Goal: Task Accomplishment & Management: Manage account settings

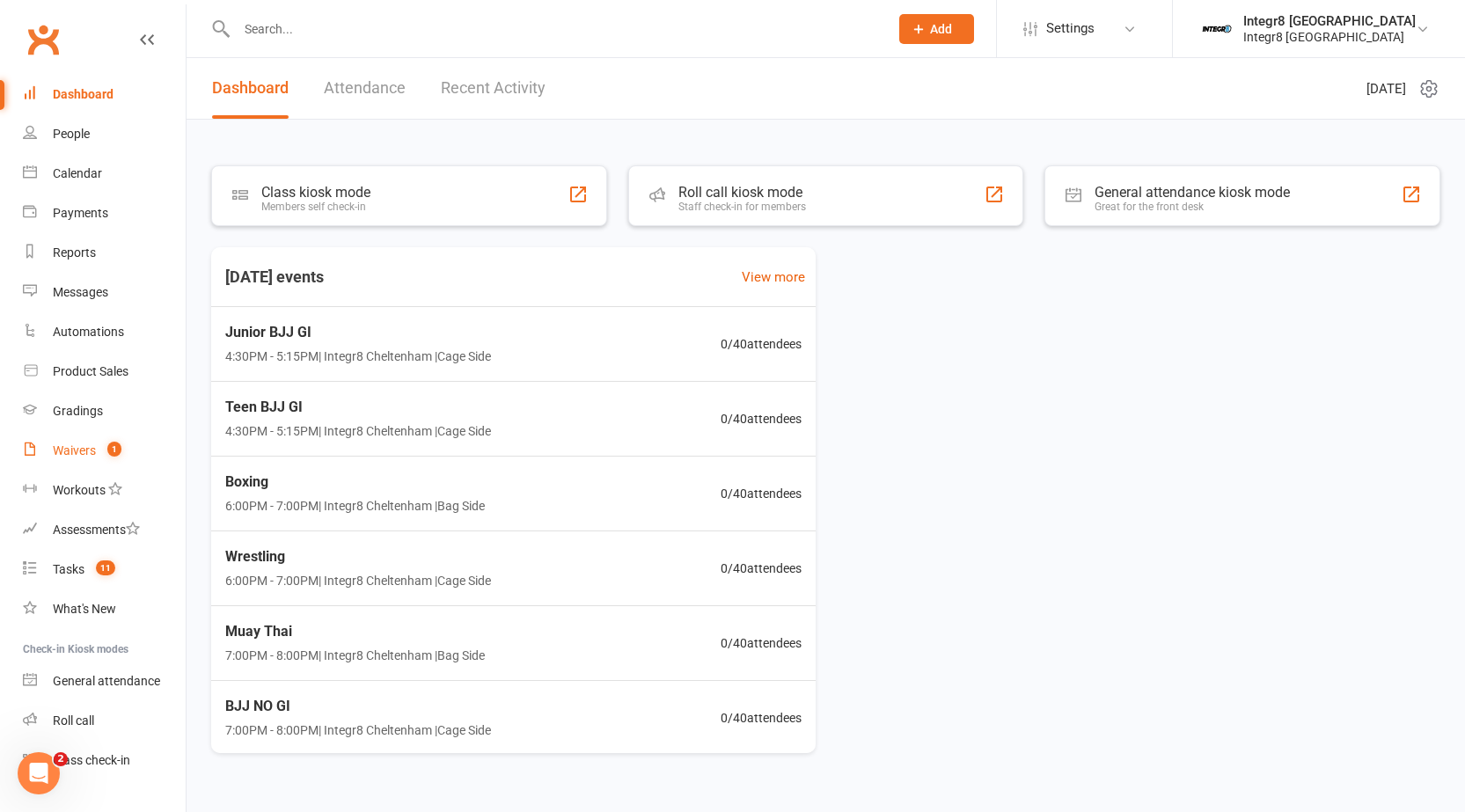
click at [135, 442] on link "Waivers 1" at bounding box center [104, 450] width 163 height 39
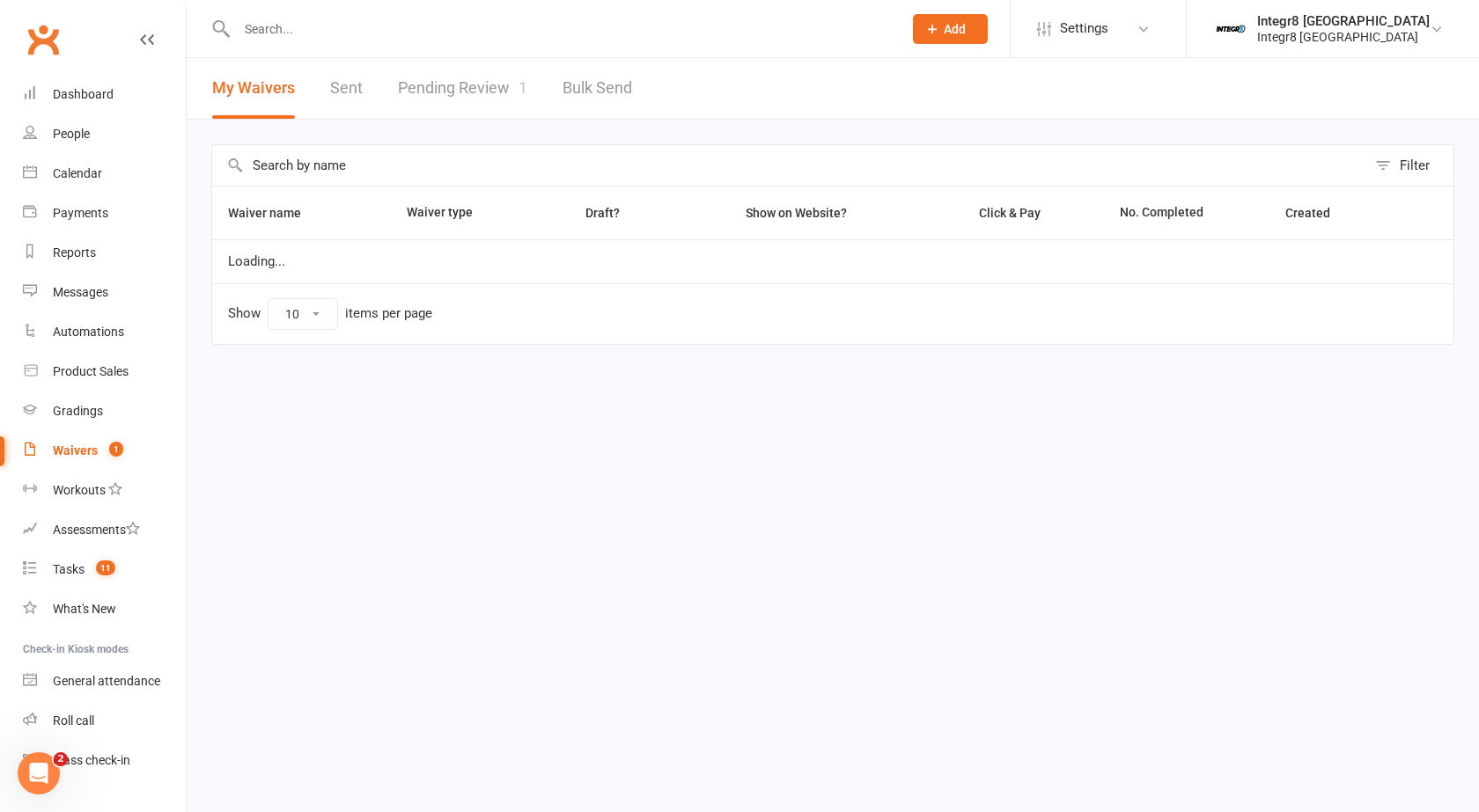
click at [383, 95] on div "My Waivers Sent Pending Review 1 Bulk Send" at bounding box center [422, 88] width 471 height 60
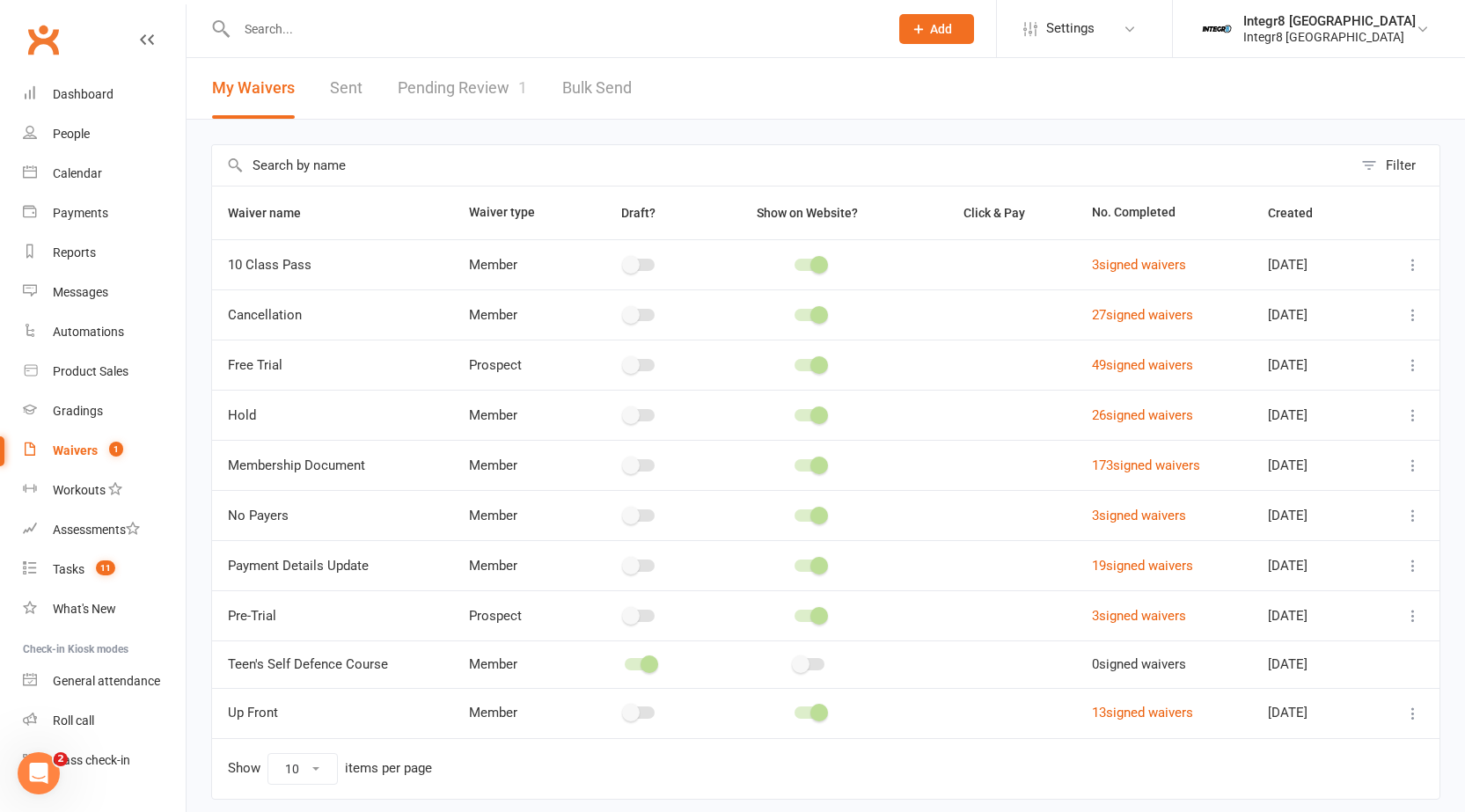
click at [416, 89] on link "Pending Review 1" at bounding box center [462, 88] width 129 height 60
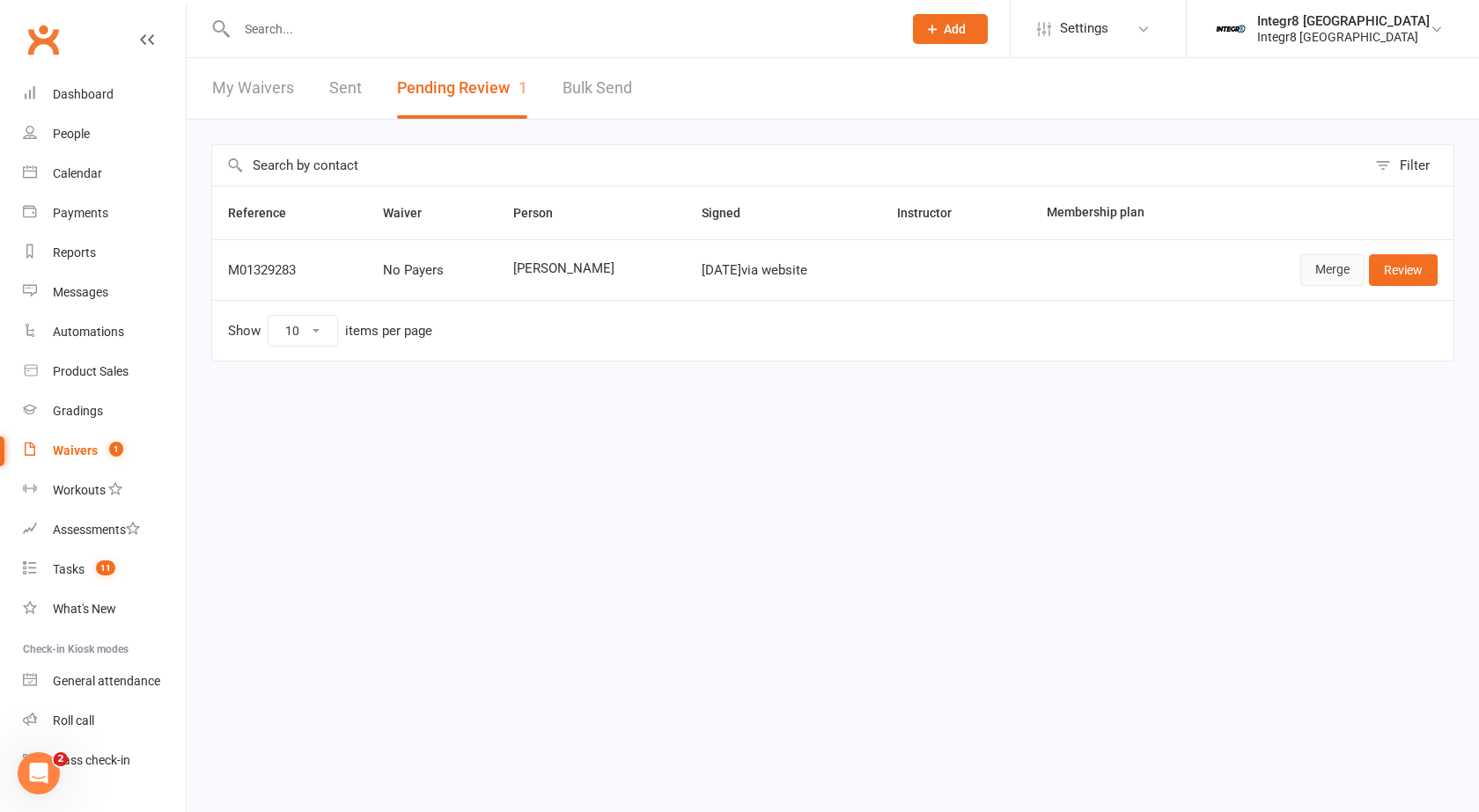
drag, startPoint x: 1317, startPoint y: 267, endPoint x: 1236, endPoint y: 397, distance: 153.2
click at [1318, 267] on link "Merge" at bounding box center [1331, 270] width 64 height 32
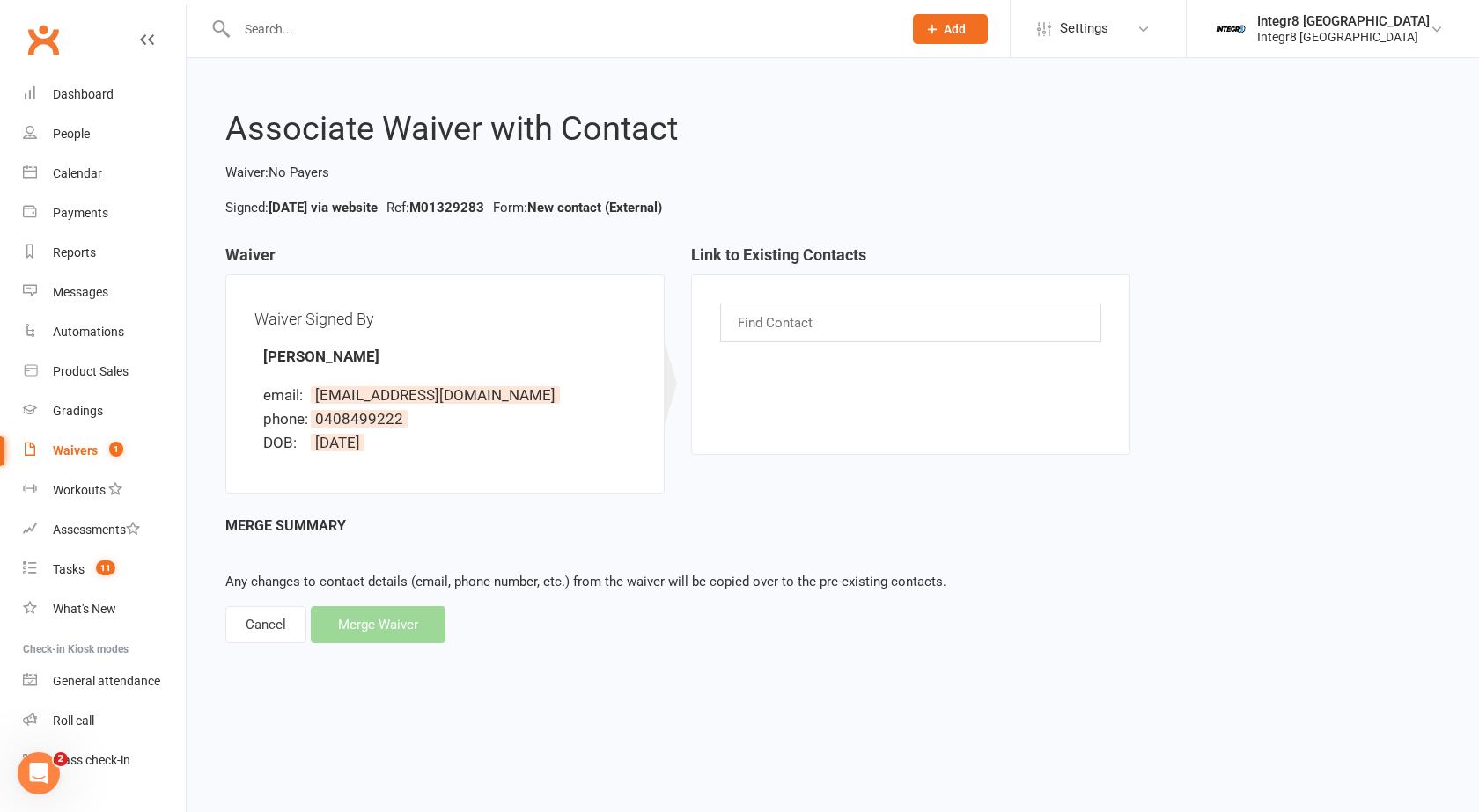
click at [265, 628] on div "Cancel" at bounding box center [265, 624] width 81 height 37
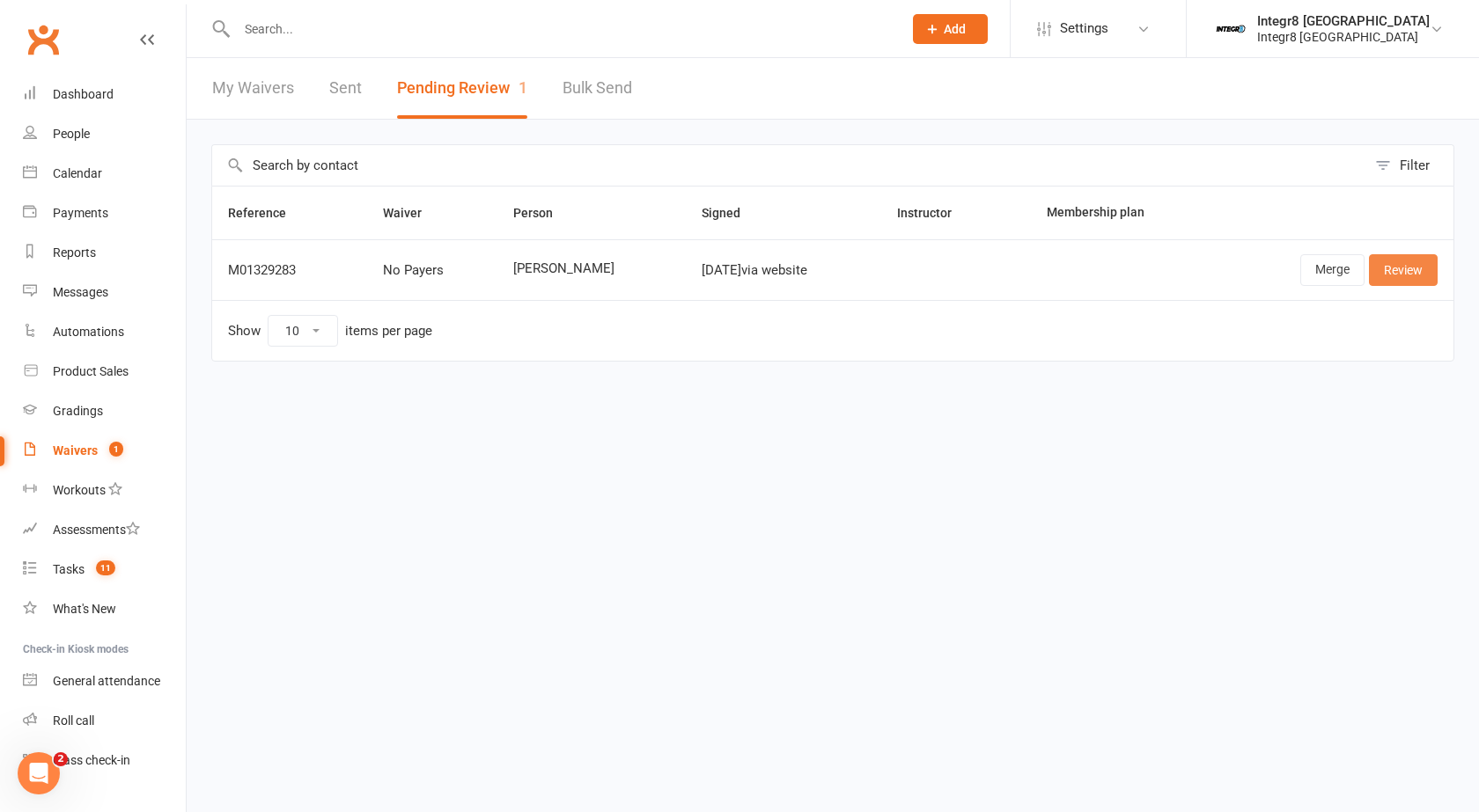
click at [1407, 266] on link "Review" at bounding box center [1403, 270] width 69 height 32
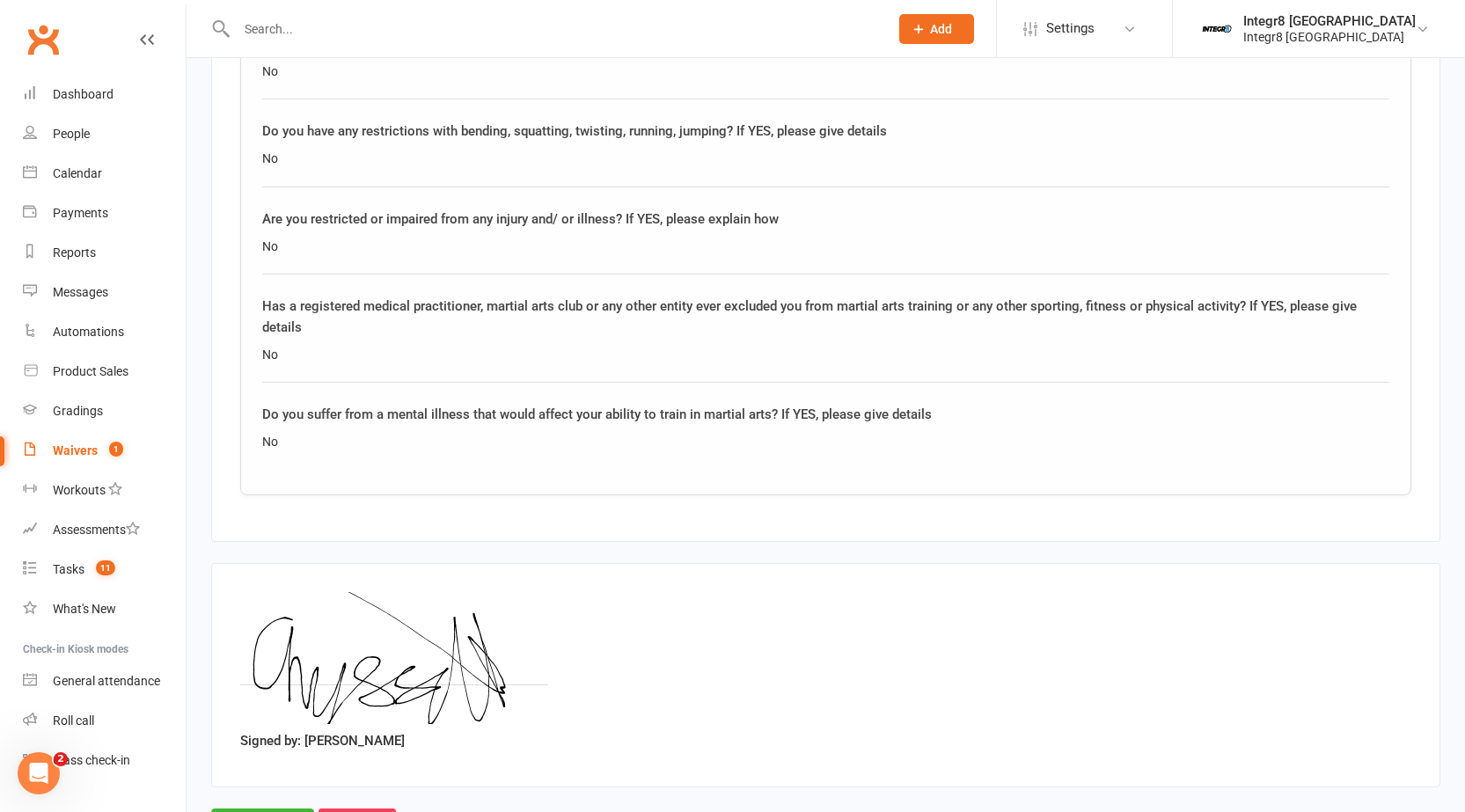
scroll to position [1496, 0]
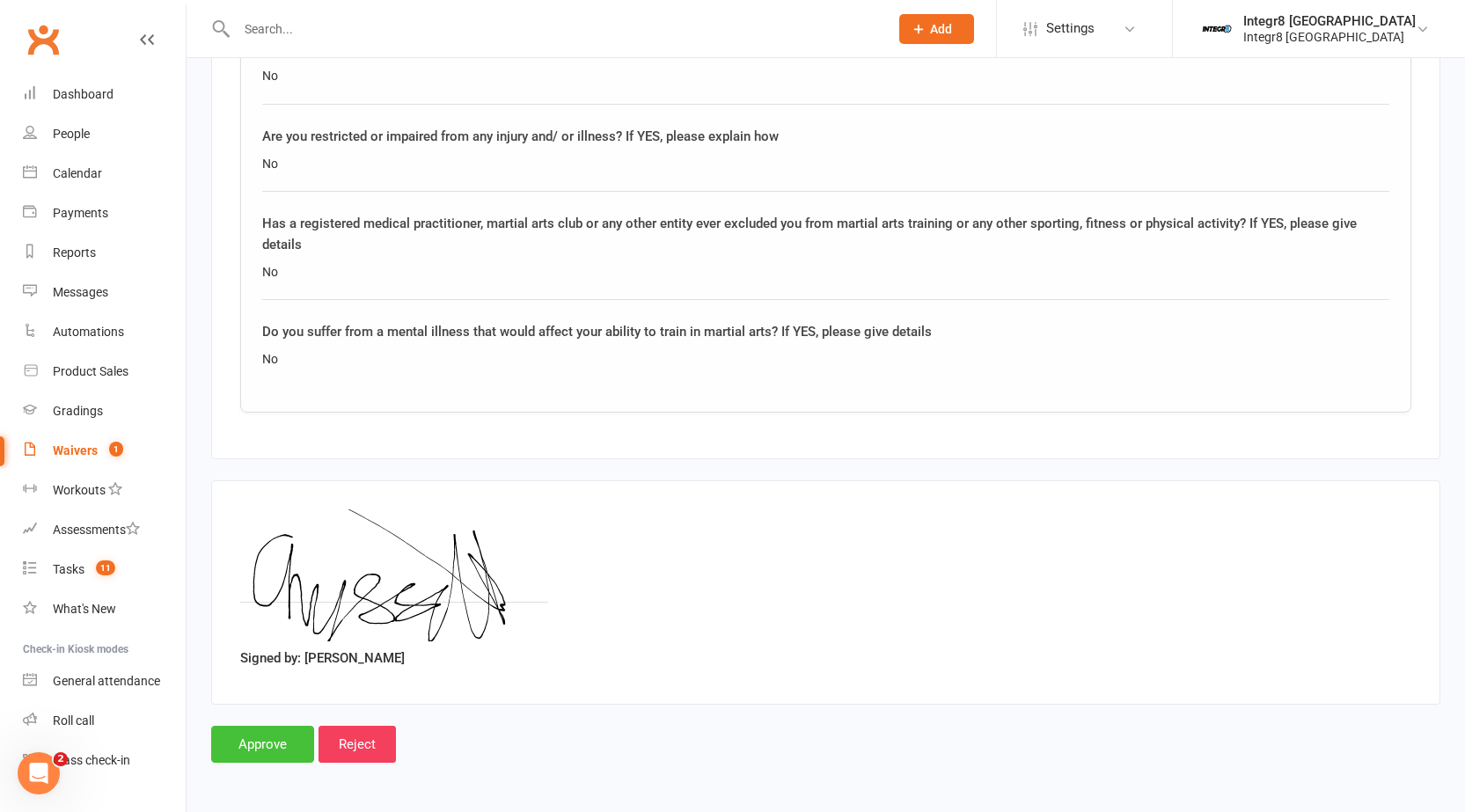
click at [288, 750] on input "Approve" at bounding box center [263, 744] width 103 height 37
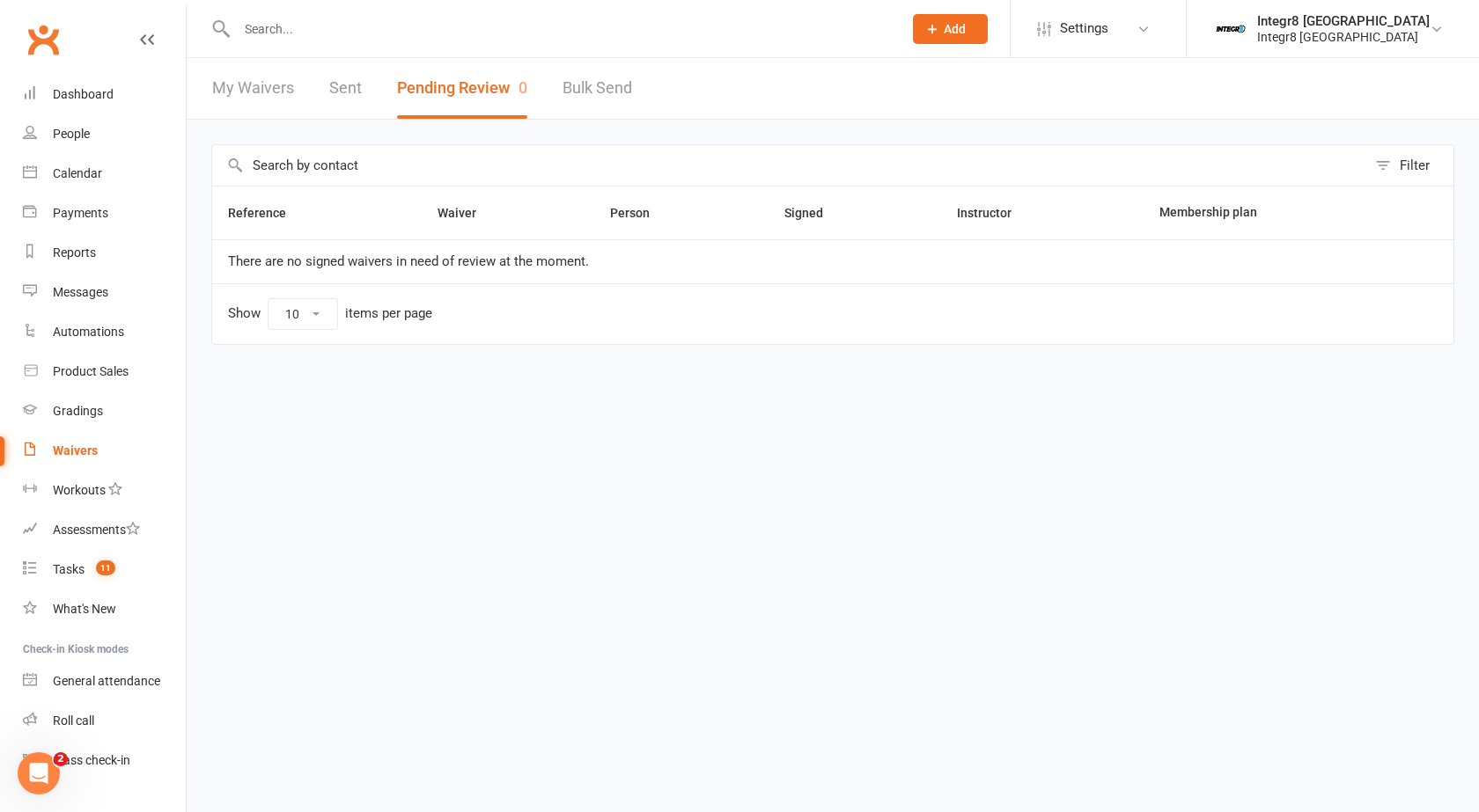
click at [448, 104] on button "Pending Review 0" at bounding box center [462, 88] width 130 height 60
click at [79, 439] on link "Waivers" at bounding box center [104, 450] width 163 height 39
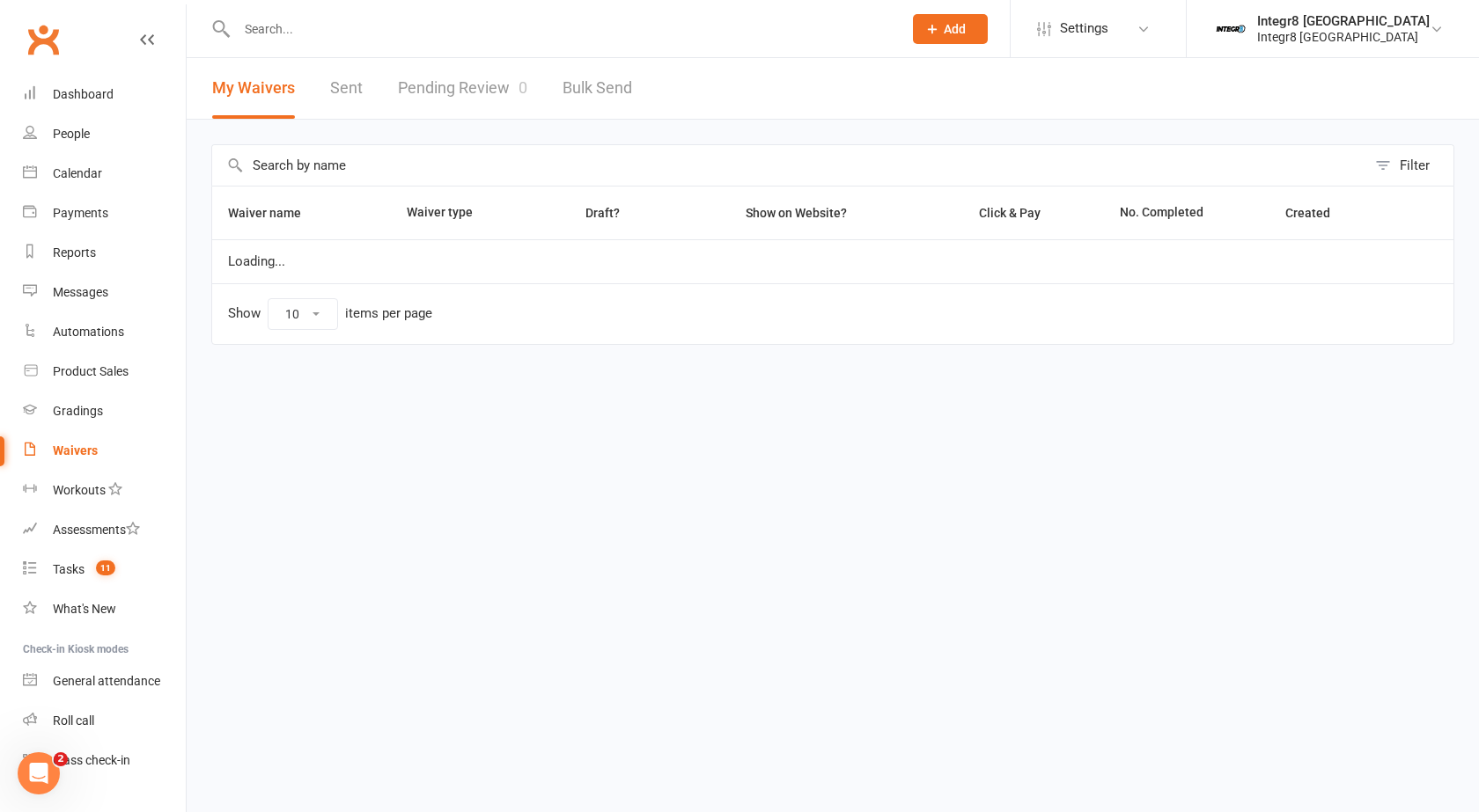
click at [472, 125] on div "Filter Waiver name Waiver type Draft? Show on Website? Click & Pay No. Complete…" at bounding box center [832, 257] width 1292 height 275
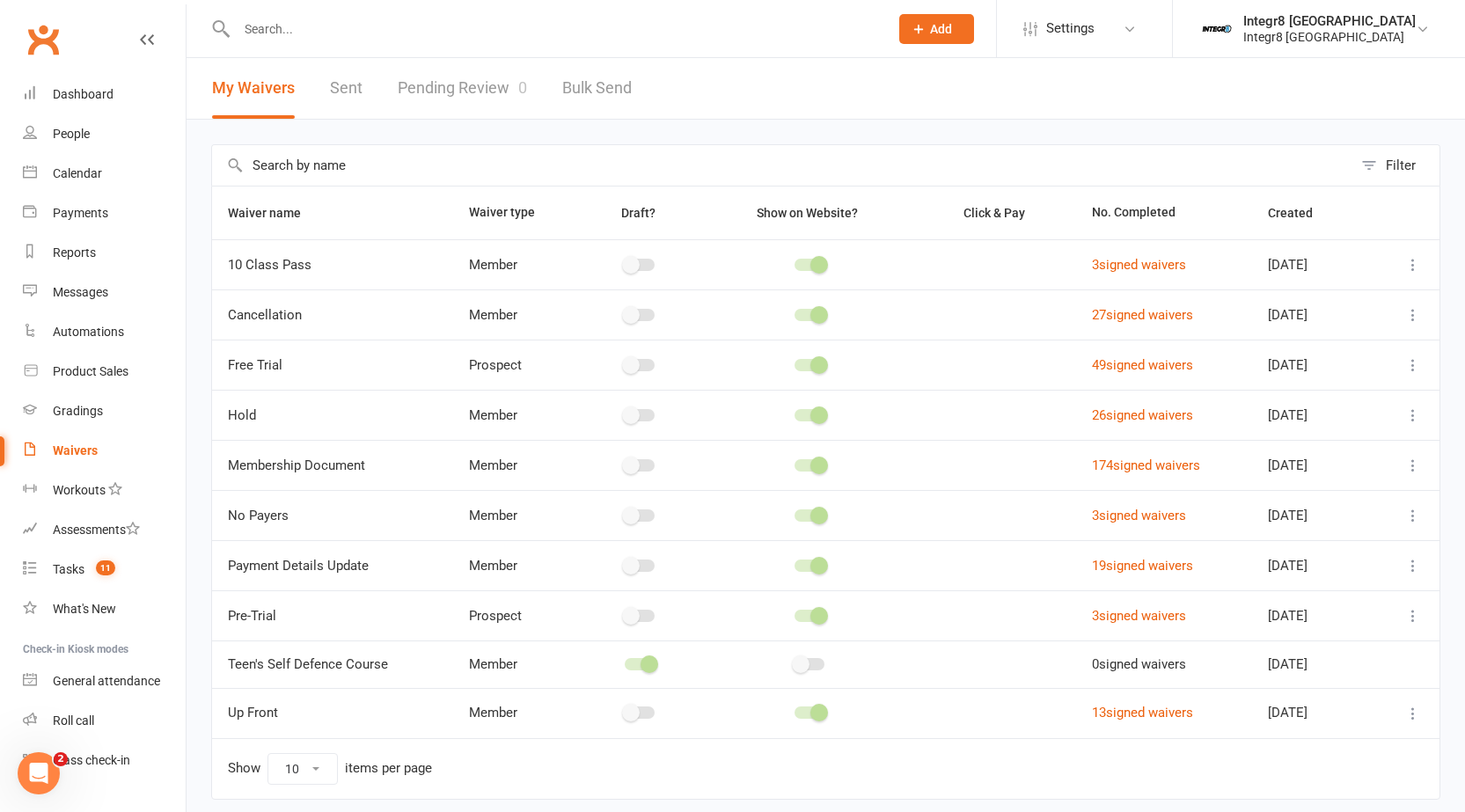
click at [488, 91] on link "Pending Review 0" at bounding box center [462, 88] width 129 height 60
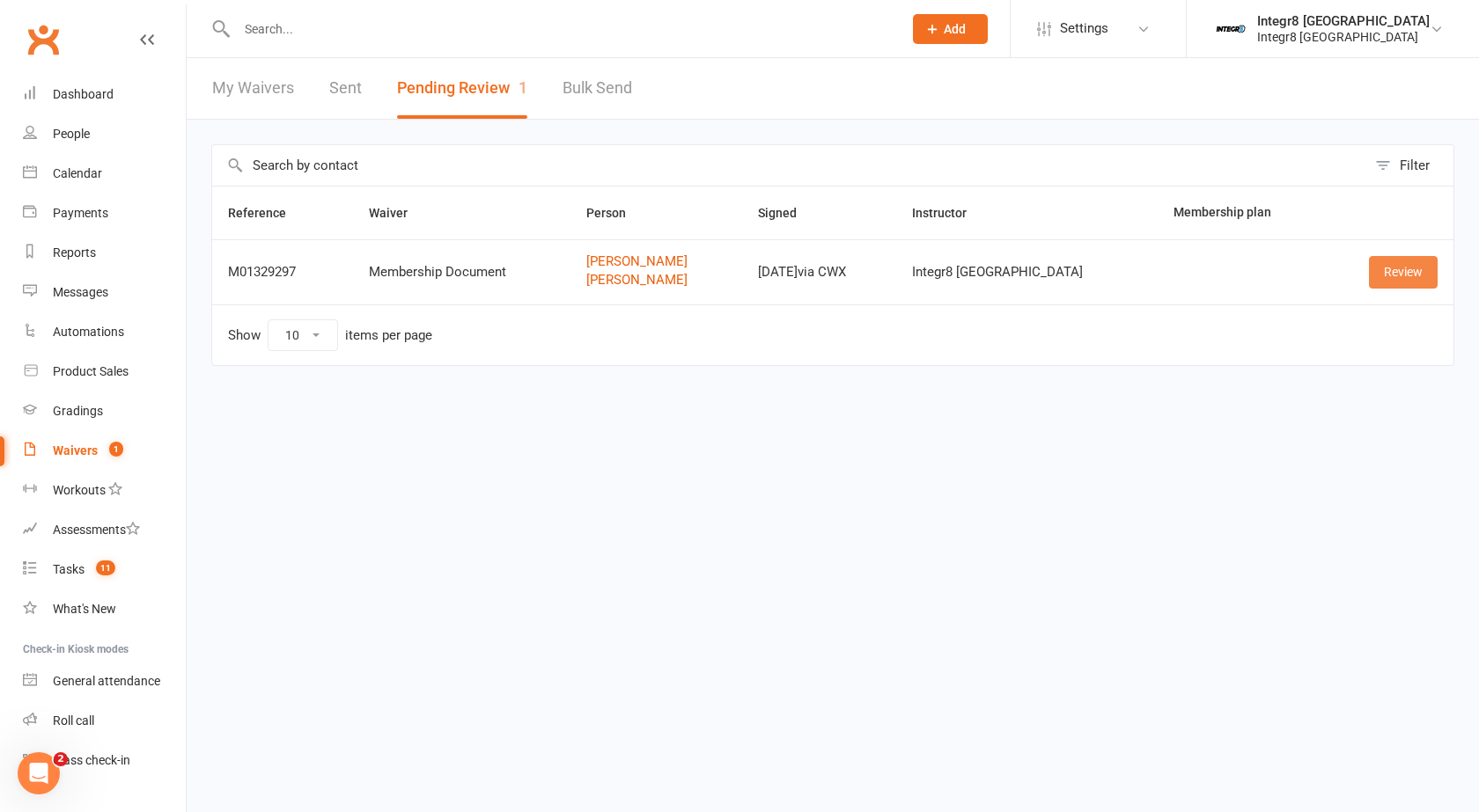
click at [1411, 265] on link "Review" at bounding box center [1403, 271] width 69 height 32
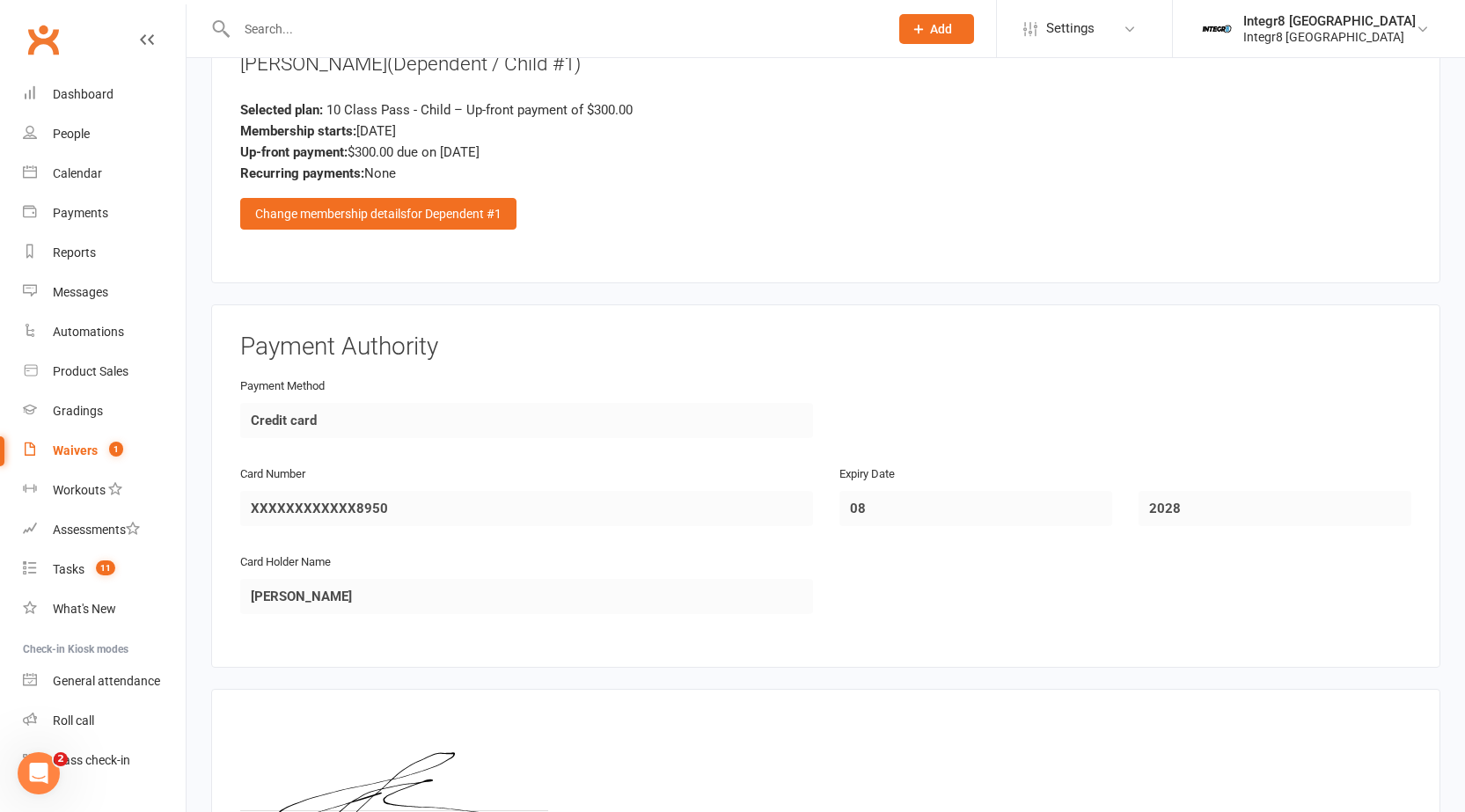
scroll to position [2639, 0]
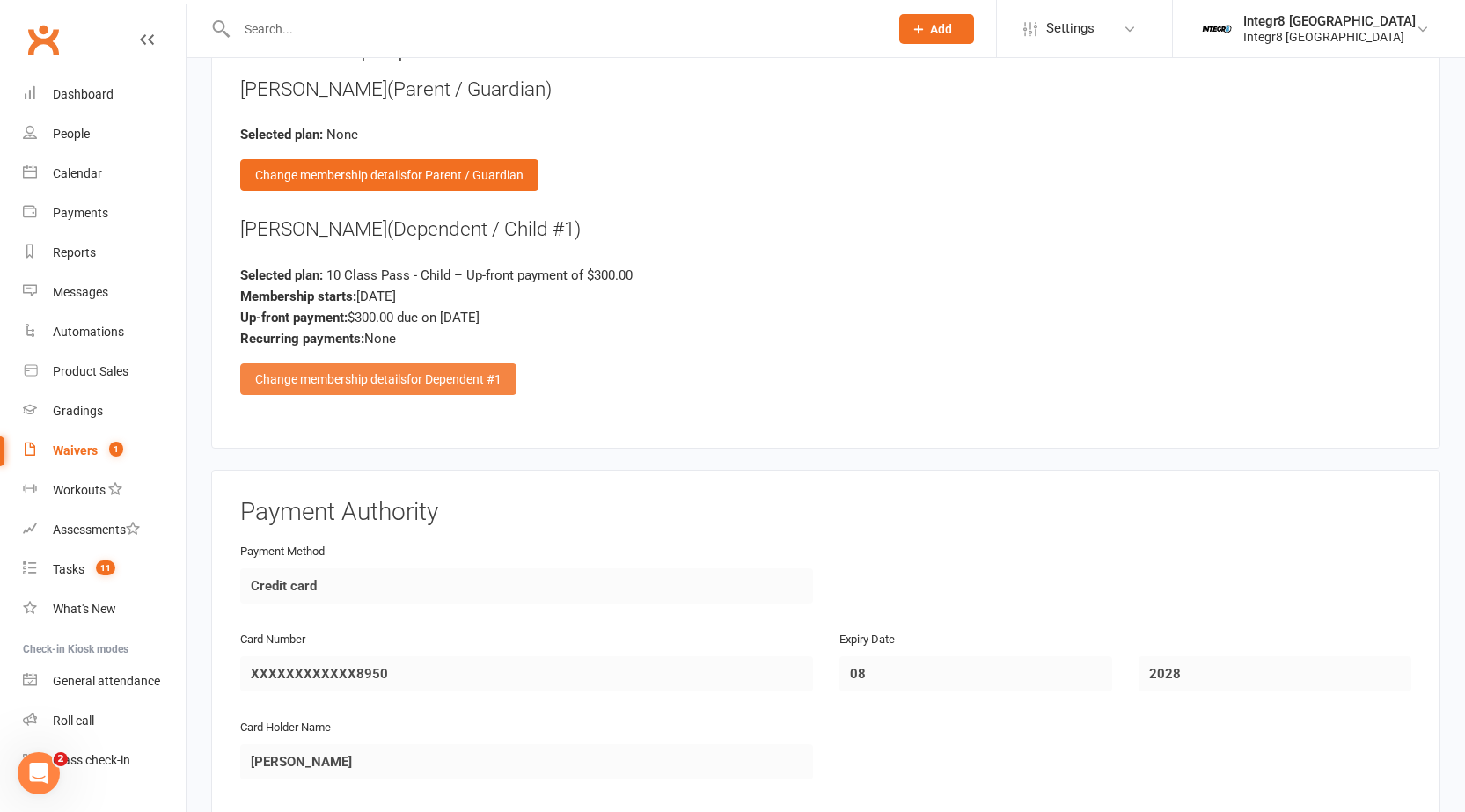
click at [434, 376] on span "for Dependent #1" at bounding box center [453, 379] width 95 height 14
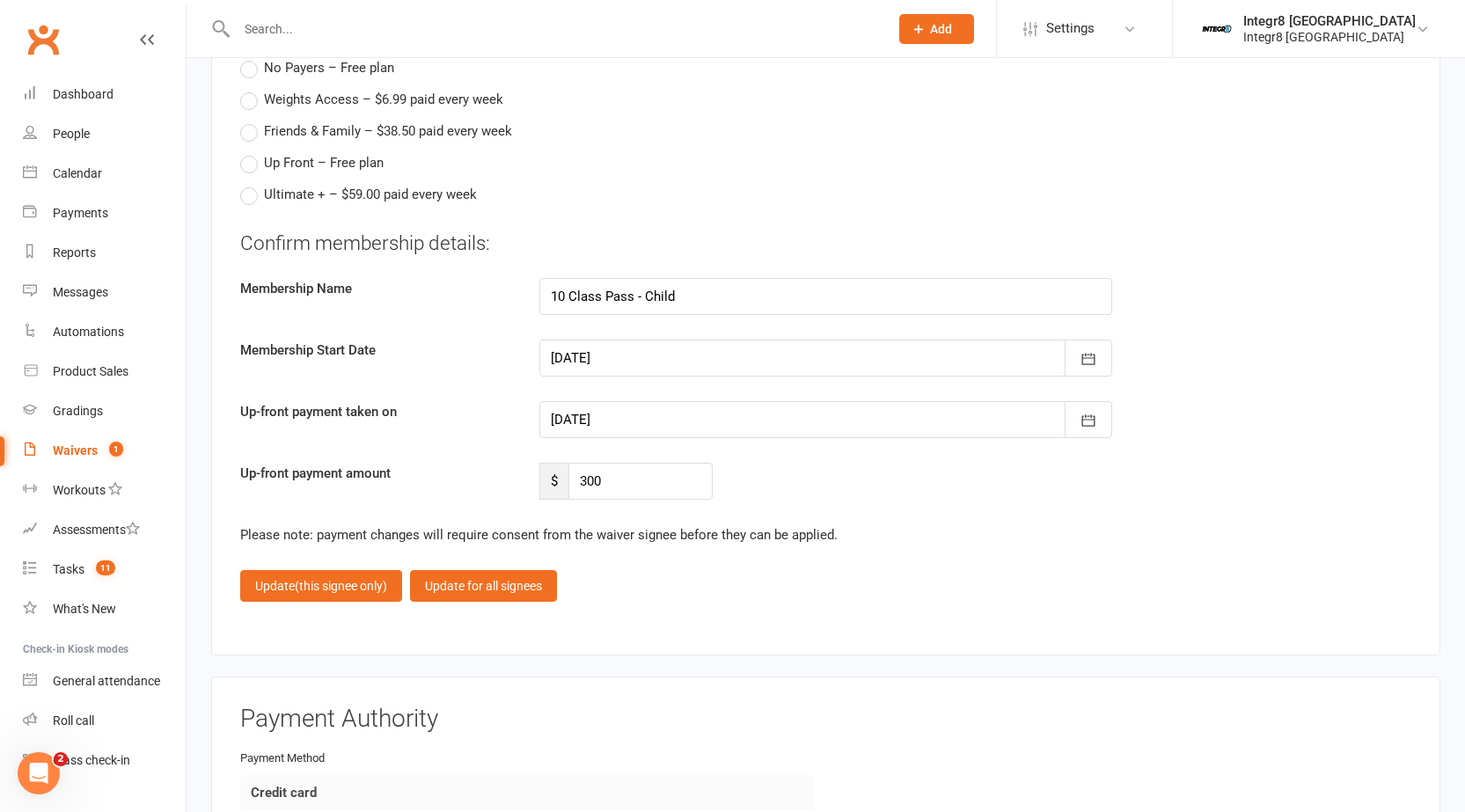
scroll to position [3168, 0]
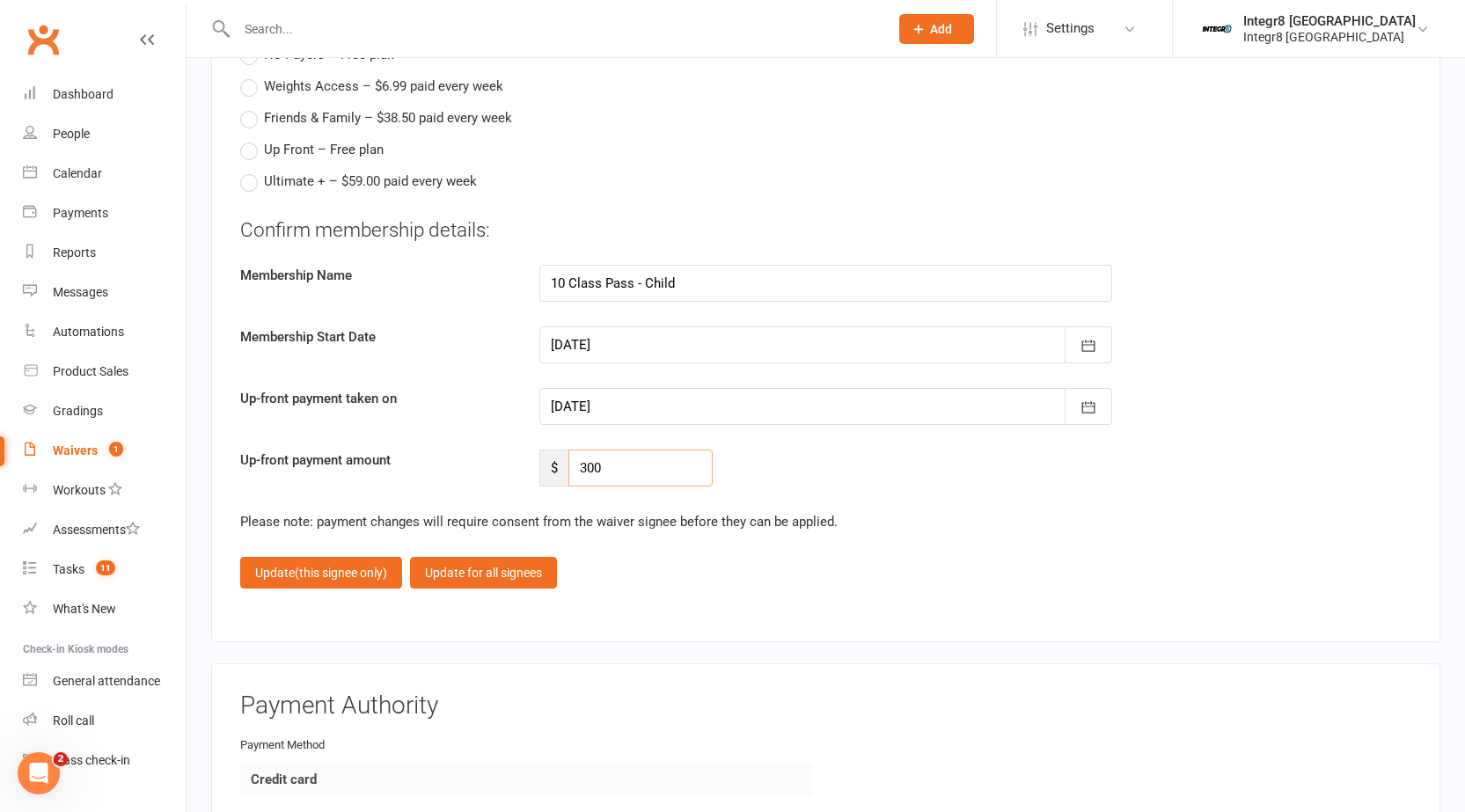
drag, startPoint x: 640, startPoint y: 469, endPoint x: 504, endPoint y: 481, distance: 136.5
click at [504, 481] on div "Up-front payment amount $ 300" at bounding box center [825, 468] width 1198 height 37
type input "0"
click at [350, 563] on button "Update (this signee only)" at bounding box center [321, 573] width 162 height 32
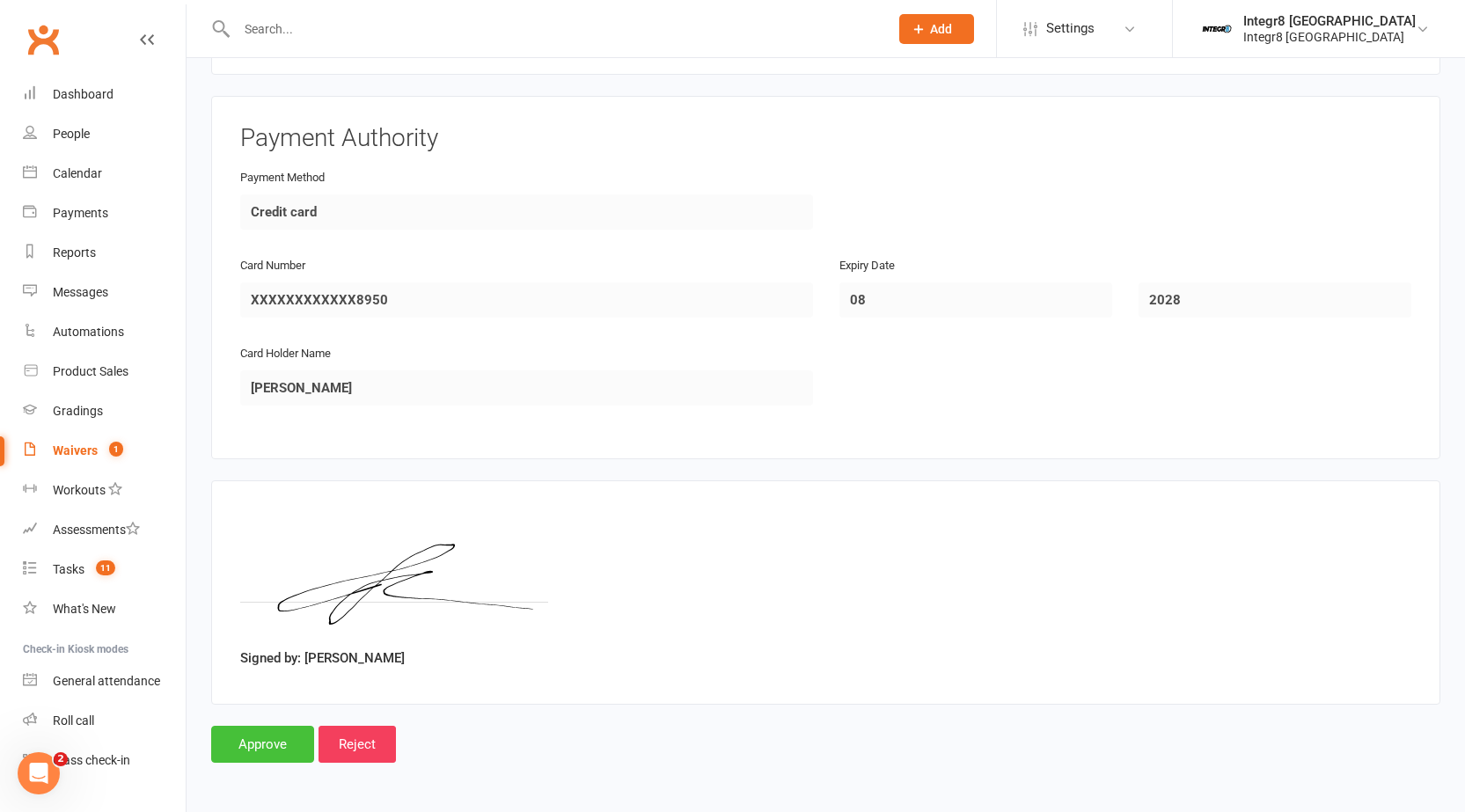
click at [242, 751] on input "Approve" at bounding box center [263, 744] width 103 height 37
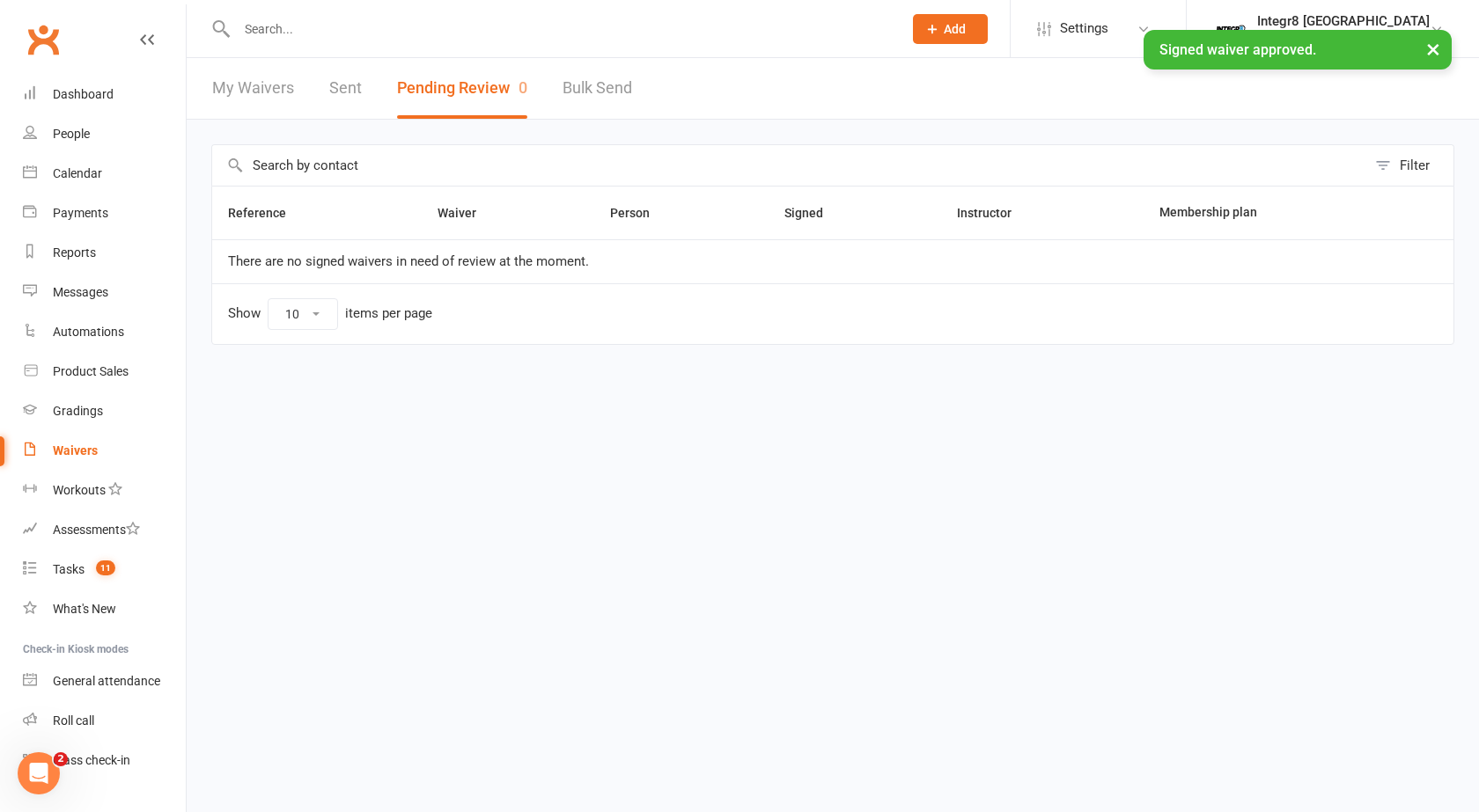
click at [549, 30] on div "× Signed waiver approved." at bounding box center [728, 30] width 1456 height 0
click at [561, 30] on div "× Signed waiver approved." at bounding box center [728, 30] width 1456 height 0
click at [582, 22] on input "text" at bounding box center [560, 29] width 658 height 25
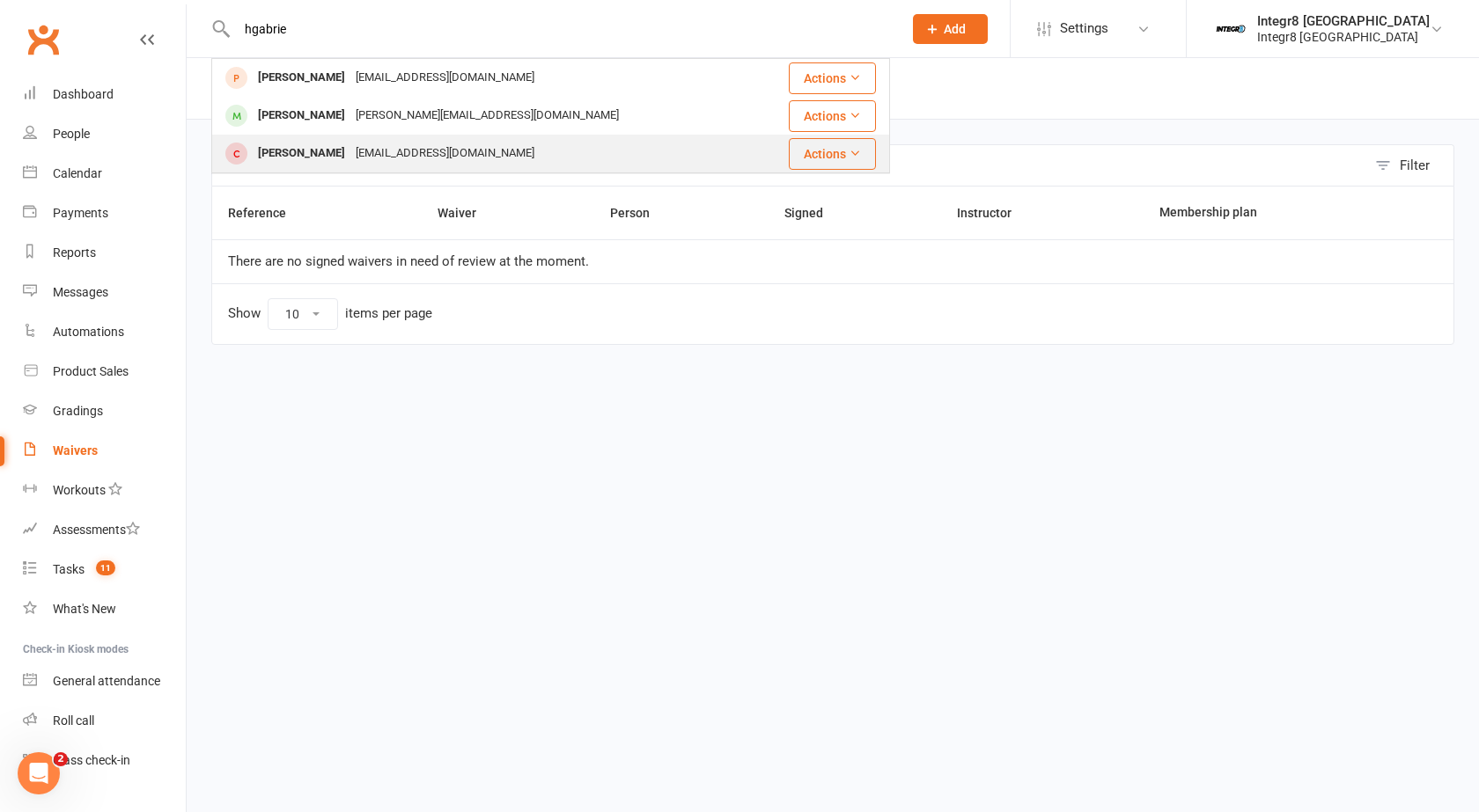
type input "hgabrie"
click at [417, 165] on div "Tarakeskesia@gmail.com" at bounding box center [445, 153] width 190 height 26
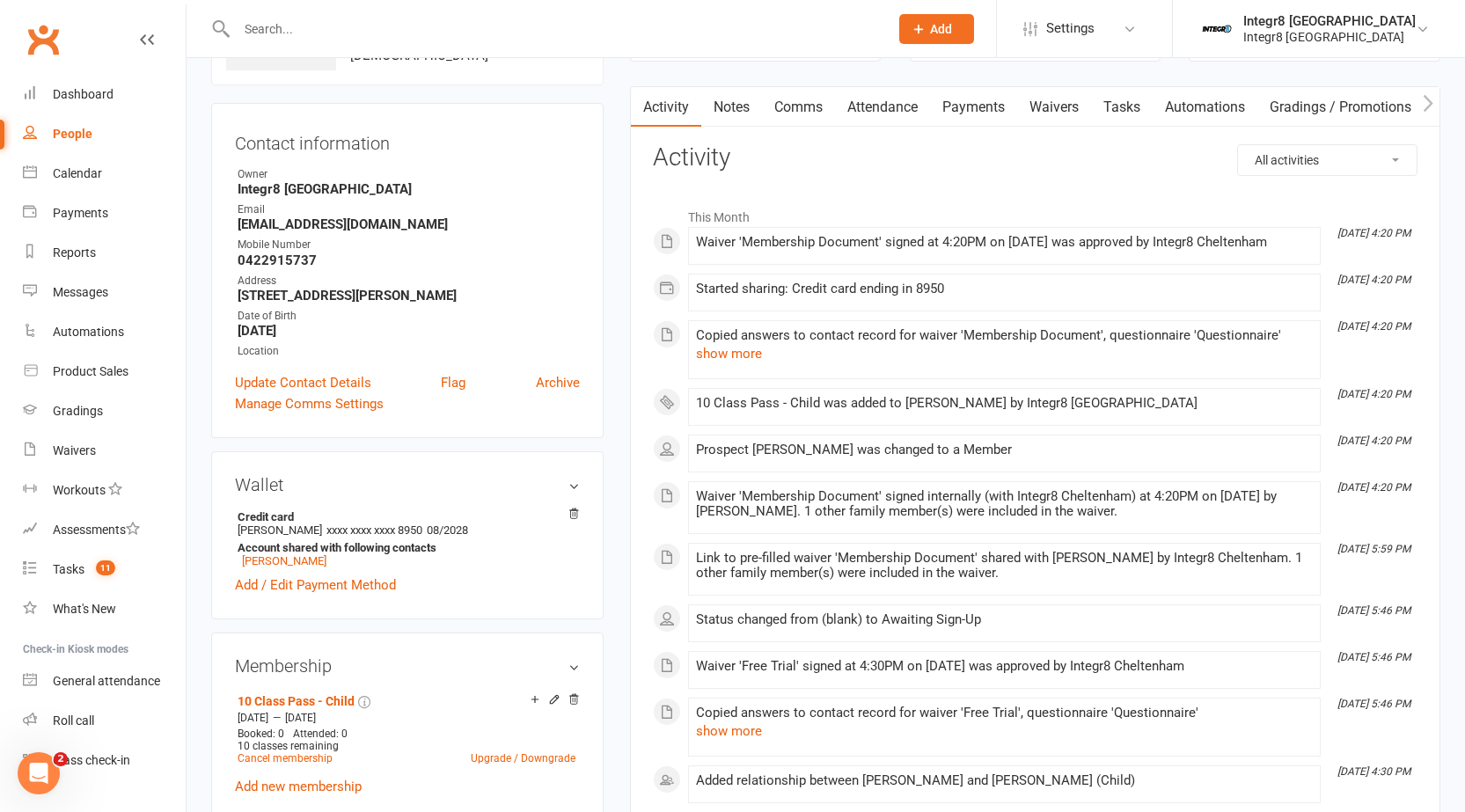
scroll to position [352, 0]
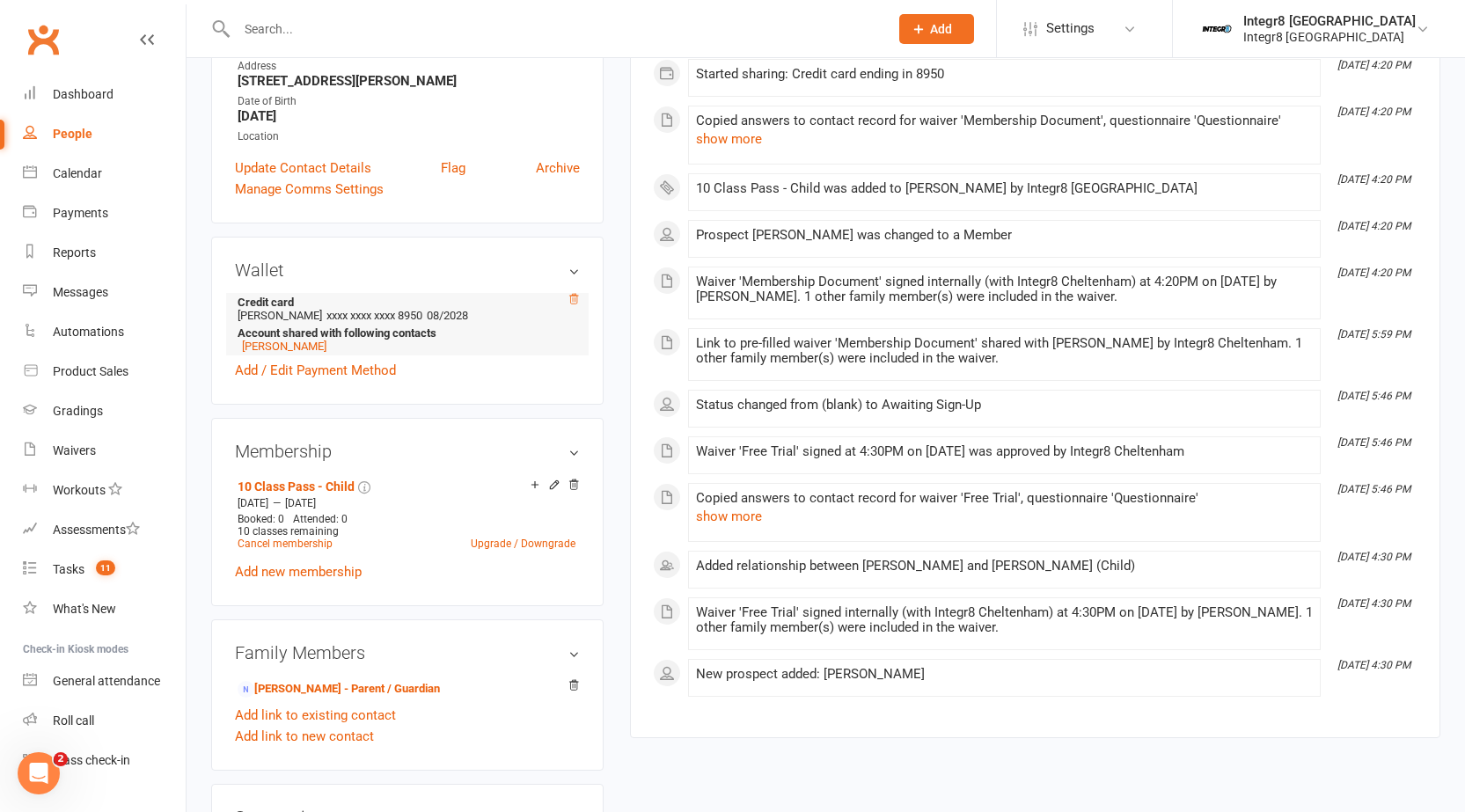
click at [569, 298] on icon at bounding box center [574, 299] width 12 height 12
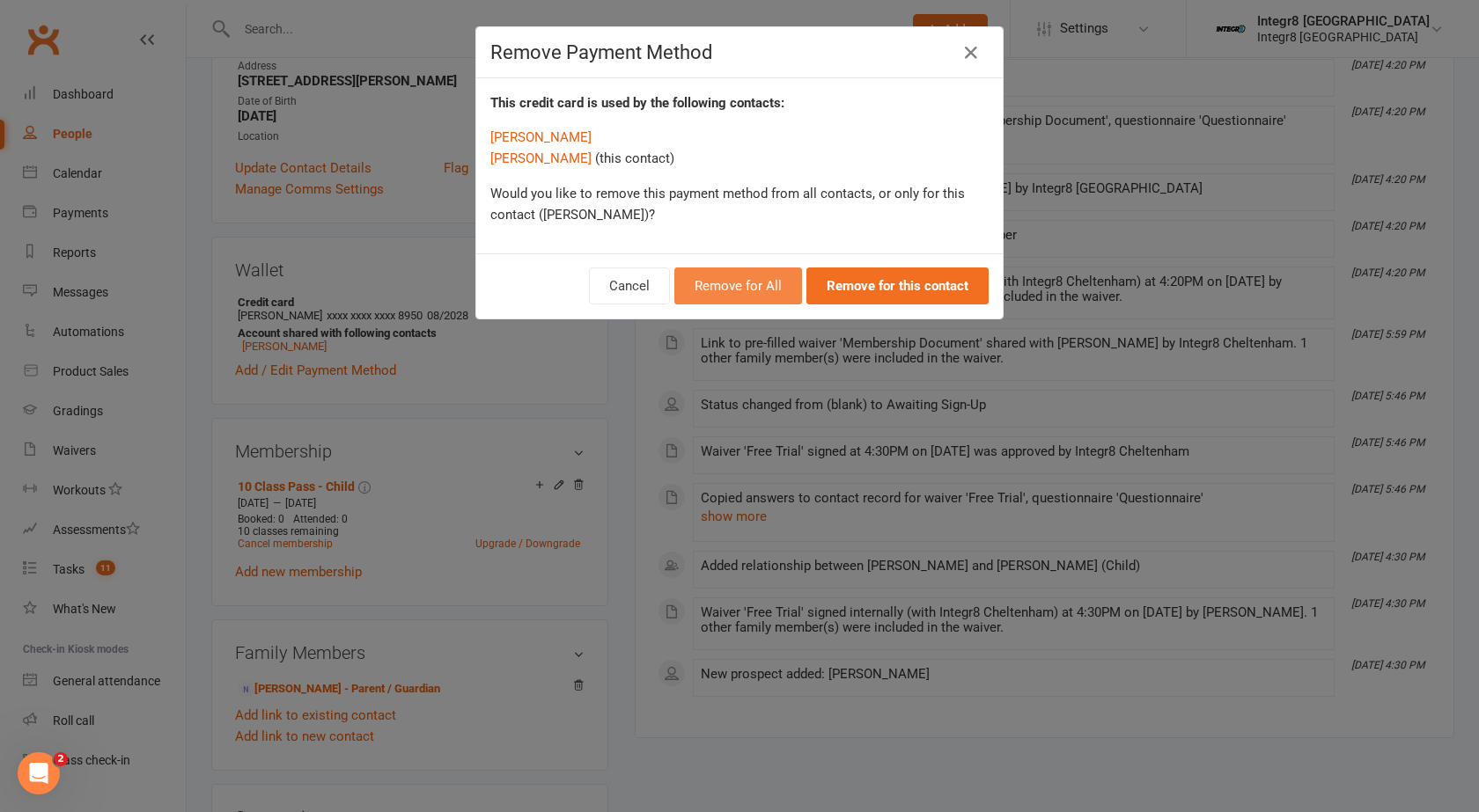
click at [782, 282] on button "Remove for All" at bounding box center [738, 285] width 127 height 37
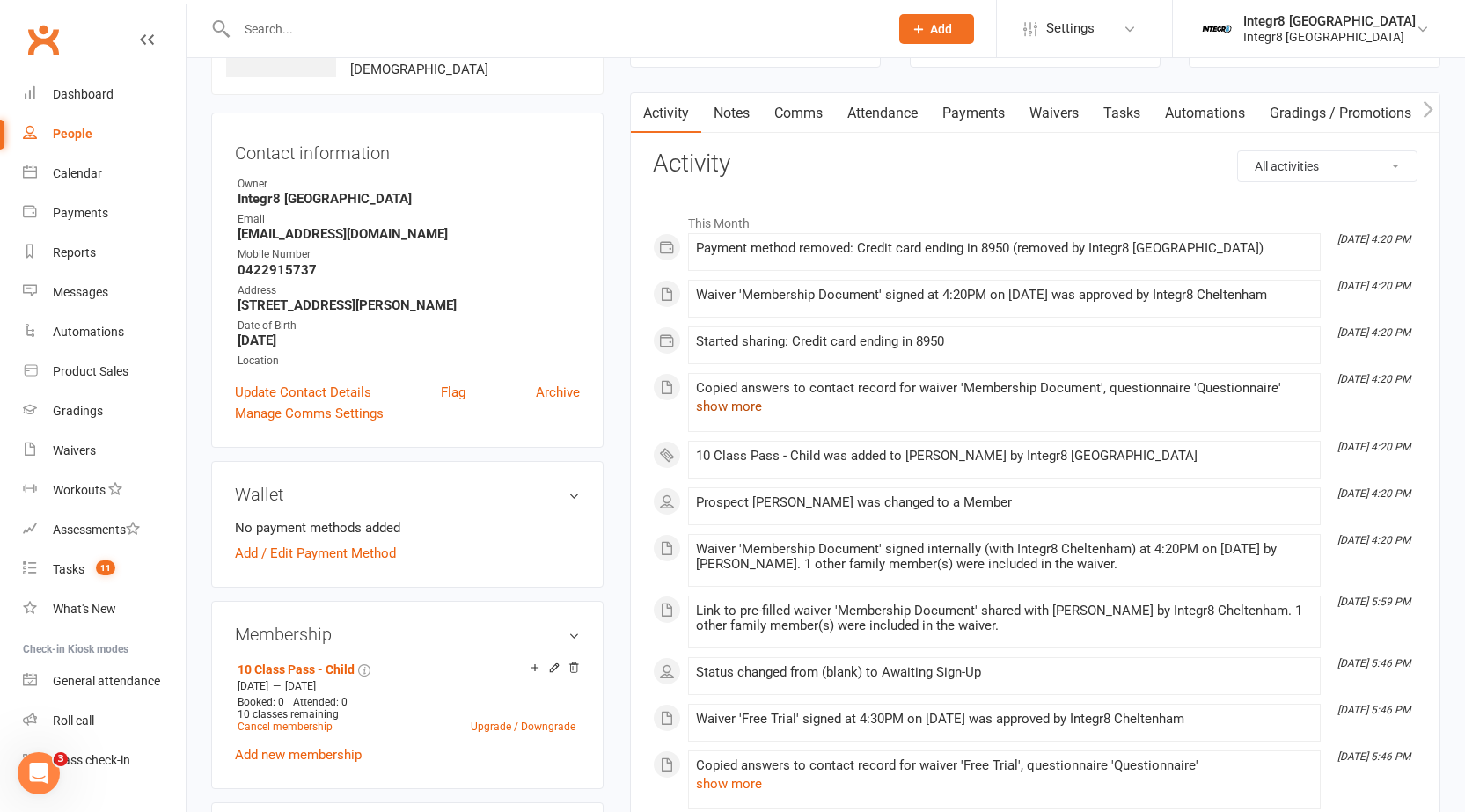
scroll to position [0, 0]
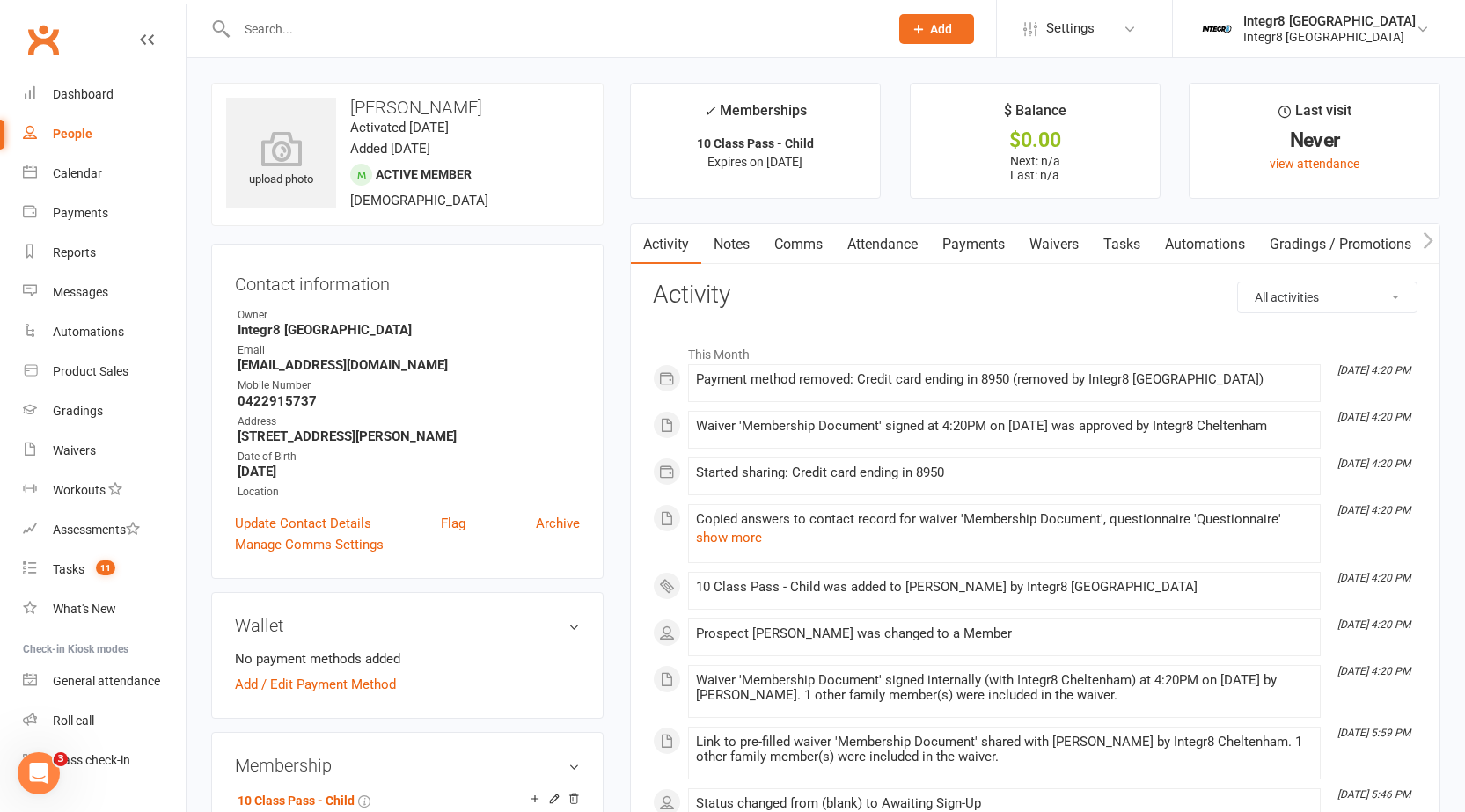
click at [1000, 239] on link "Payments" at bounding box center [973, 244] width 87 height 40
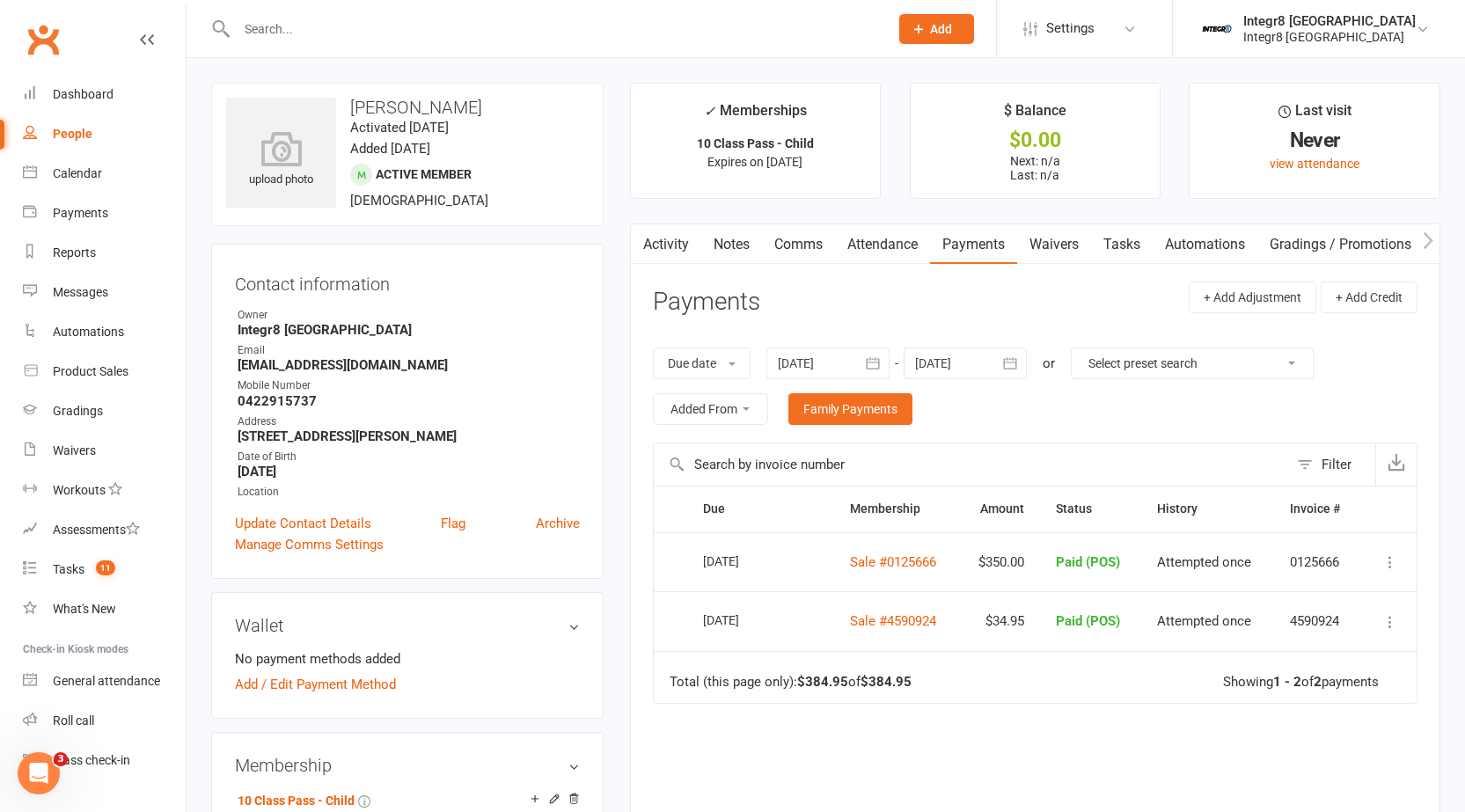
click at [715, 235] on link "Notes" at bounding box center [731, 244] width 60 height 40
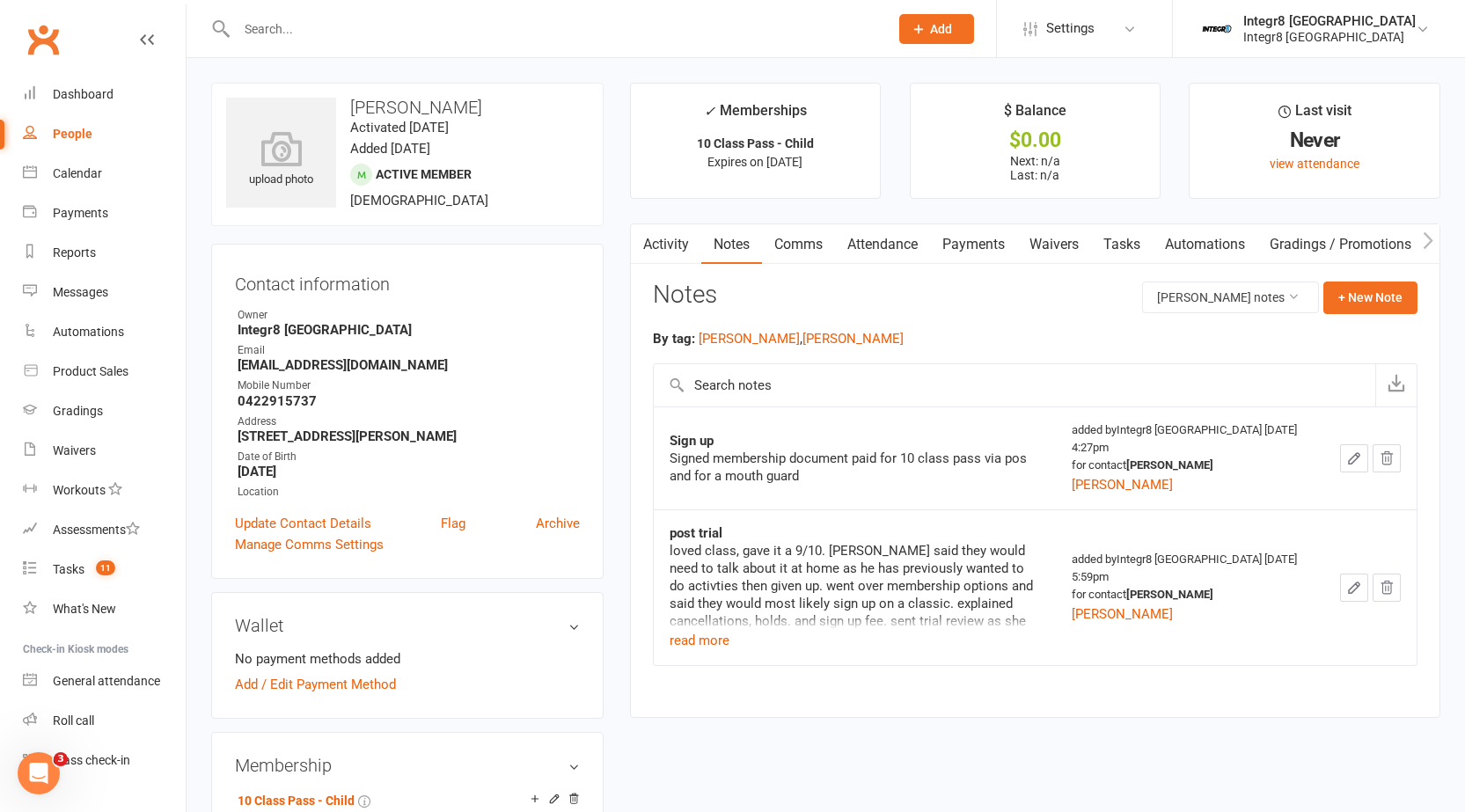
click at [671, 258] on link "Activity" at bounding box center [666, 244] width 71 height 40
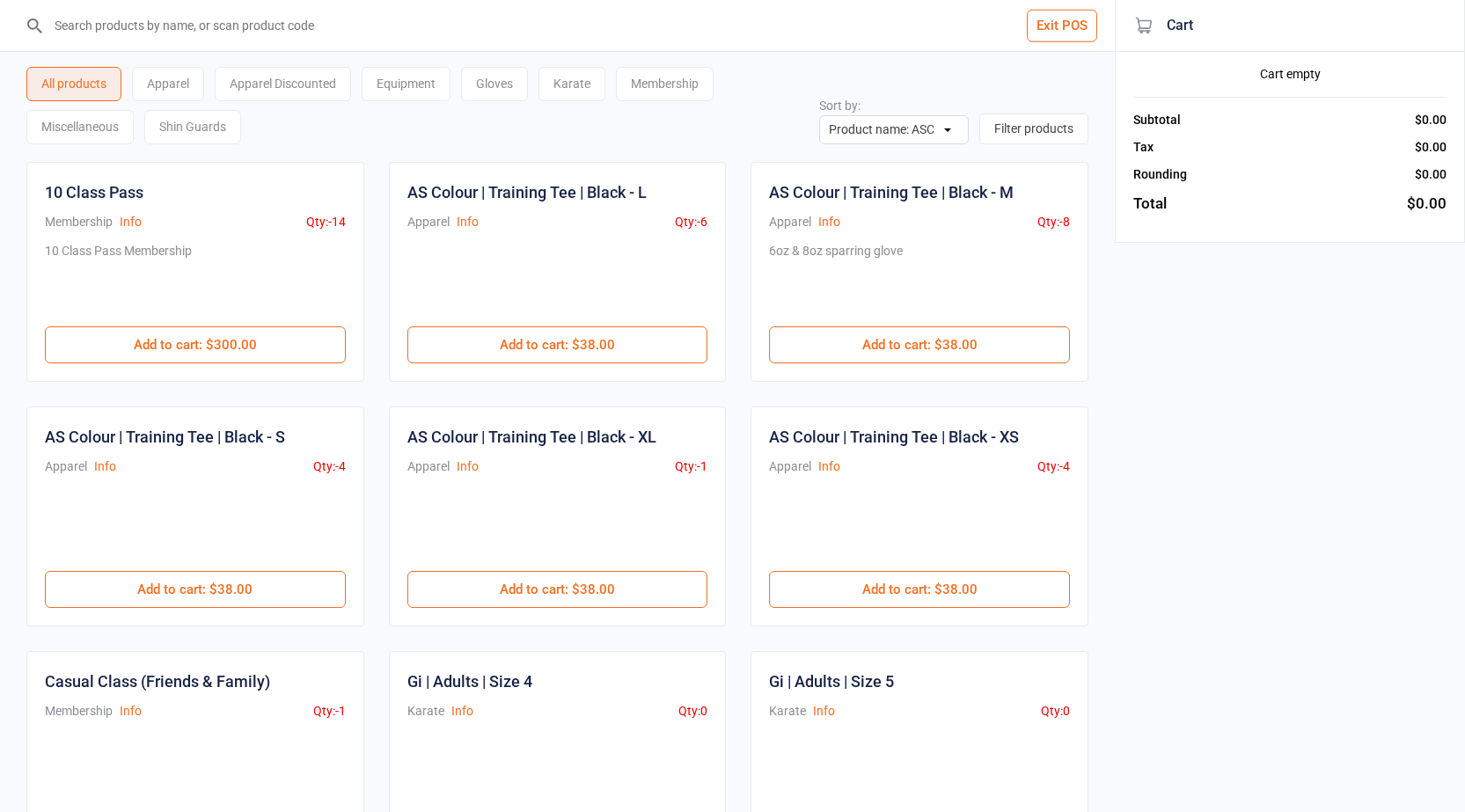
click at [413, 77] on div "Equipment" at bounding box center [406, 84] width 89 height 34
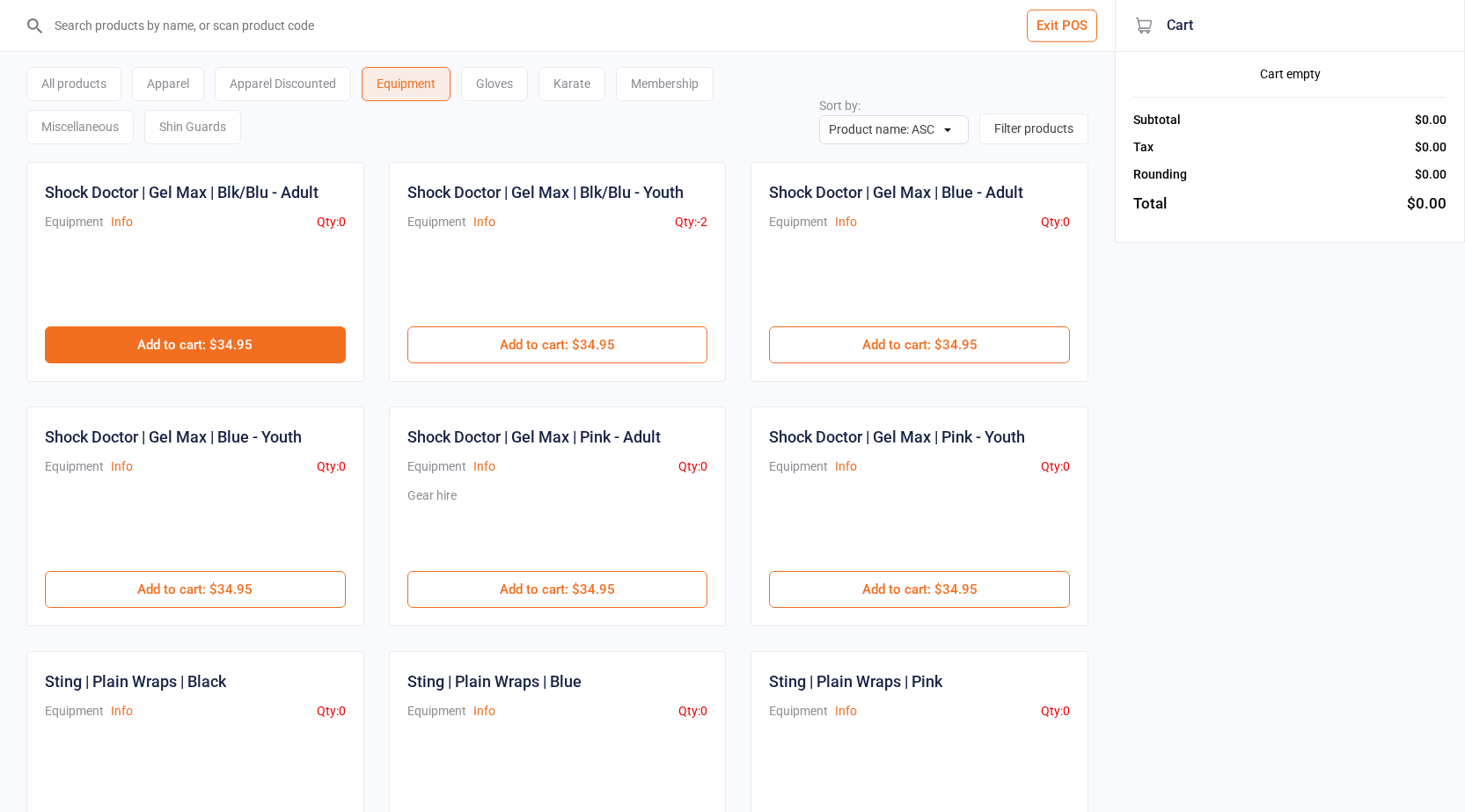
click at [294, 346] on button "Add to cart : $34.95" at bounding box center [195, 345] width 301 height 37
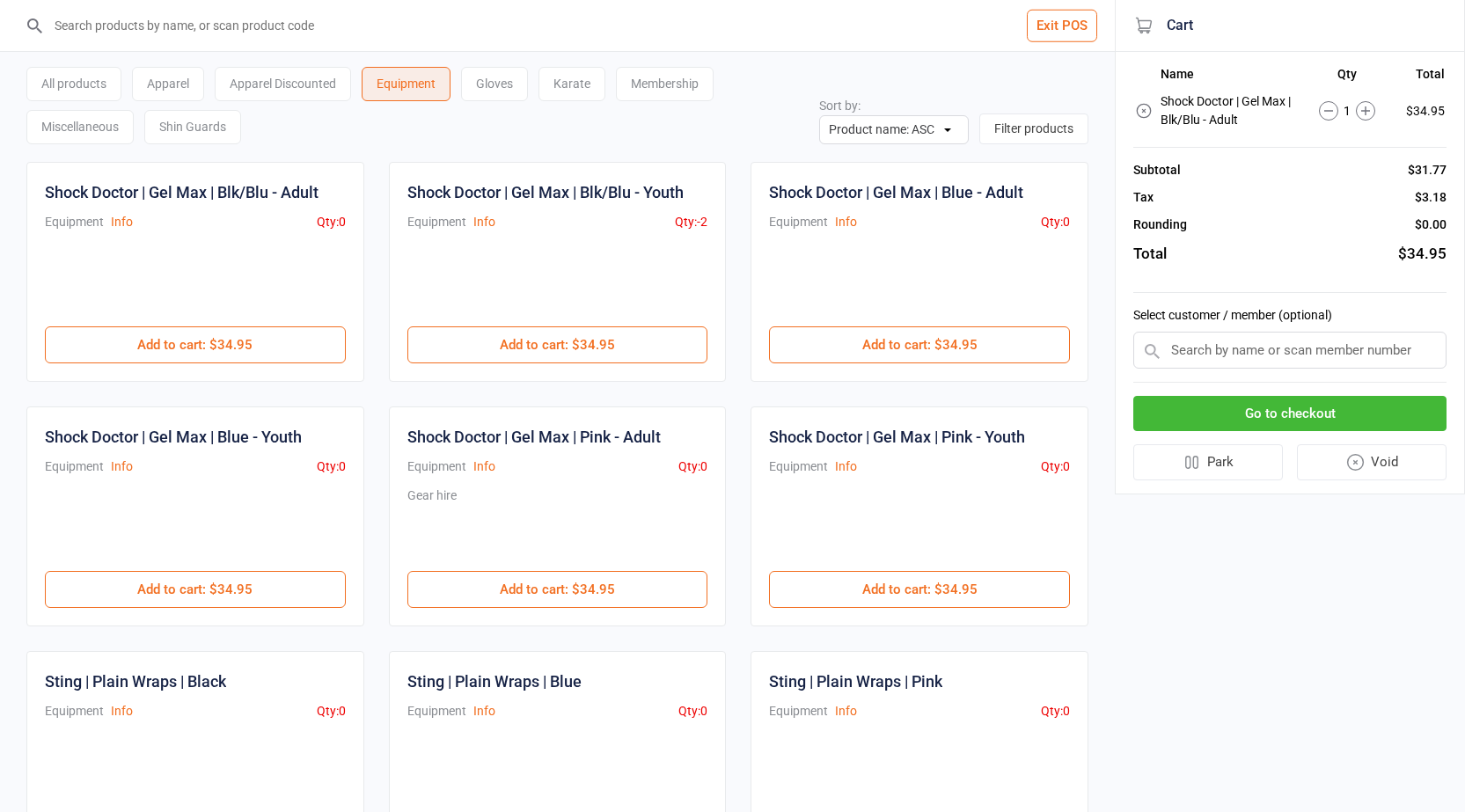
click at [1375, 357] on input "text" at bounding box center [1289, 350] width 313 height 37
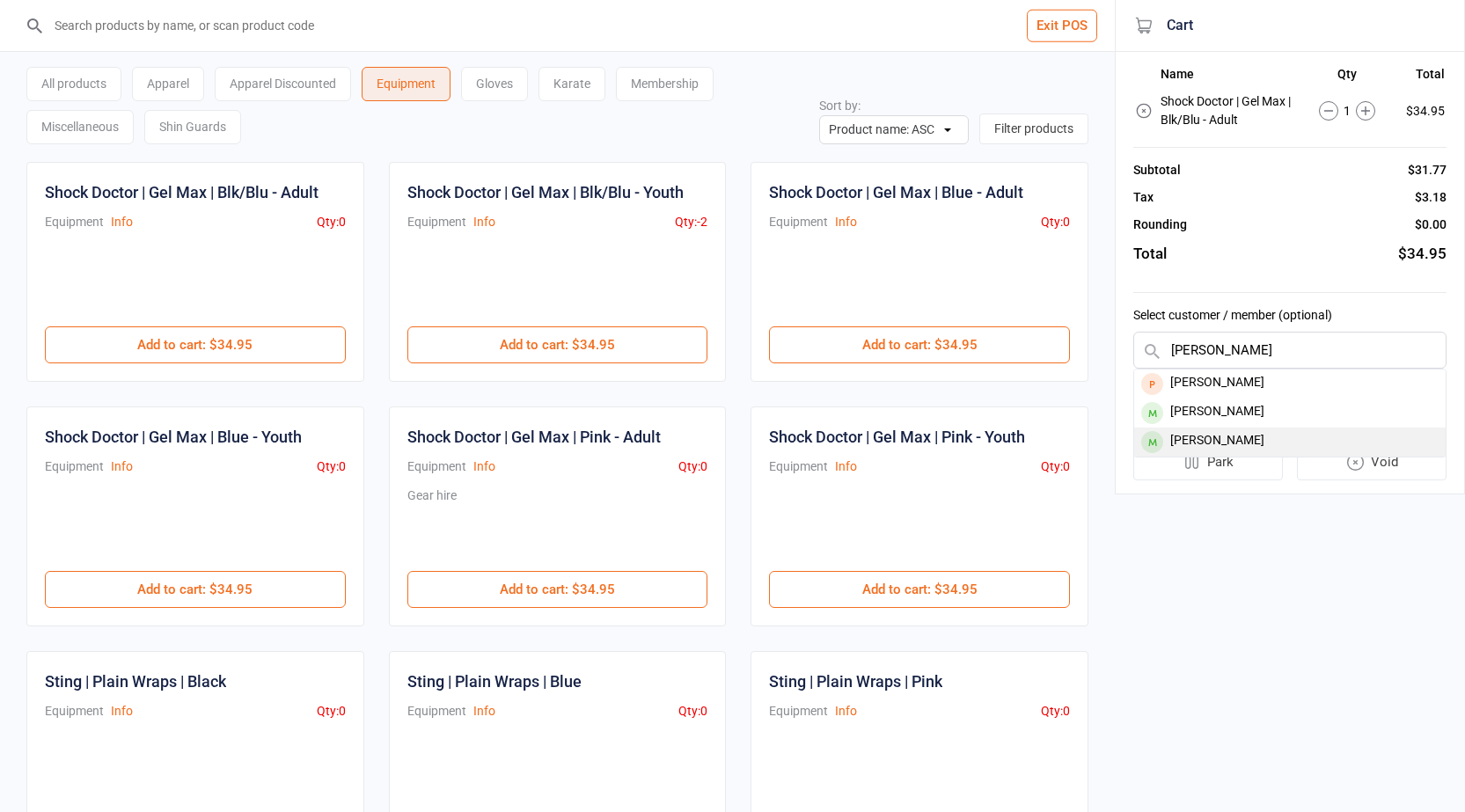
type input "gabriel"
click at [1277, 447] on div "Gabriel Moraga" at bounding box center [1289, 442] width 311 height 29
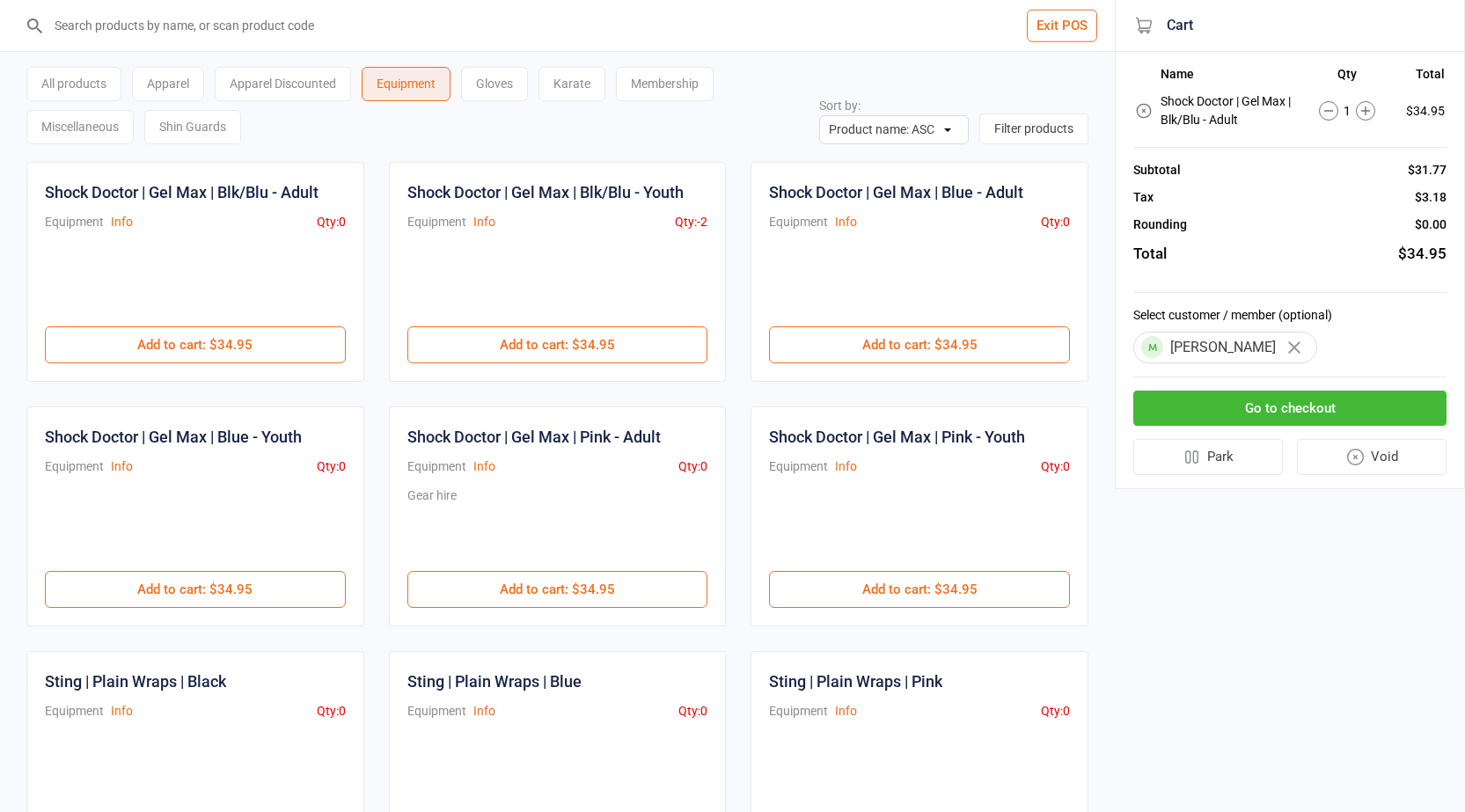
click at [1278, 417] on button "Go to checkout" at bounding box center [1289, 409] width 313 height 36
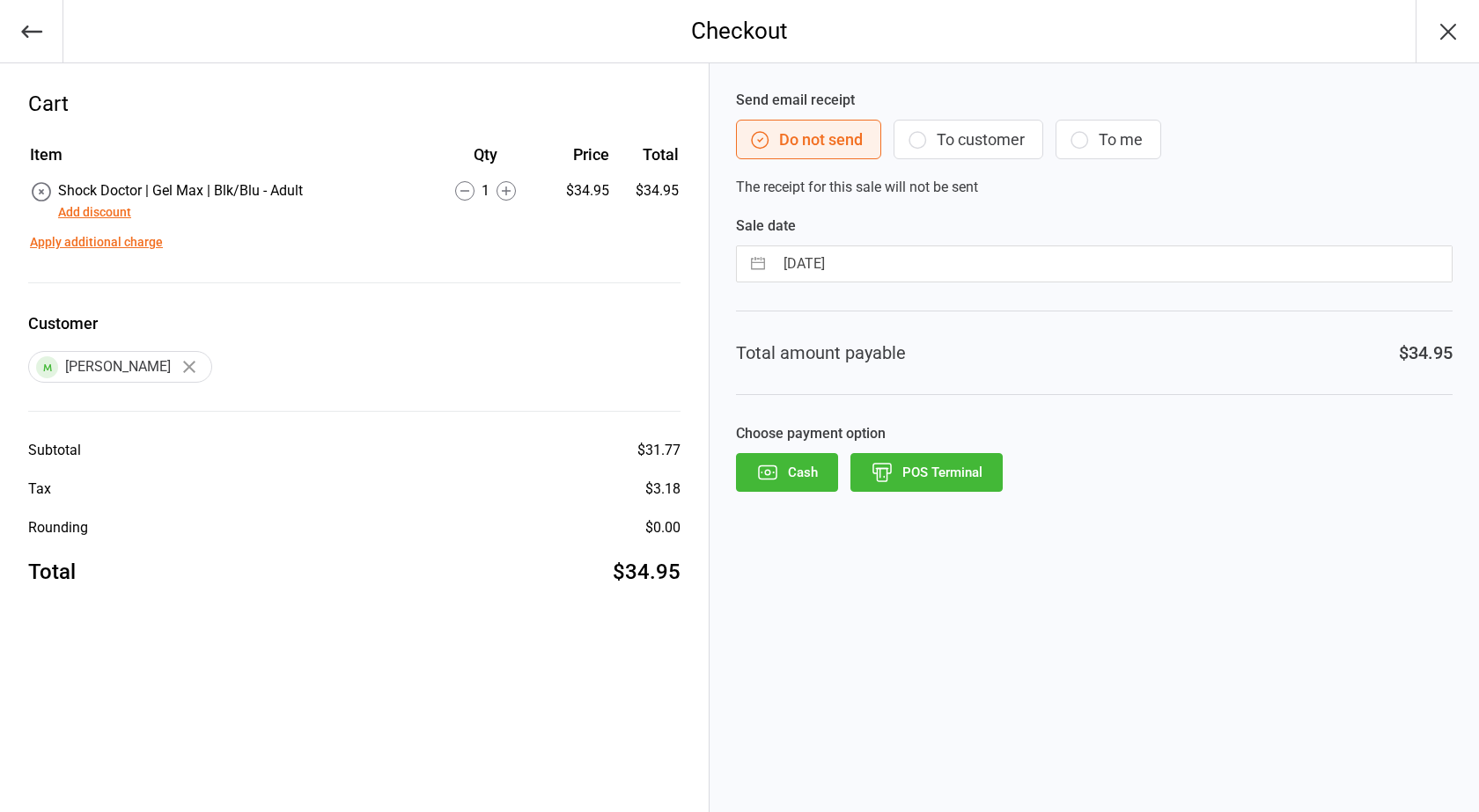
click at [922, 465] on button "POS Terminal" at bounding box center [926, 472] width 152 height 38
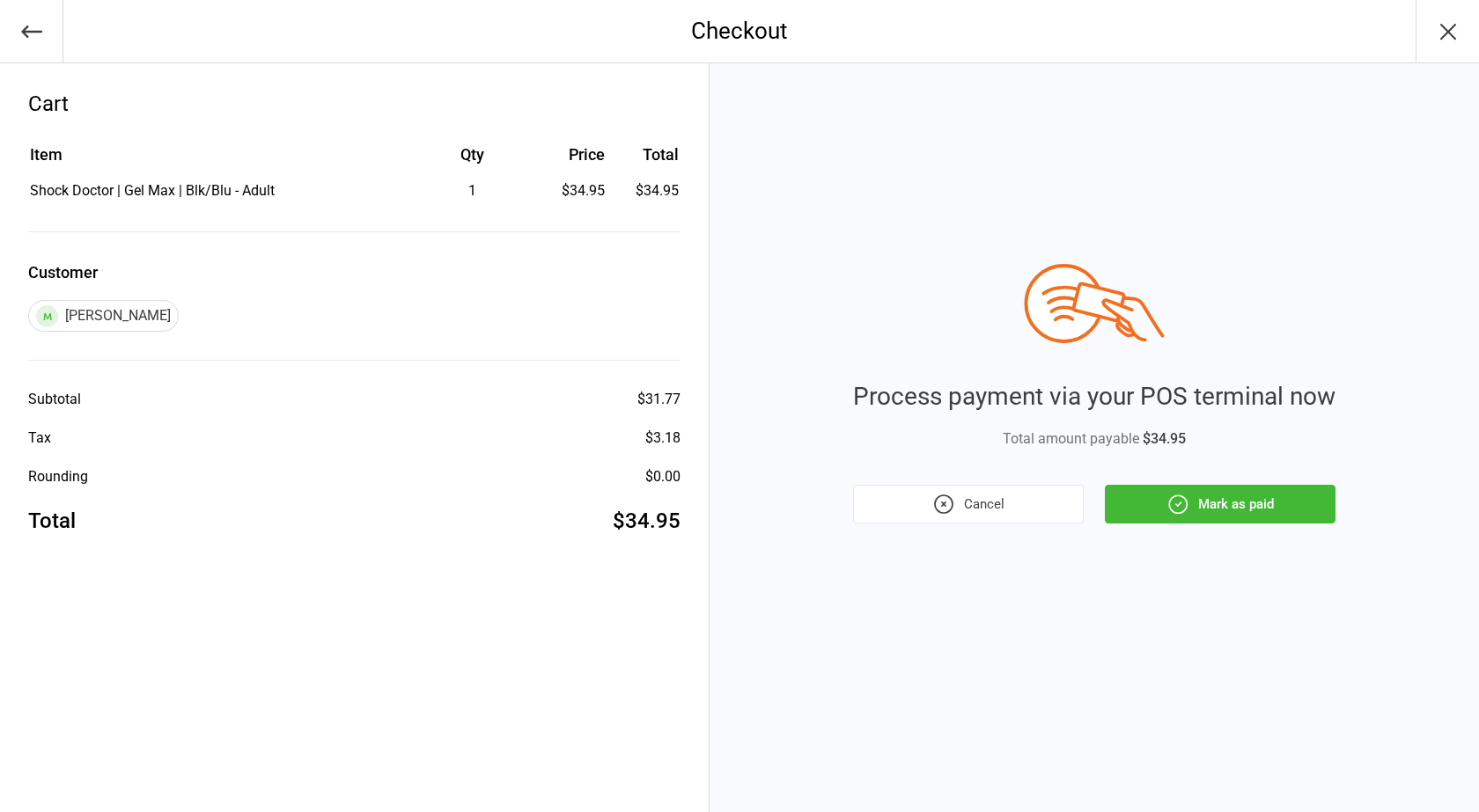
click at [1143, 519] on button "Mark as paid" at bounding box center [1219, 504] width 231 height 38
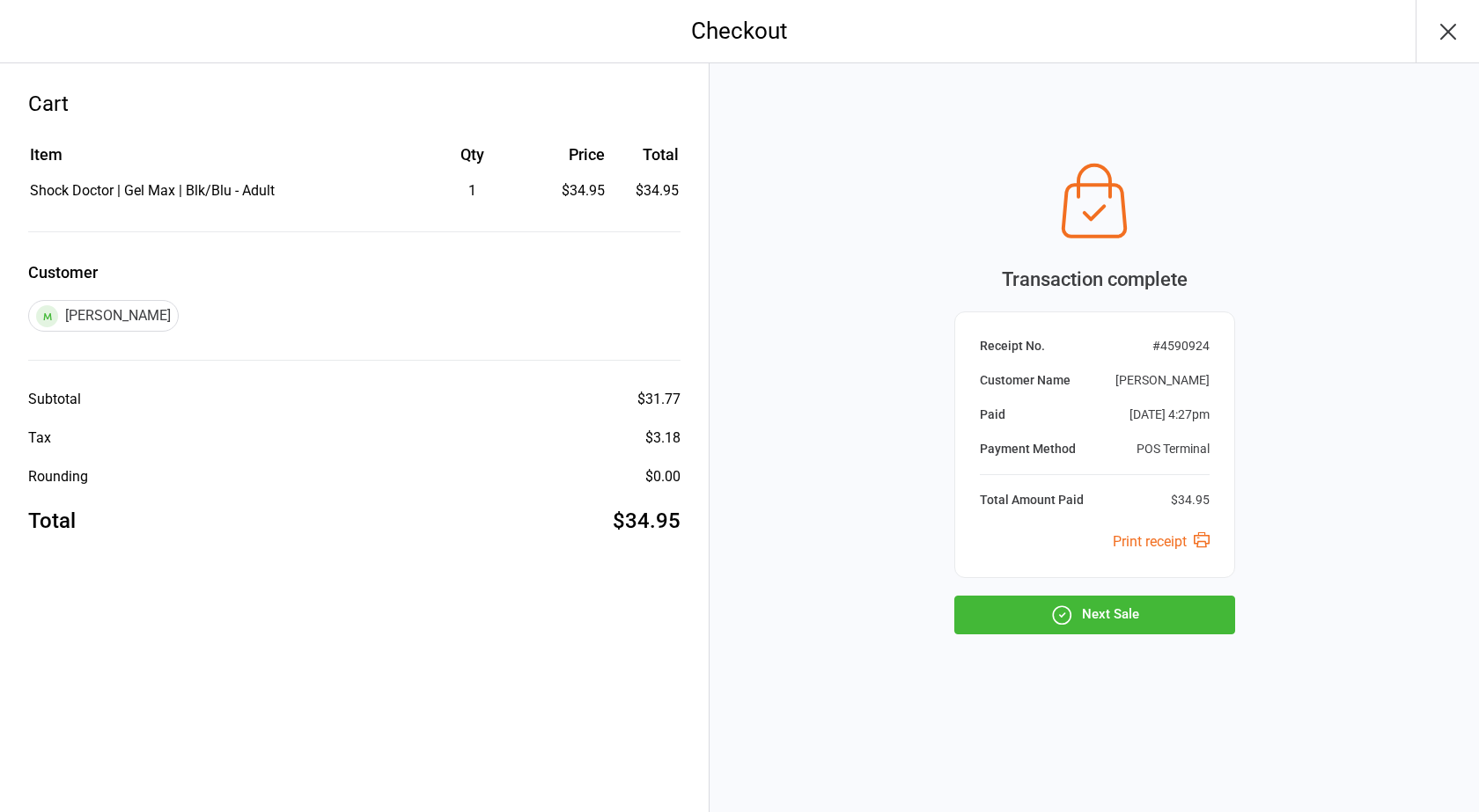
click at [1044, 627] on button "Next Sale" at bounding box center [1094, 615] width 281 height 38
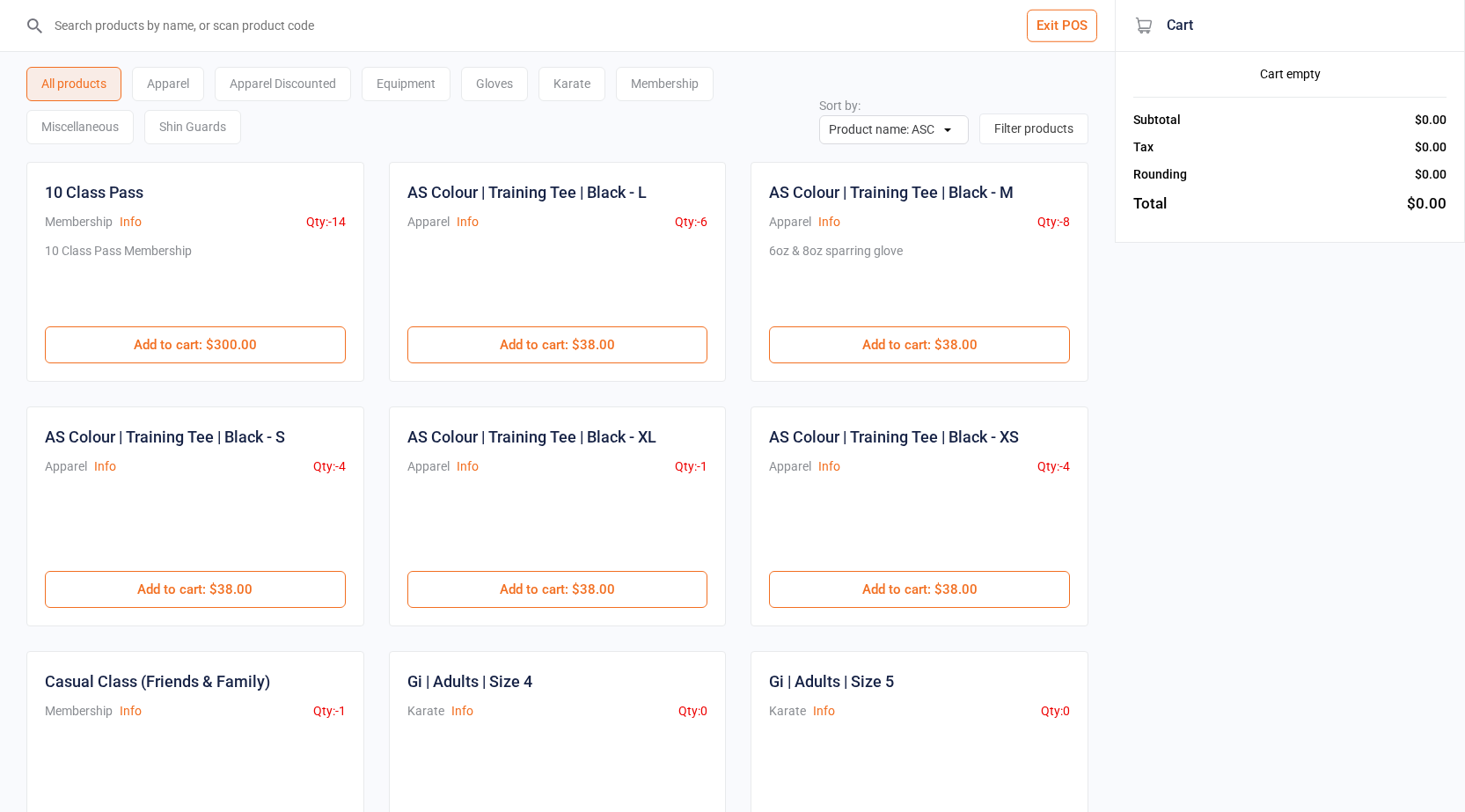
drag, startPoint x: 202, startPoint y: 339, endPoint x: 247, endPoint y: 325, distance: 47.1
click at [205, 339] on button "Add to cart : $300.00" at bounding box center [195, 345] width 301 height 37
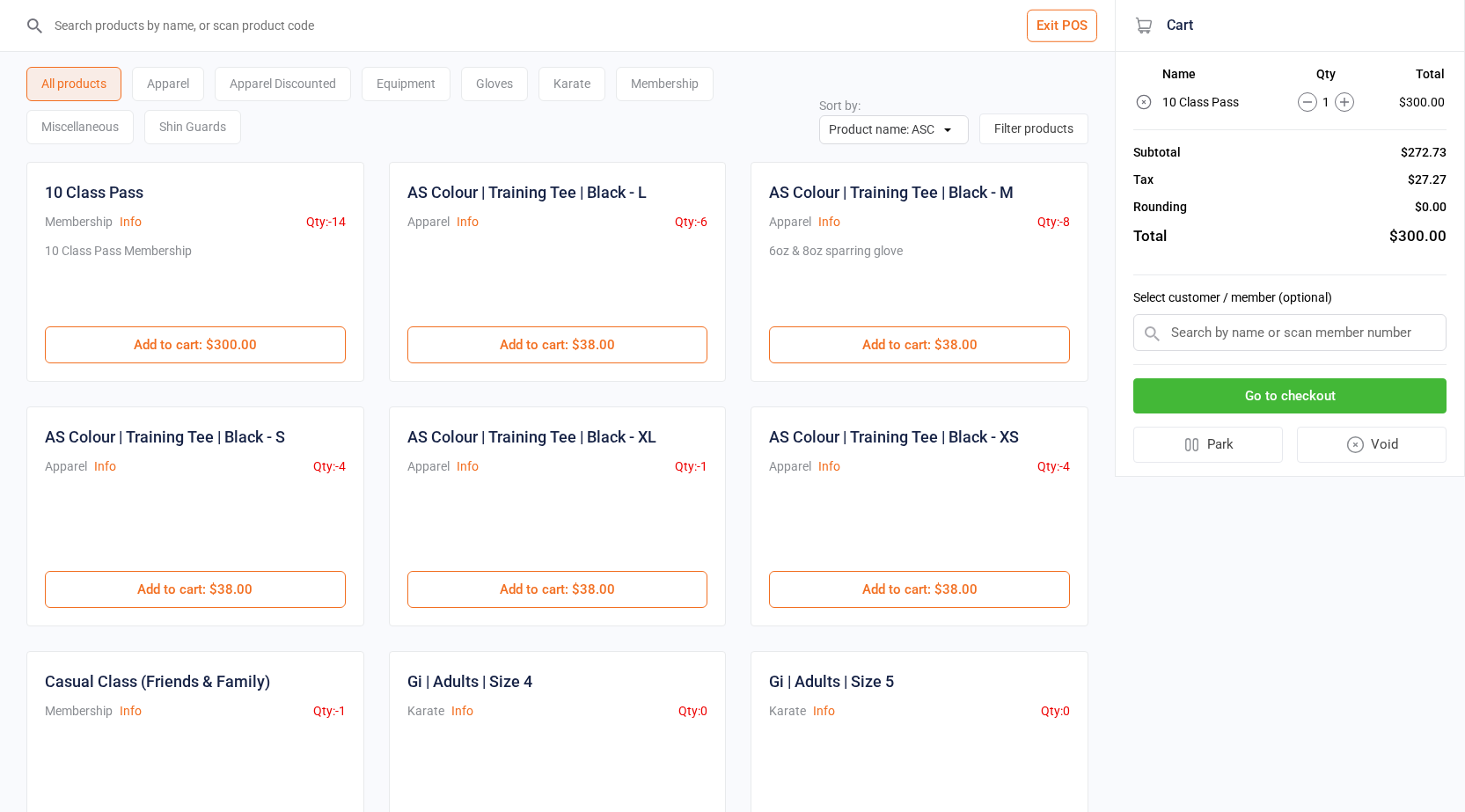
click at [667, 69] on div "Membership" at bounding box center [665, 84] width 98 height 34
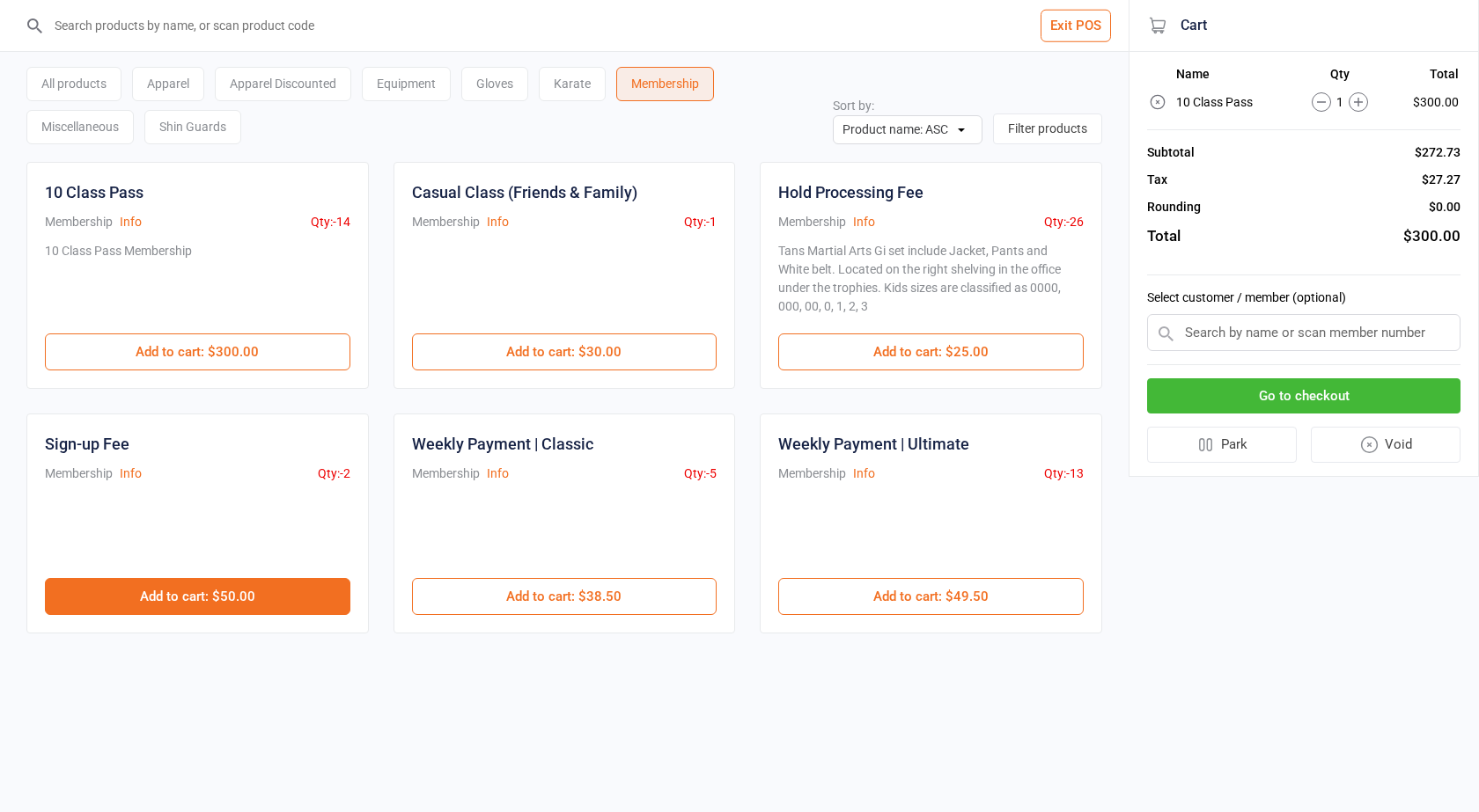
drag, startPoint x: 266, startPoint y: 610, endPoint x: 304, endPoint y: 591, distance: 42.5
click at [271, 604] on button "Add to cart : $50.00" at bounding box center [197, 597] width 306 height 37
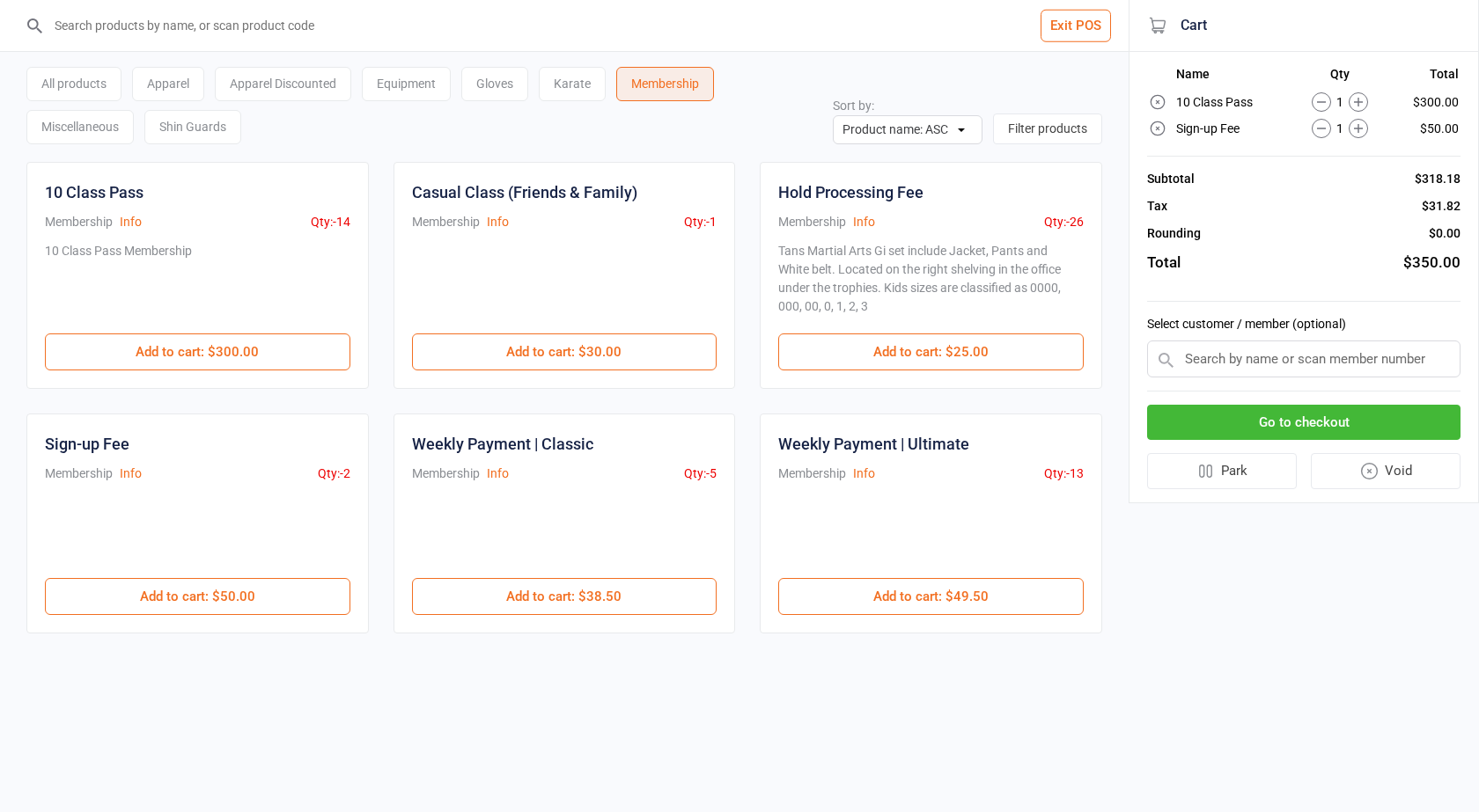
click at [1267, 366] on input "text" at bounding box center [1303, 359] width 313 height 37
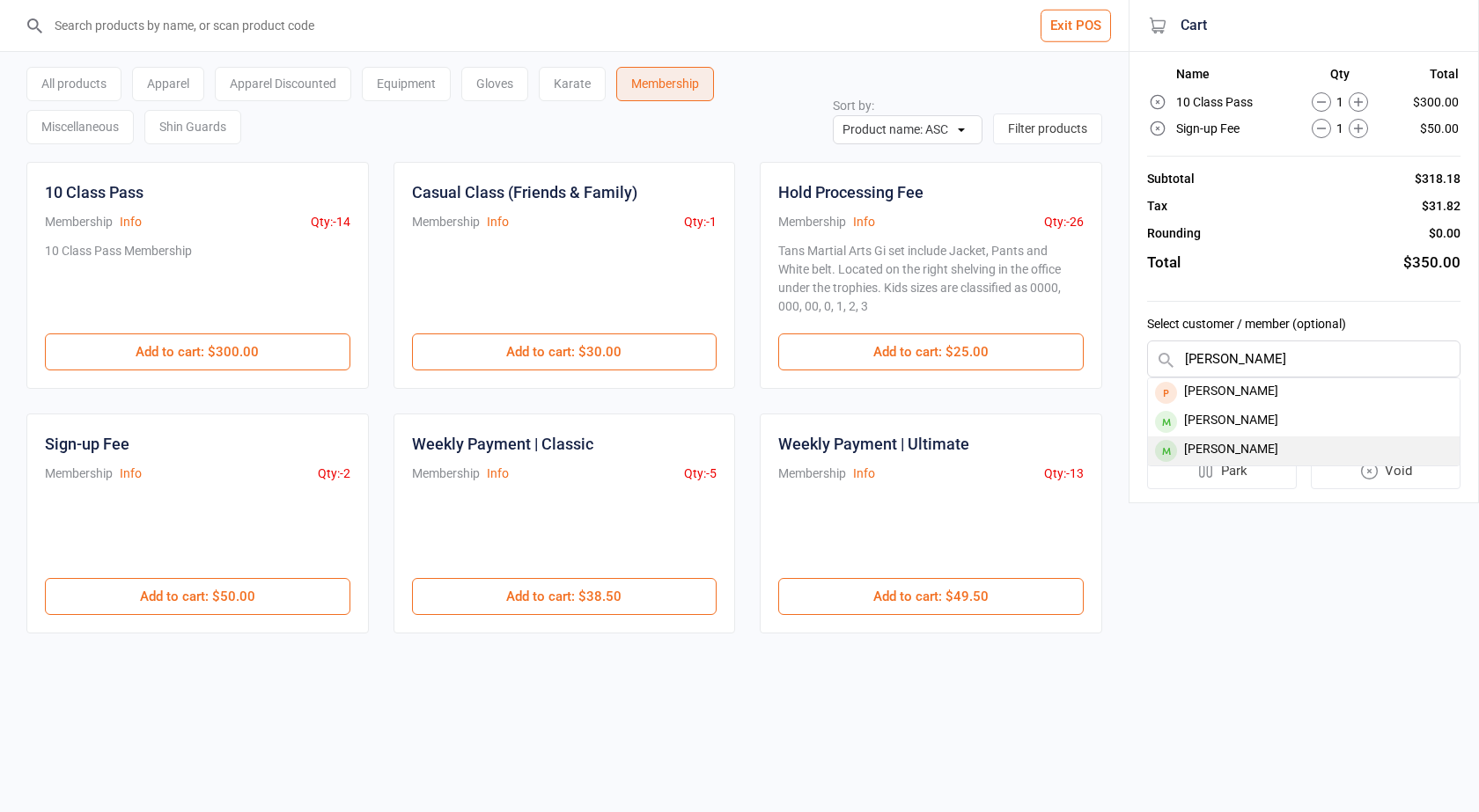
type input "gabriel"
click at [1256, 450] on div "Gabriel Moraga" at bounding box center [1303, 451] width 311 height 29
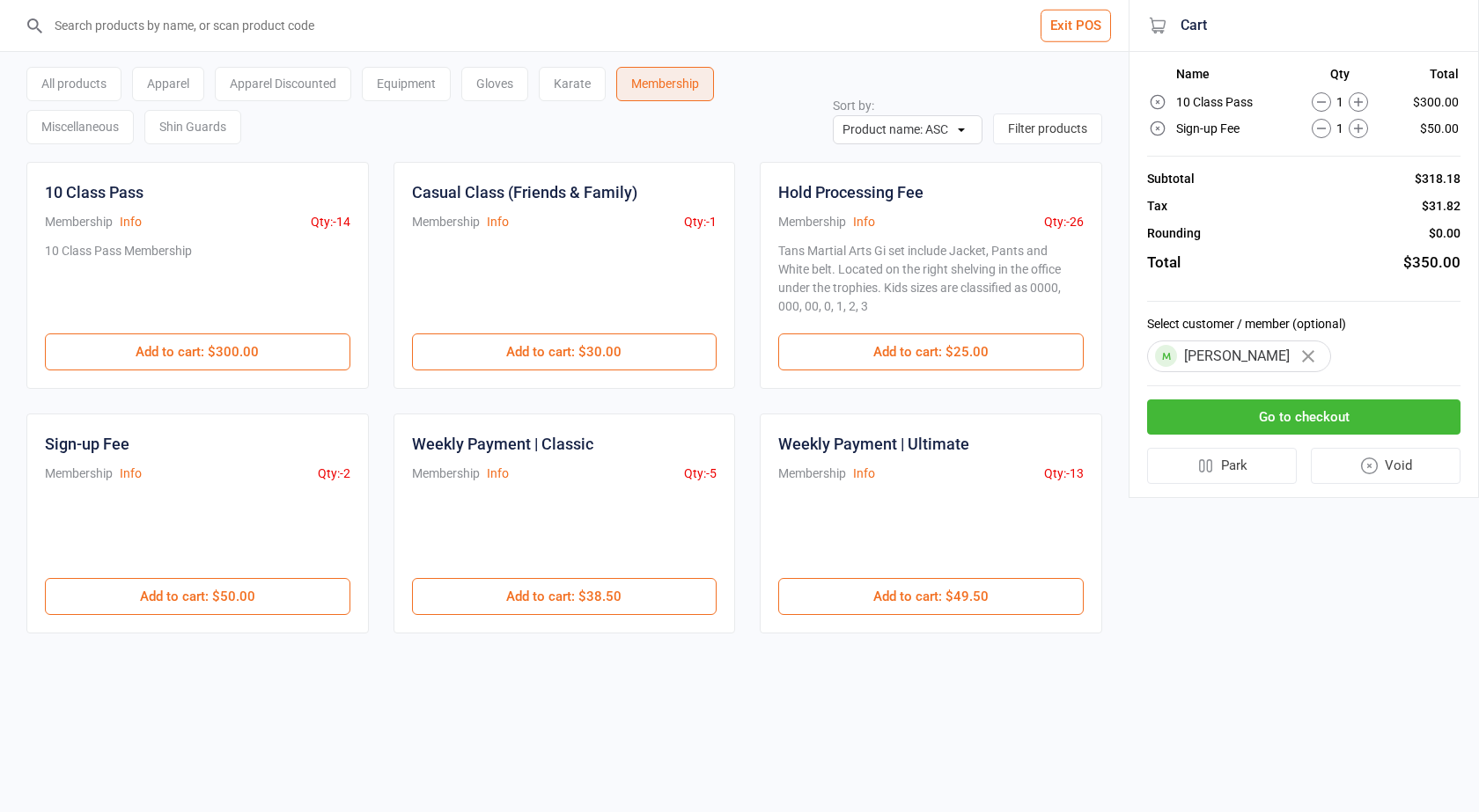
click at [1268, 417] on button "Go to checkout" at bounding box center [1303, 417] width 313 height 36
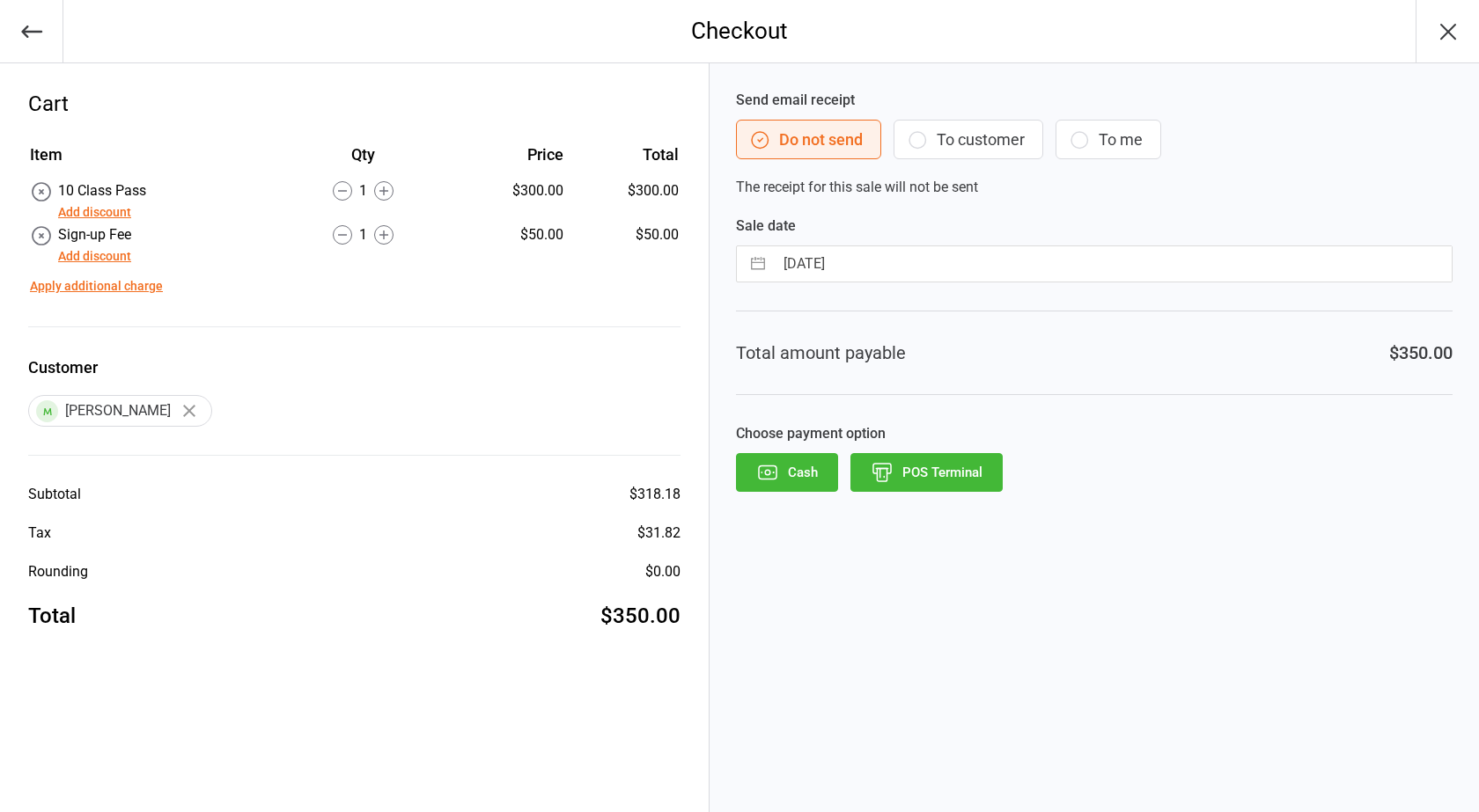
click at [956, 475] on button "POS Terminal" at bounding box center [926, 472] width 152 height 38
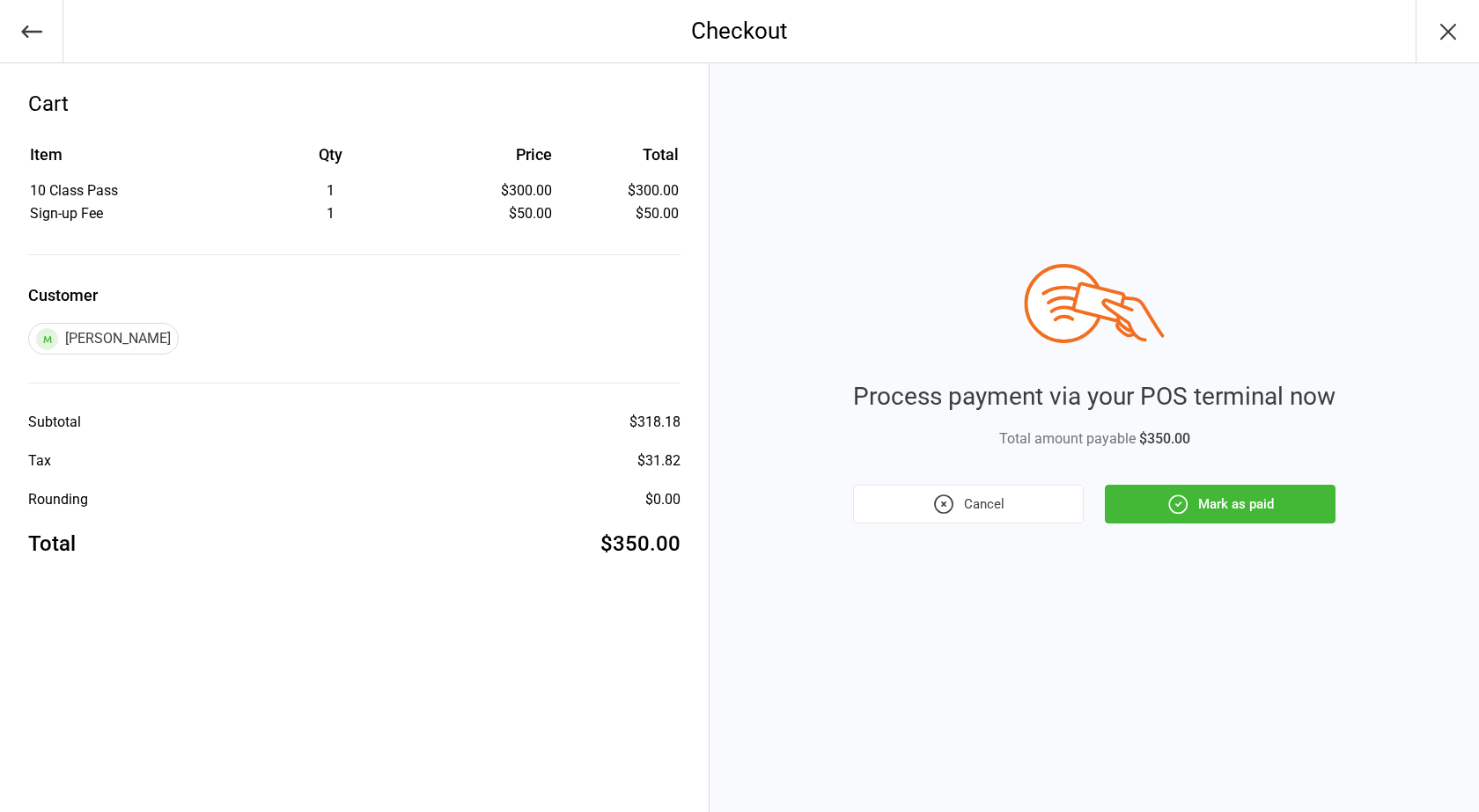
click at [1270, 493] on button "Mark as paid" at bounding box center [1219, 504] width 231 height 38
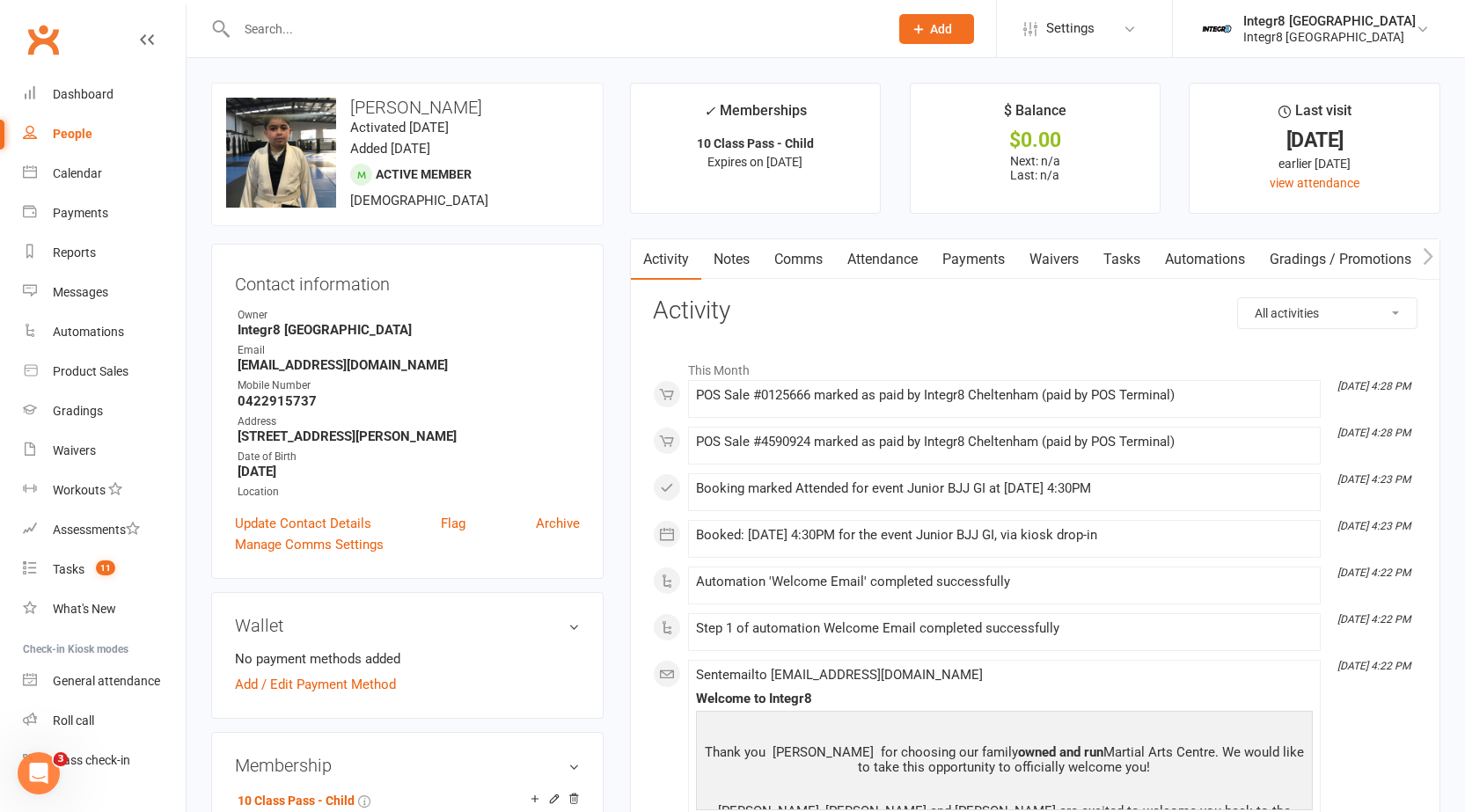
click at [423, 32] on input "text" at bounding box center [553, 29] width 644 height 25
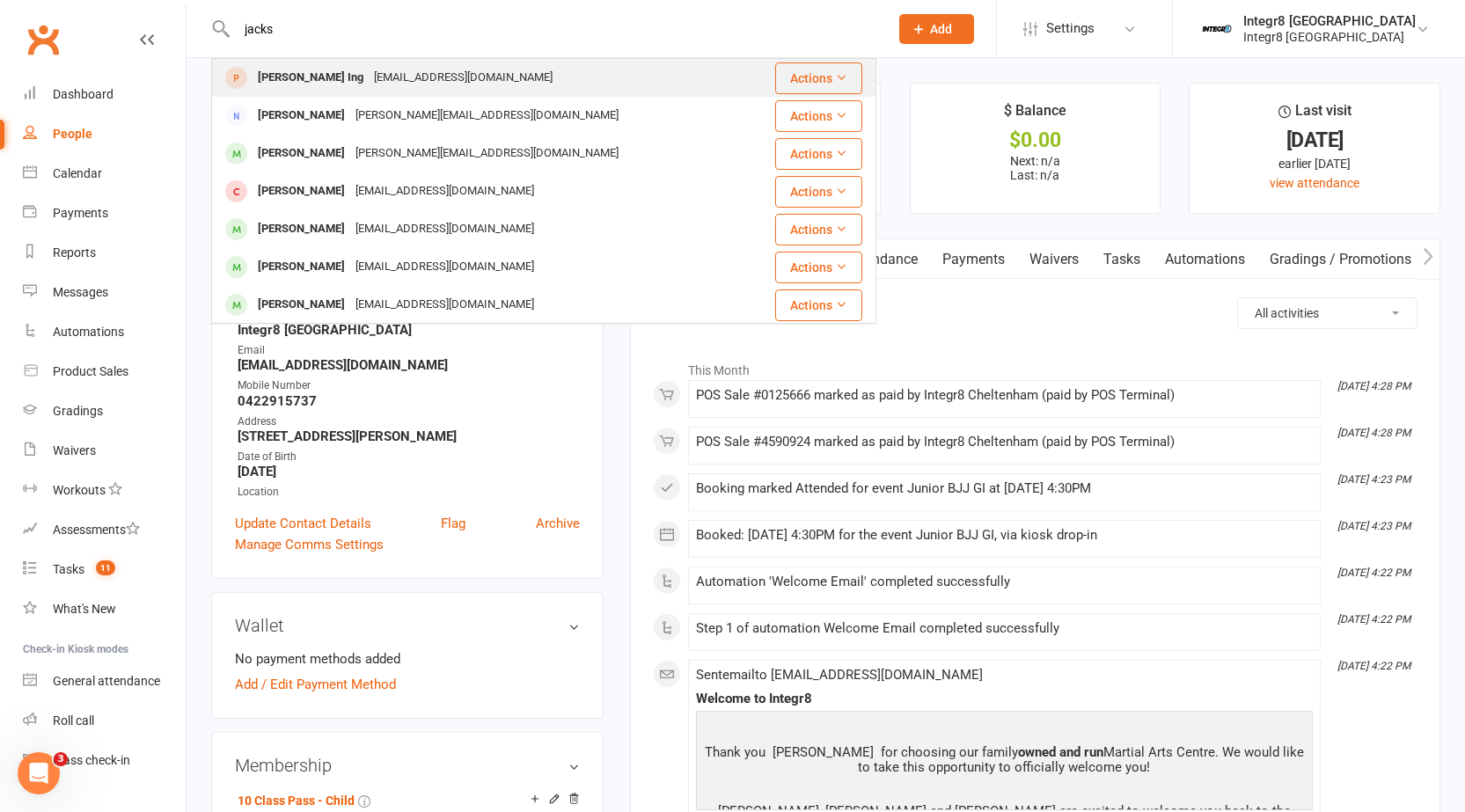
type input "jacks"
click at [395, 64] on div "Jackson Ing jjacksoning@gmail.com" at bounding box center [487, 78] width 551 height 36
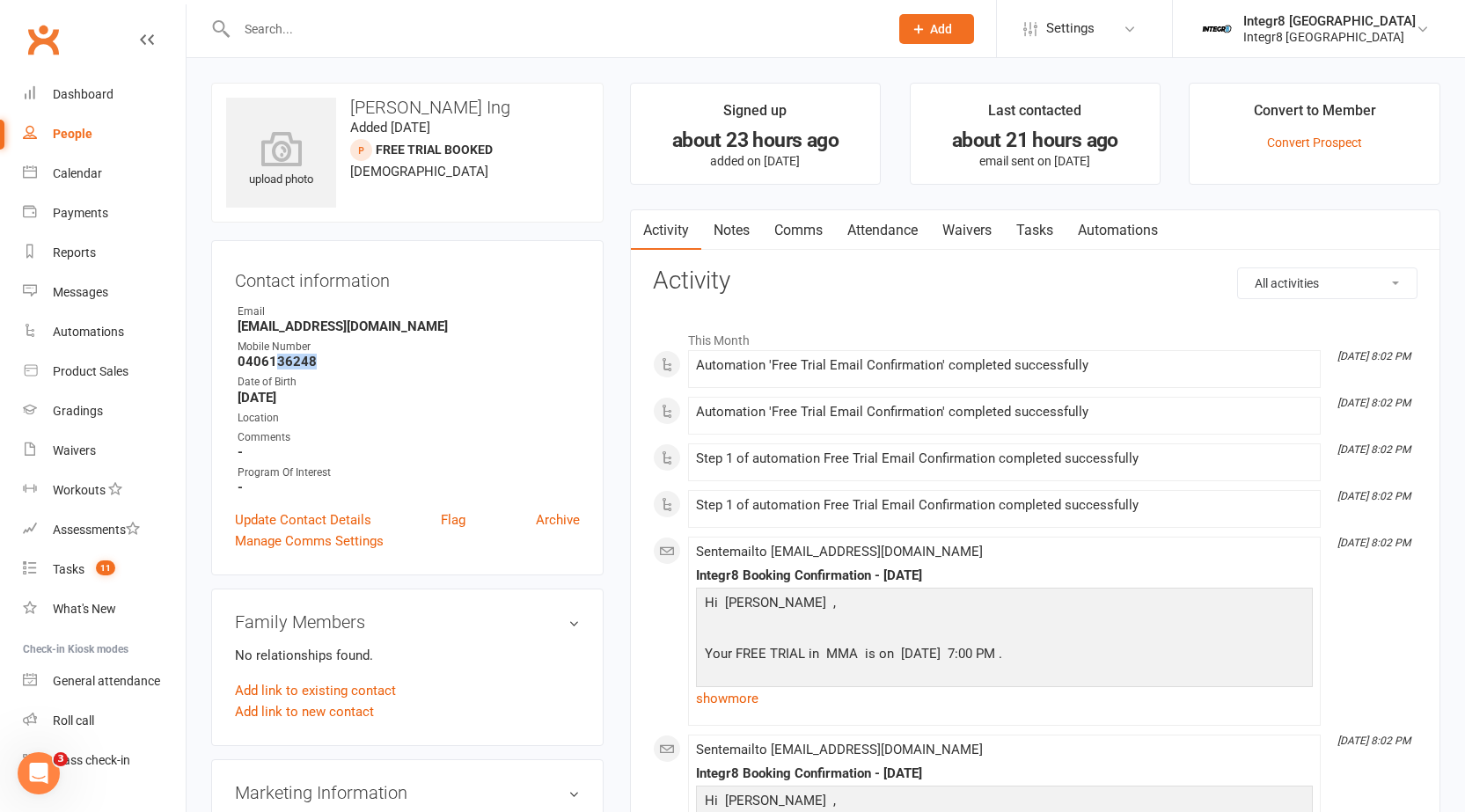
drag, startPoint x: 325, startPoint y: 362, endPoint x: 277, endPoint y: 350, distance: 49.5
click at [274, 356] on strong "0406136248" at bounding box center [408, 361] width 342 height 16
click at [282, 350] on div "Mobile Number" at bounding box center [408, 347] width 342 height 16
click at [71, 174] on div "Calendar" at bounding box center [77, 173] width 49 height 14
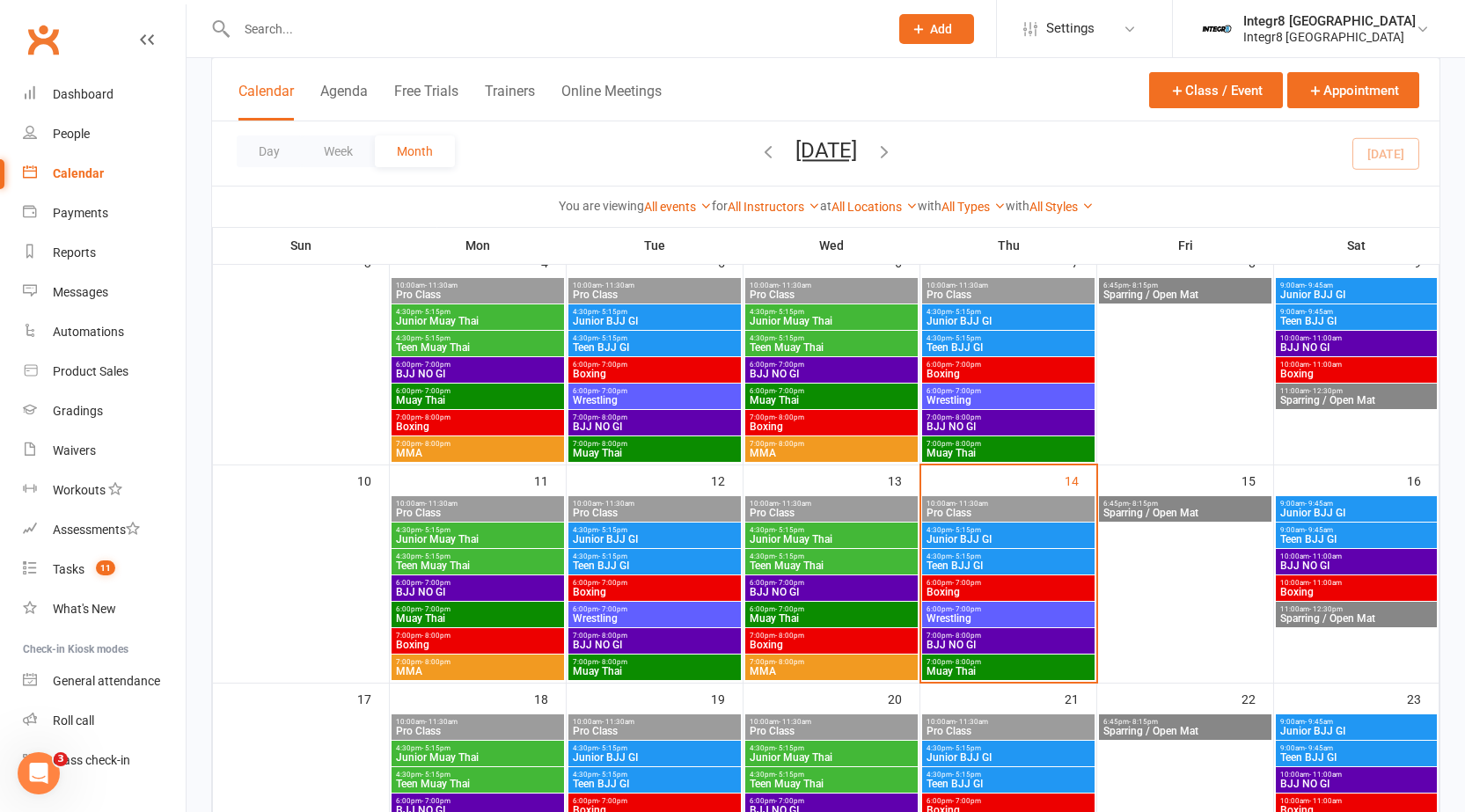
scroll to position [352, 0]
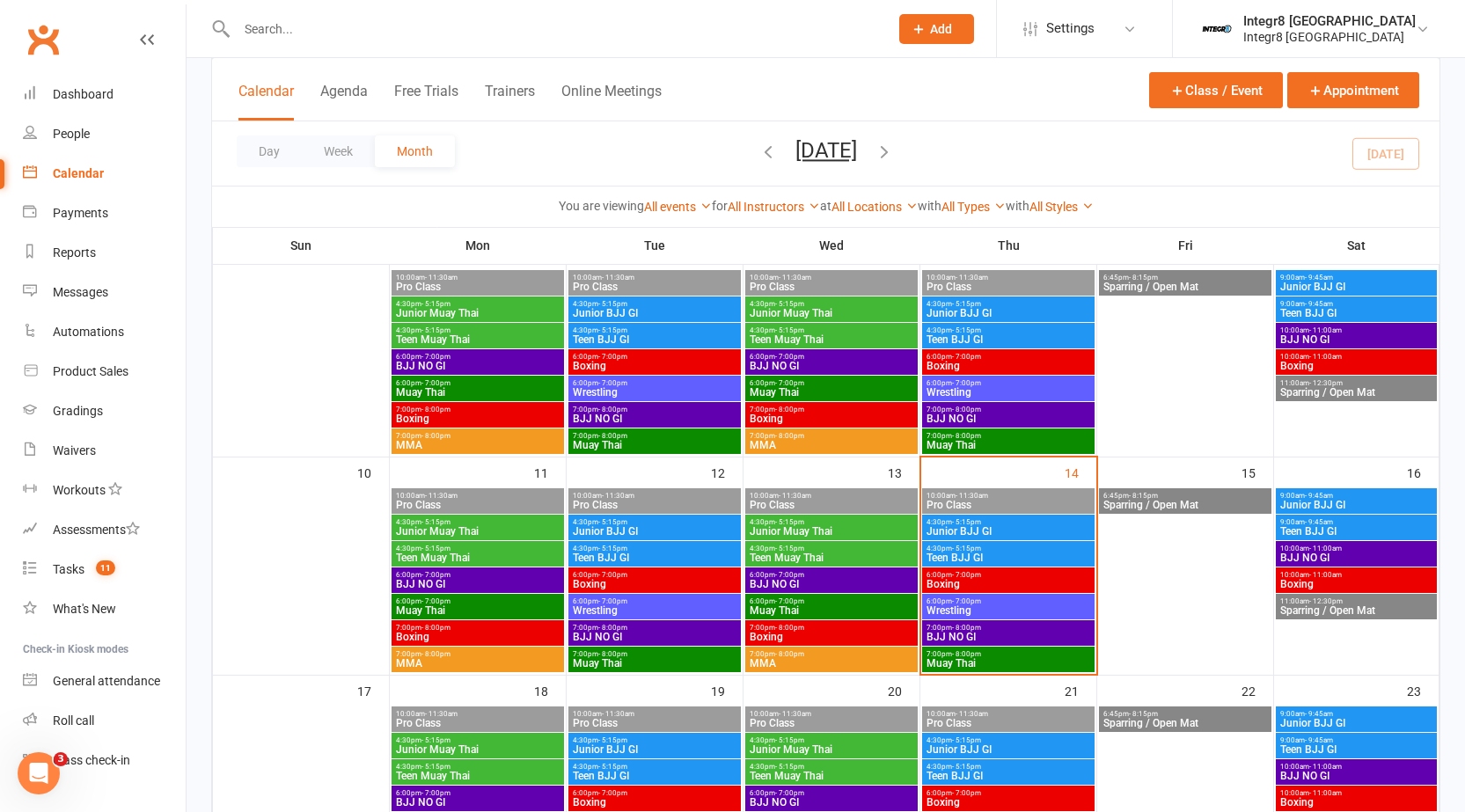
click at [984, 605] on span "Wrestling" at bounding box center [1008, 610] width 166 height 11
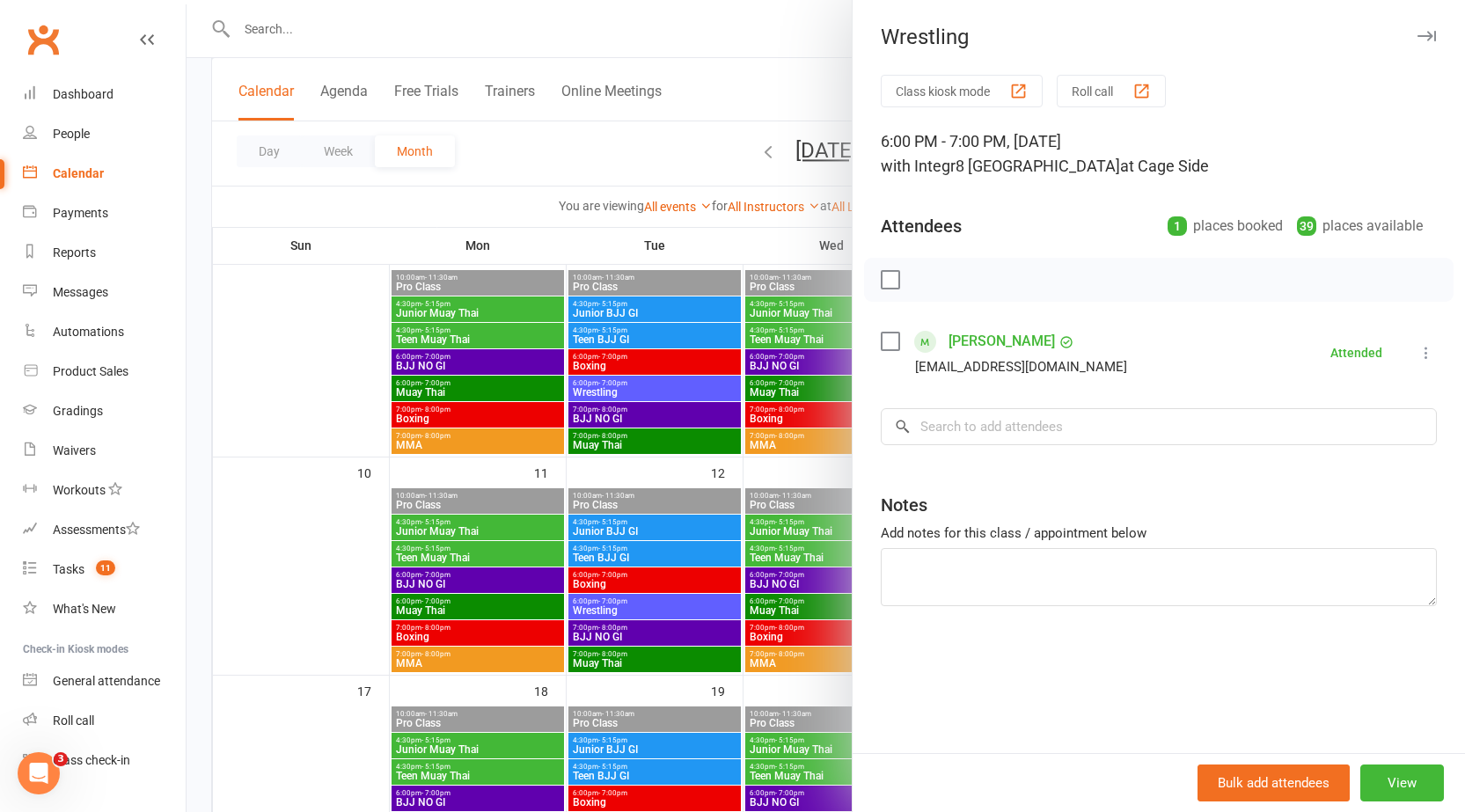
click at [807, 631] on div at bounding box center [825, 406] width 1278 height 812
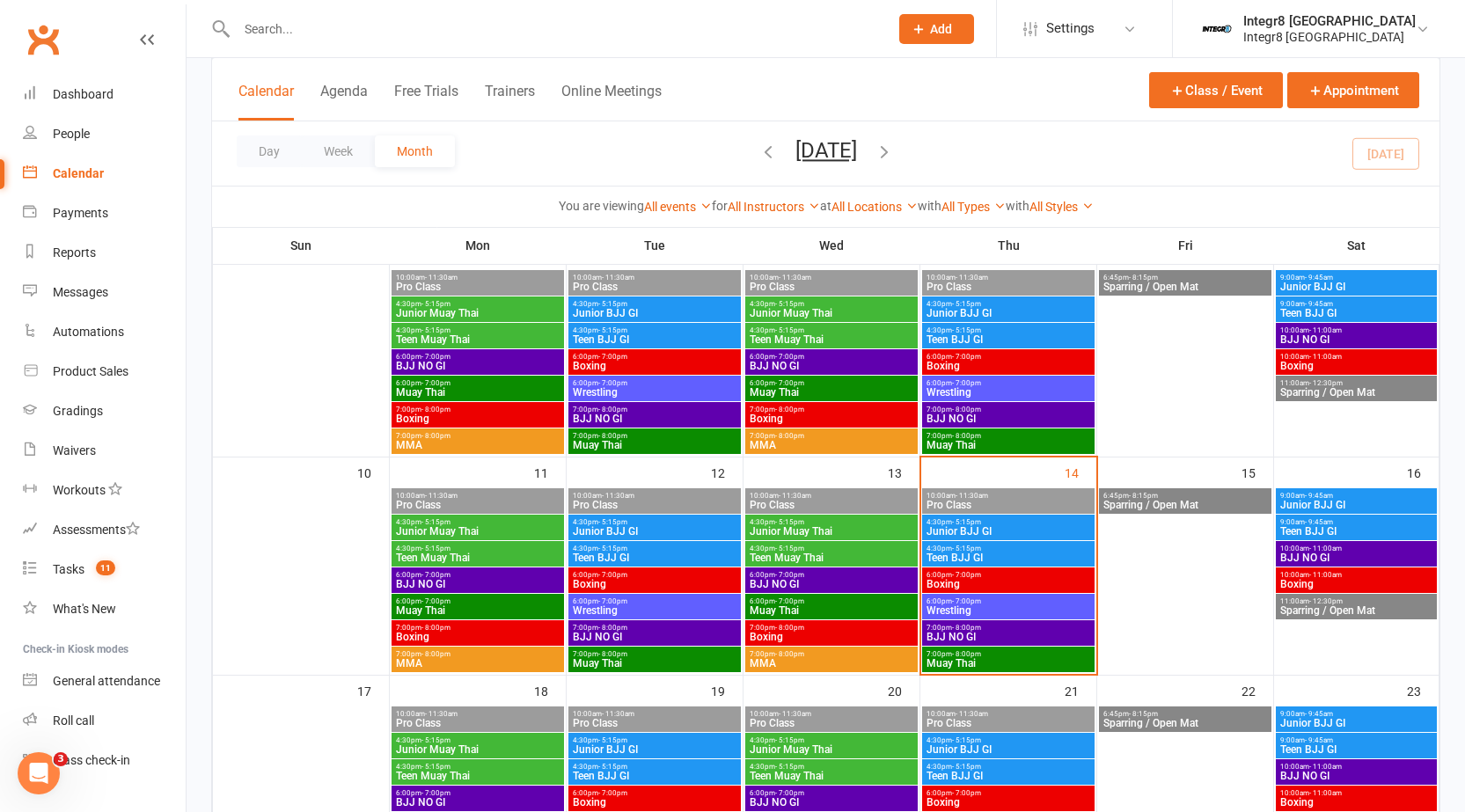
click at [1045, 634] on span "BJJ NO GI" at bounding box center [1008, 637] width 166 height 11
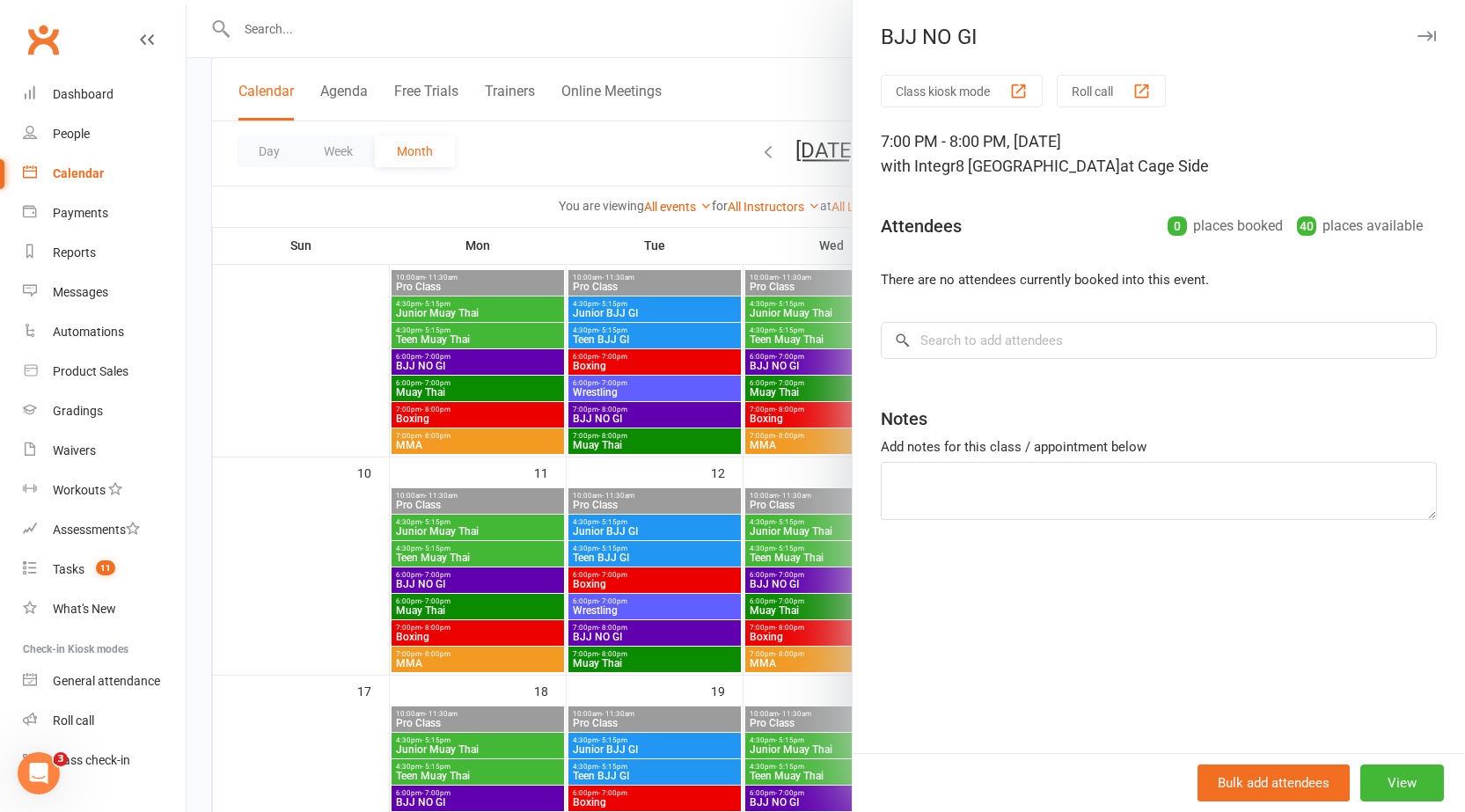
click at [778, 639] on div at bounding box center [825, 406] width 1278 height 812
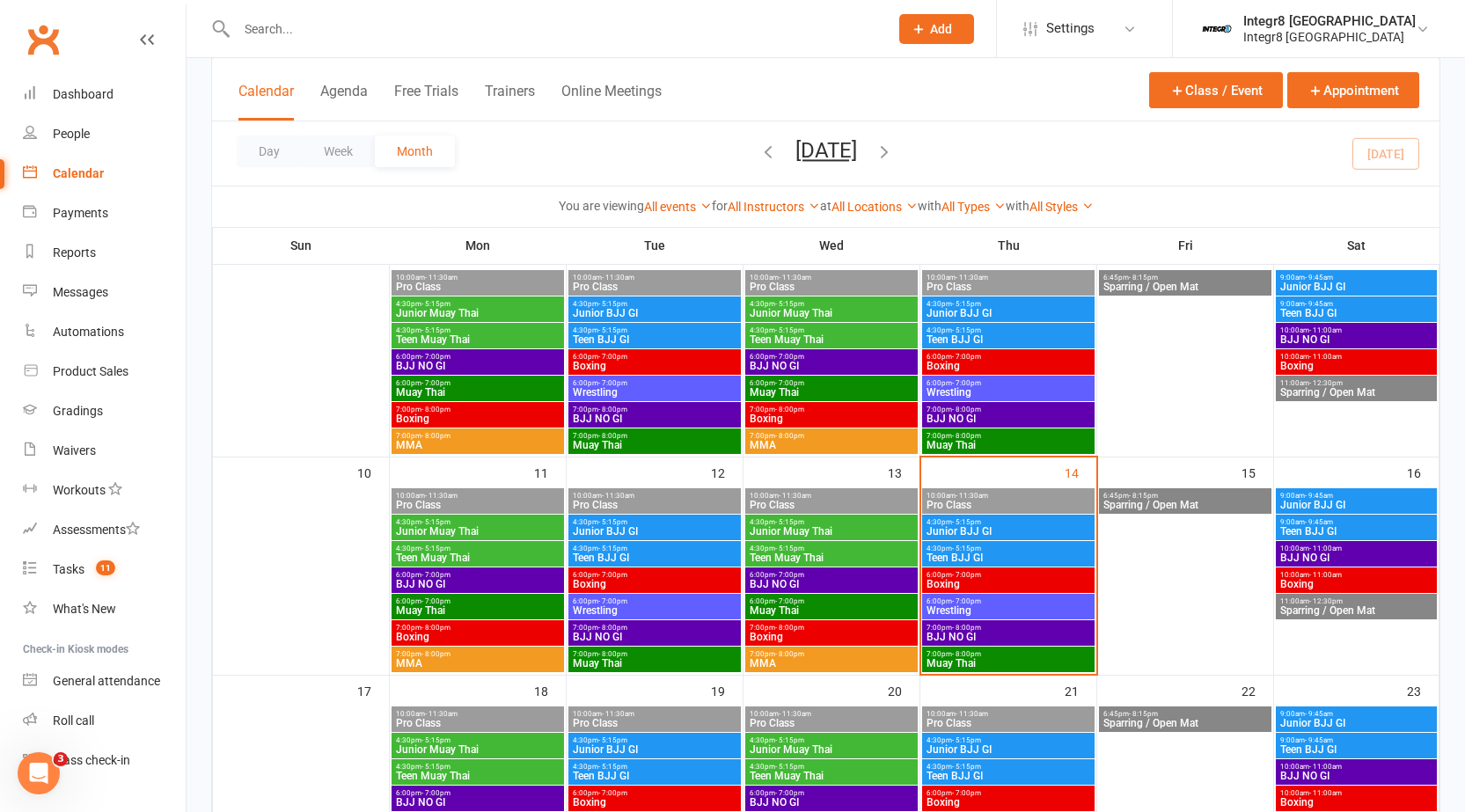
click at [977, 598] on span "- 7:00pm" at bounding box center [966, 601] width 29 height 8
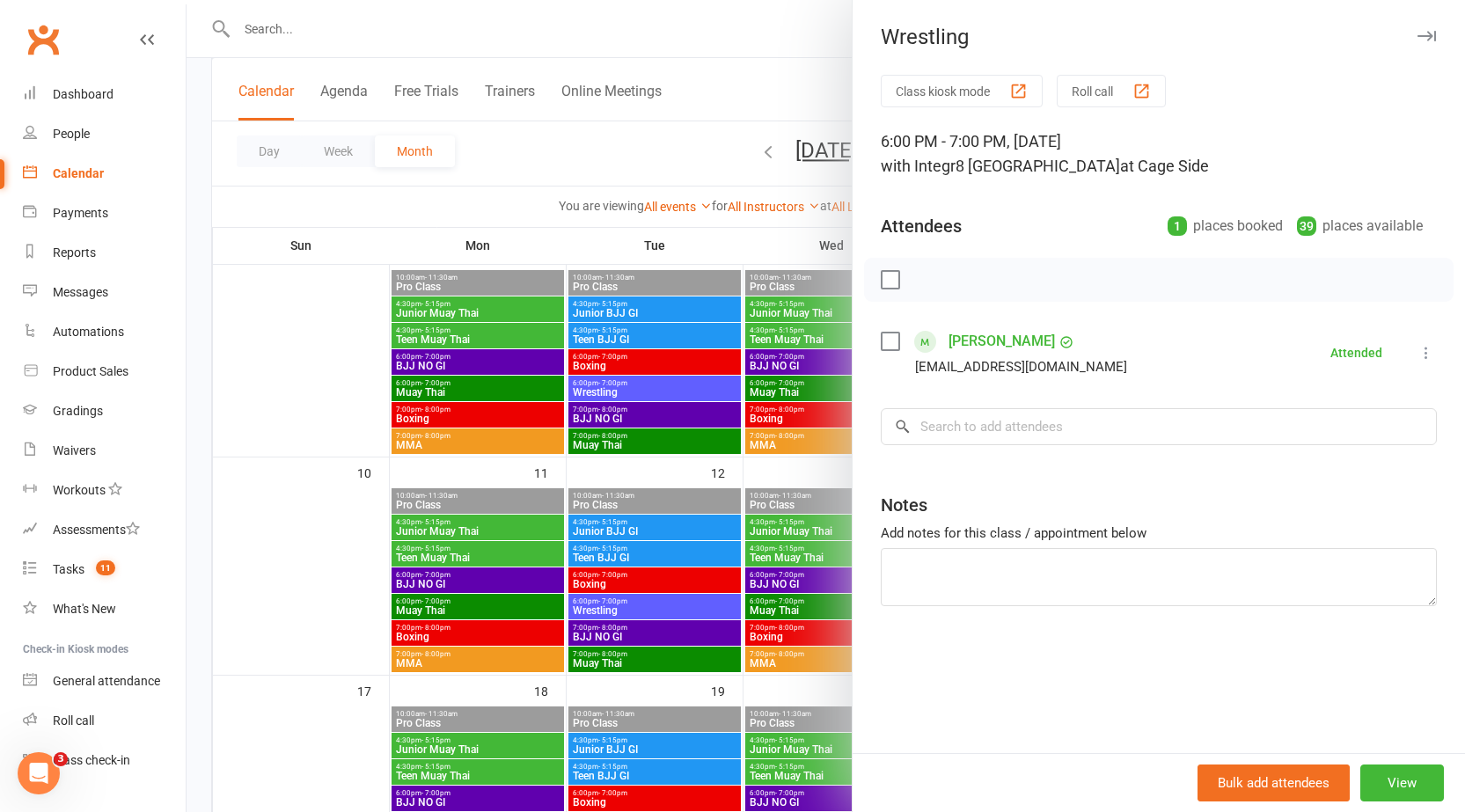
click at [828, 649] on div at bounding box center [825, 406] width 1278 height 812
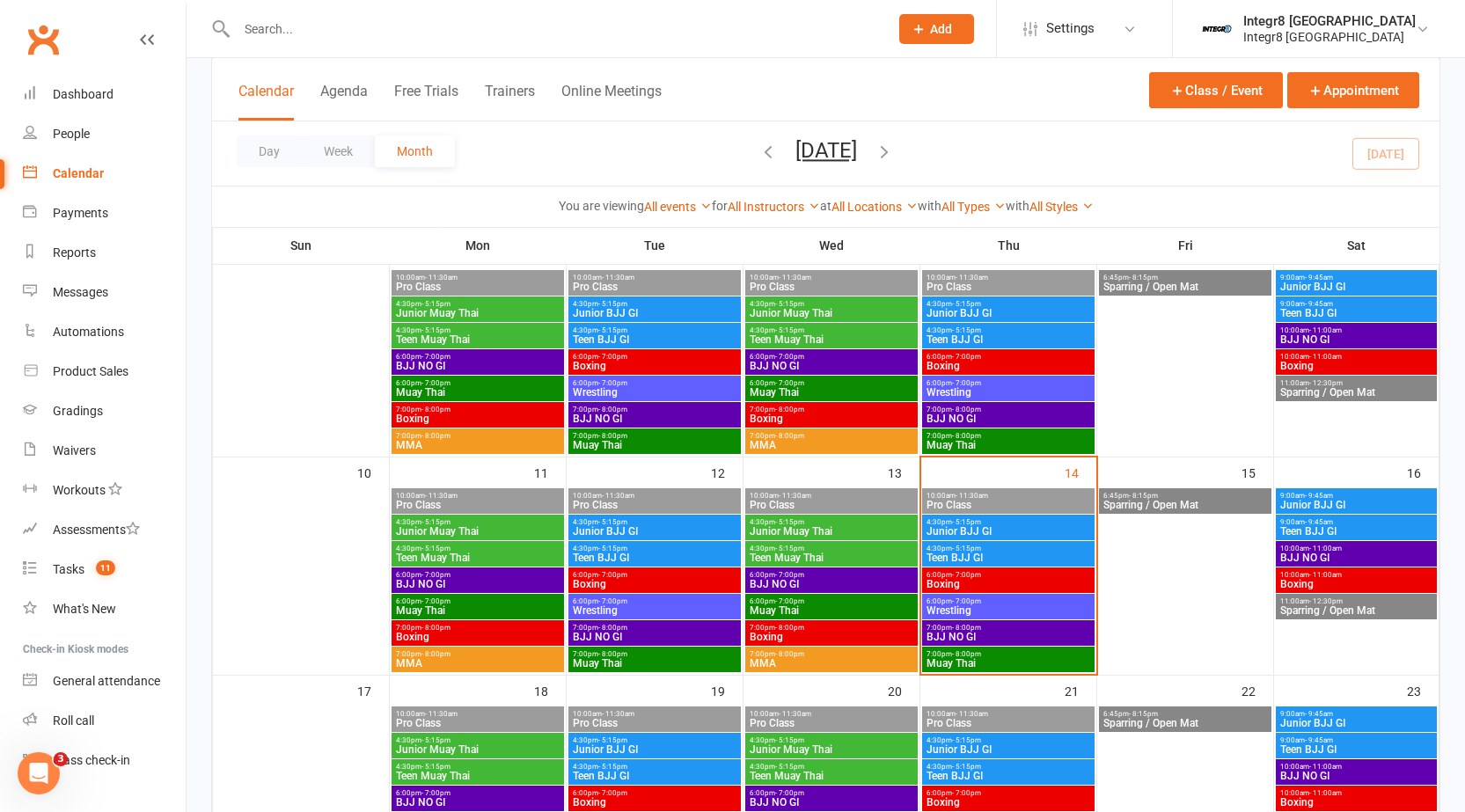
click at [985, 603] on span "6:00pm - 7:00pm" at bounding box center [1008, 601] width 166 height 8
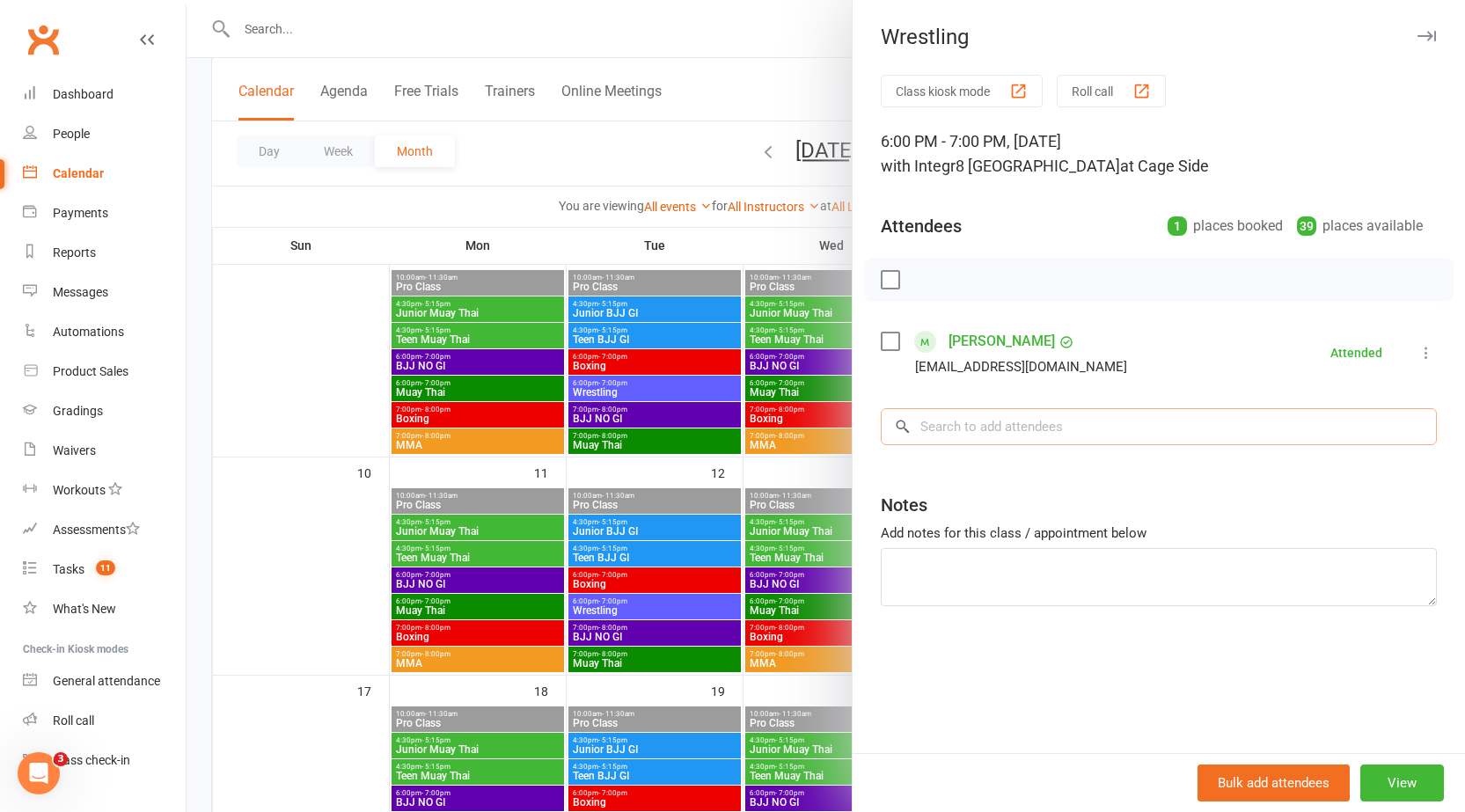
click at [1246, 426] on input "search" at bounding box center [1159, 426] width 556 height 37
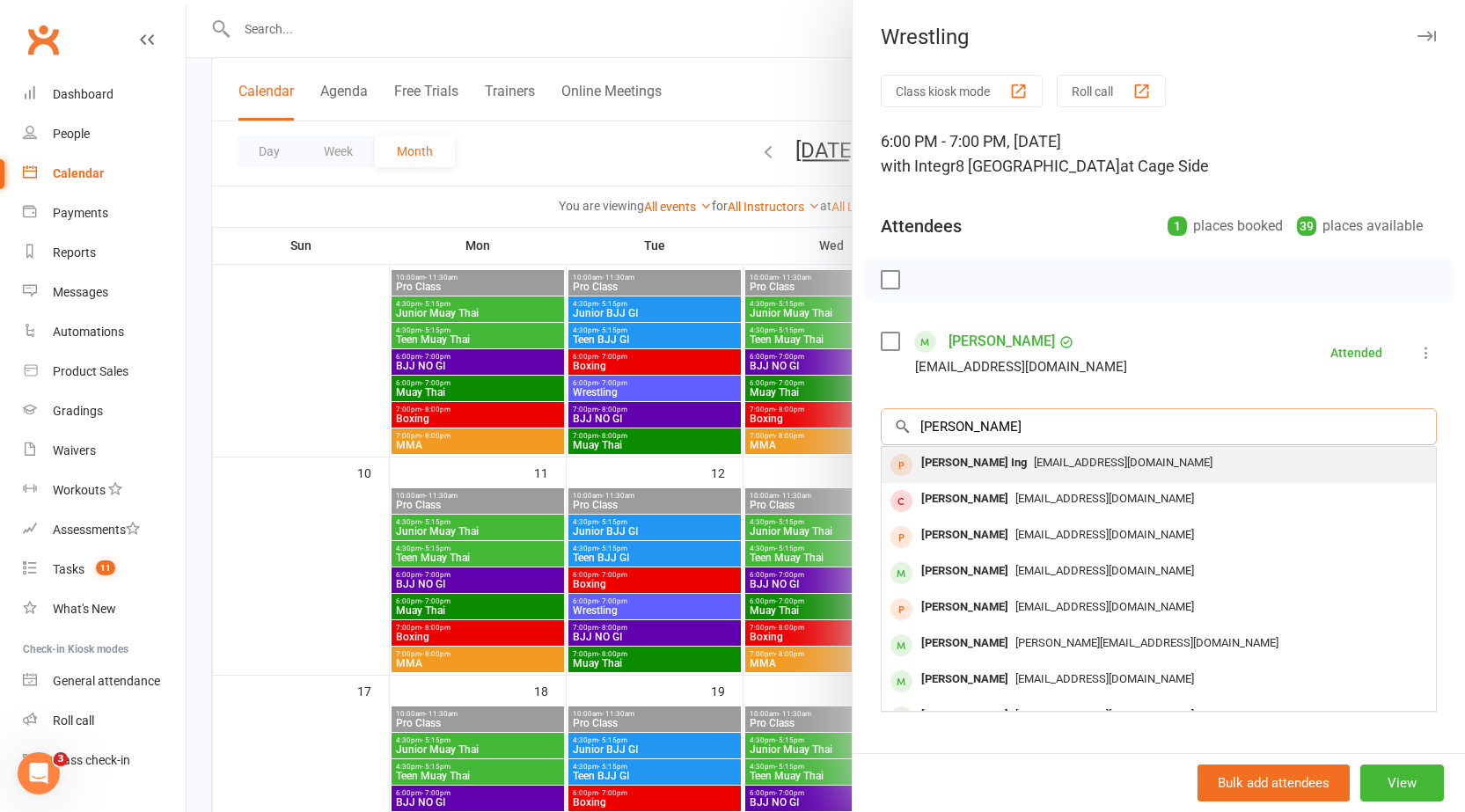
type input "jackson"
click at [1186, 455] on div "jjacksoning@gmail.com" at bounding box center [1159, 462] width 540 height 26
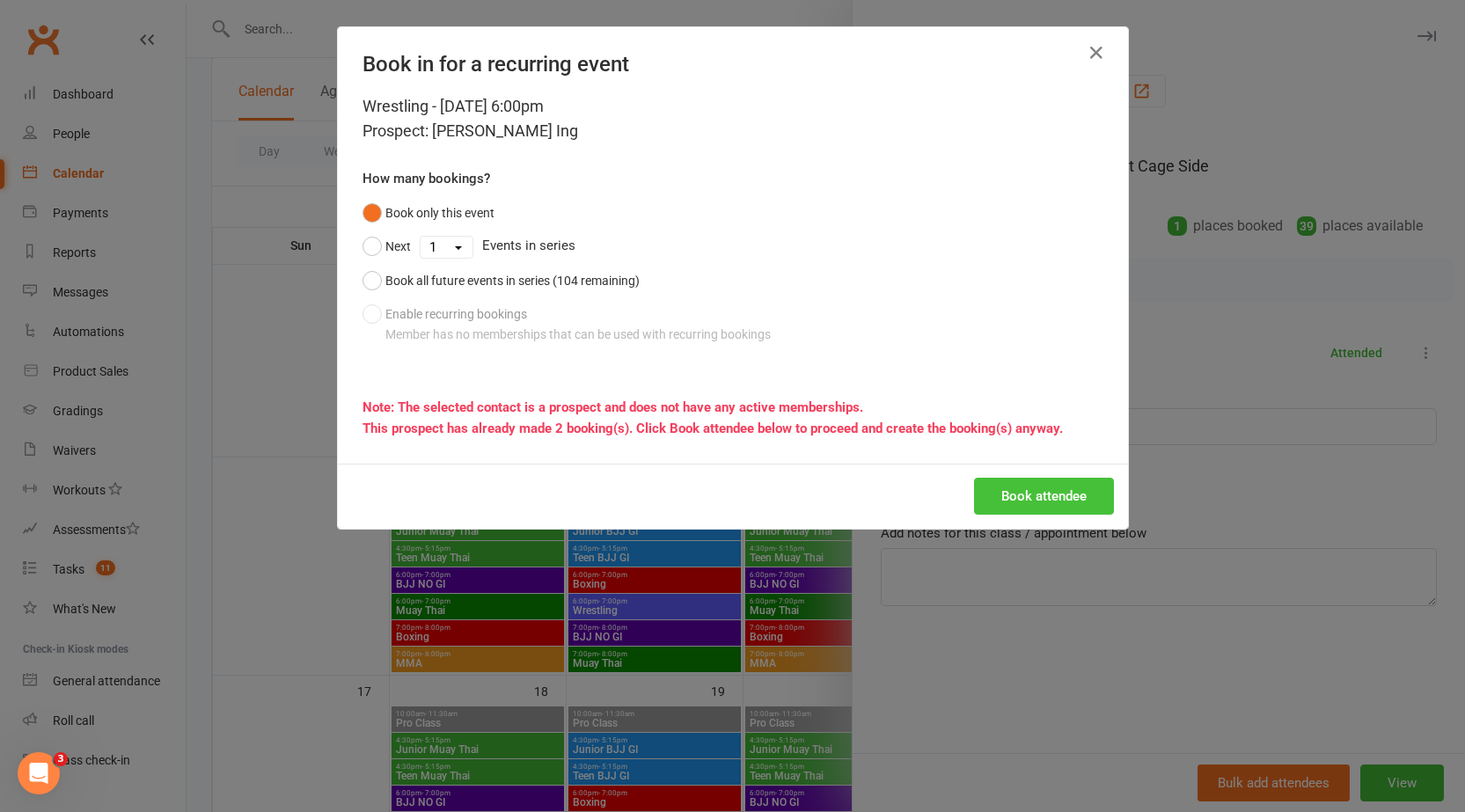
click at [1018, 511] on button "Book attendee" at bounding box center [1044, 496] width 140 height 37
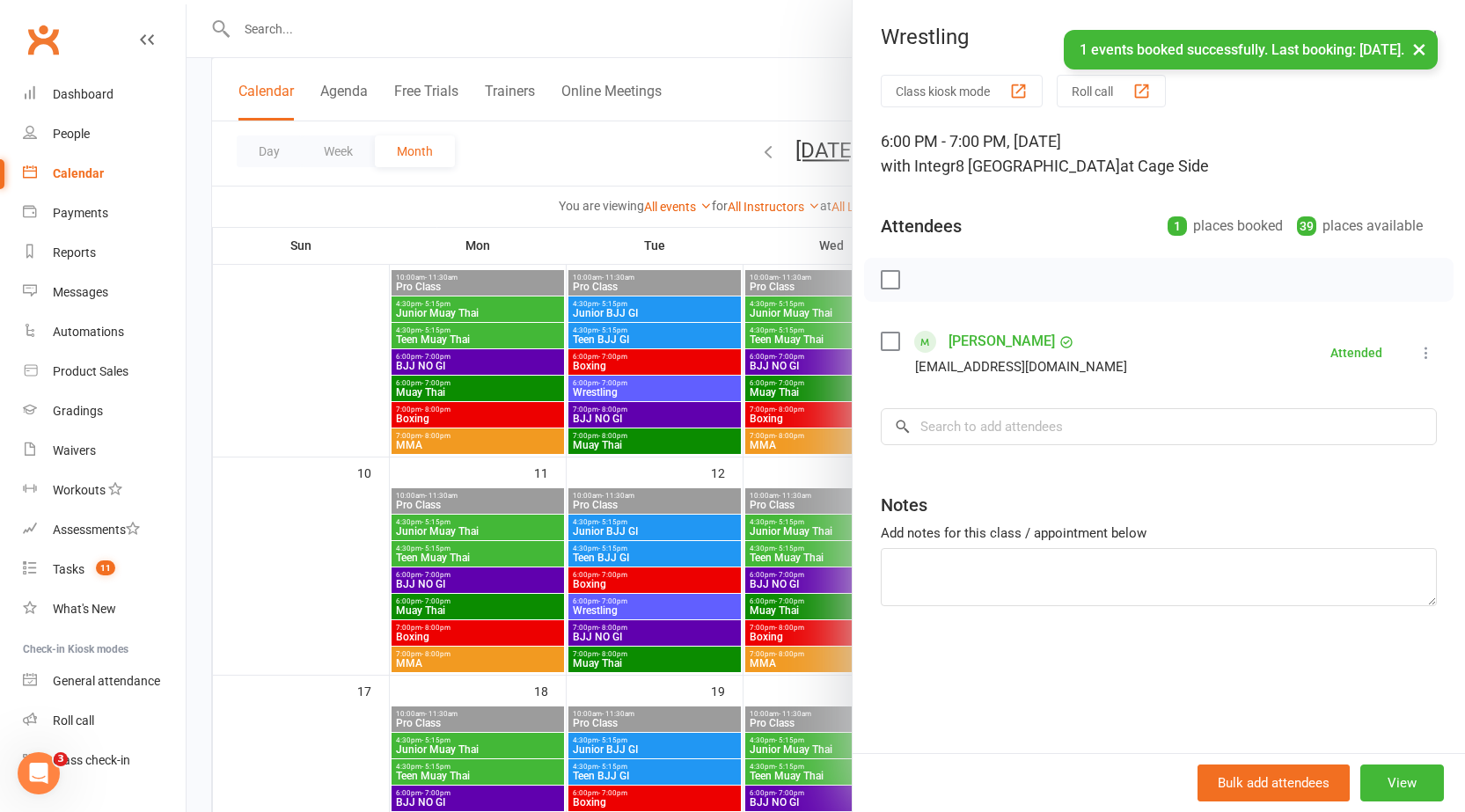
click at [760, 548] on div at bounding box center [825, 406] width 1278 height 812
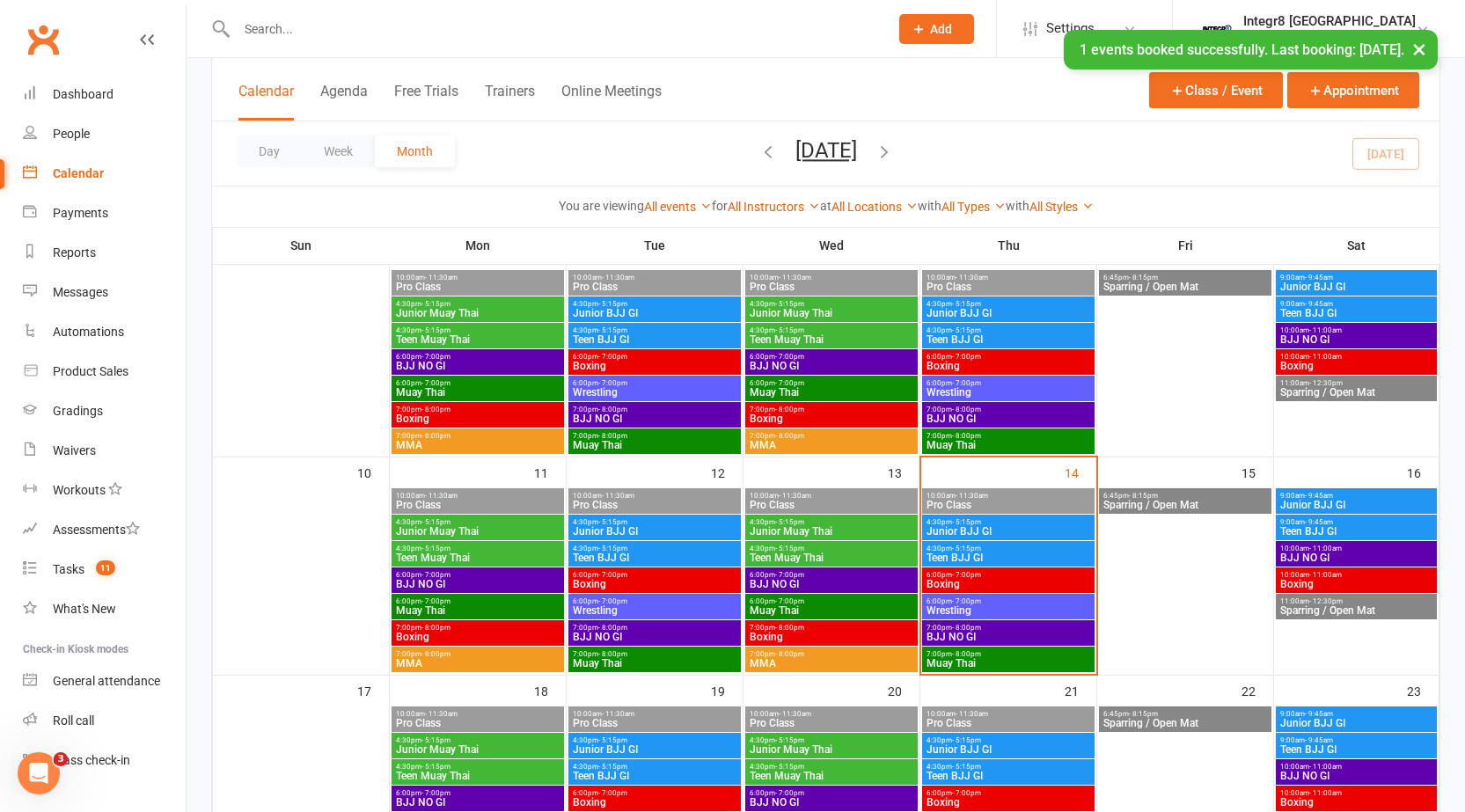
click at [992, 632] on span "BJJ NO GI" at bounding box center [1008, 637] width 166 height 11
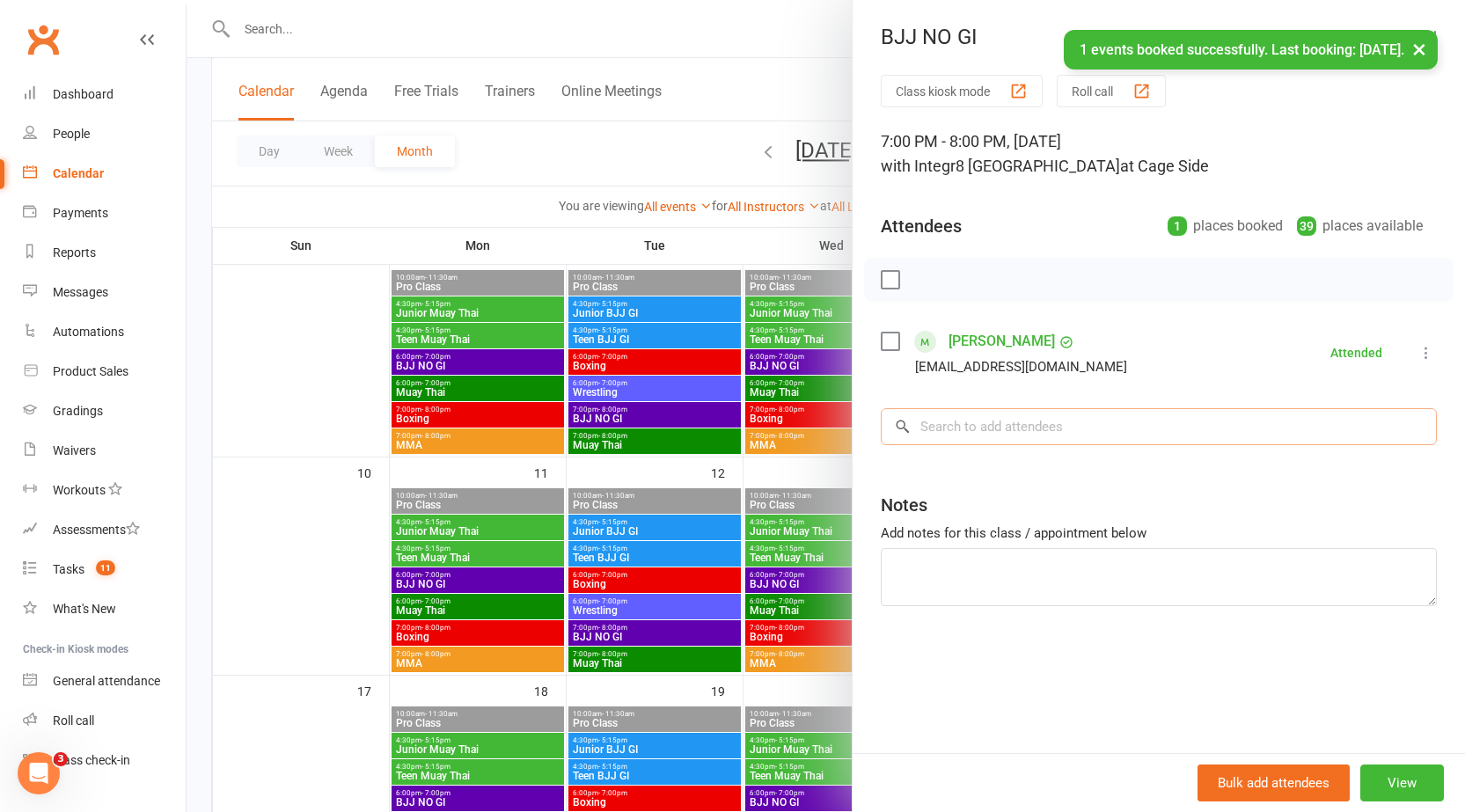
click at [1053, 431] on input "search" at bounding box center [1159, 426] width 556 height 37
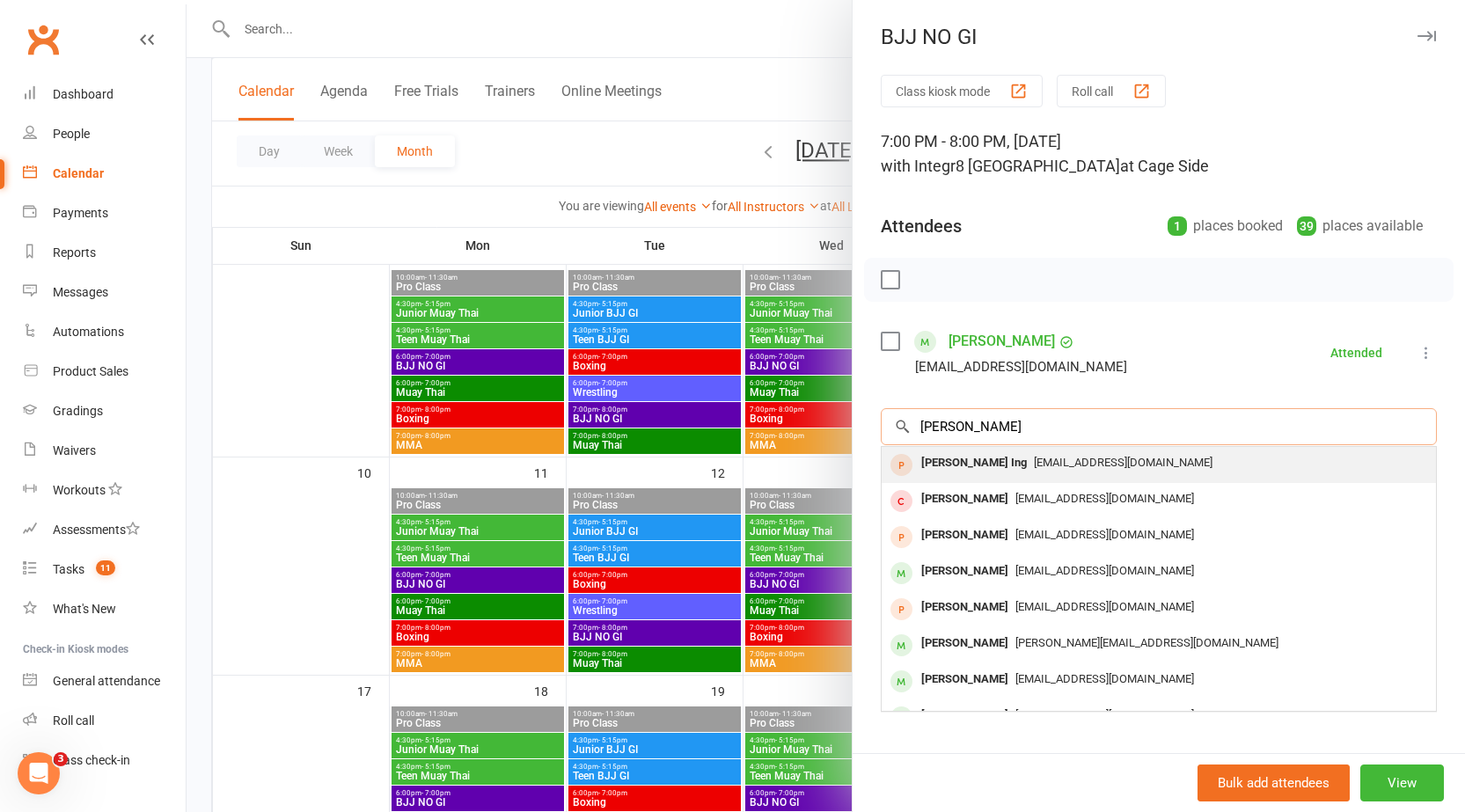
type input "jackson"
click at [1043, 458] on span "jjacksoning@gmail.com" at bounding box center [1123, 462] width 179 height 13
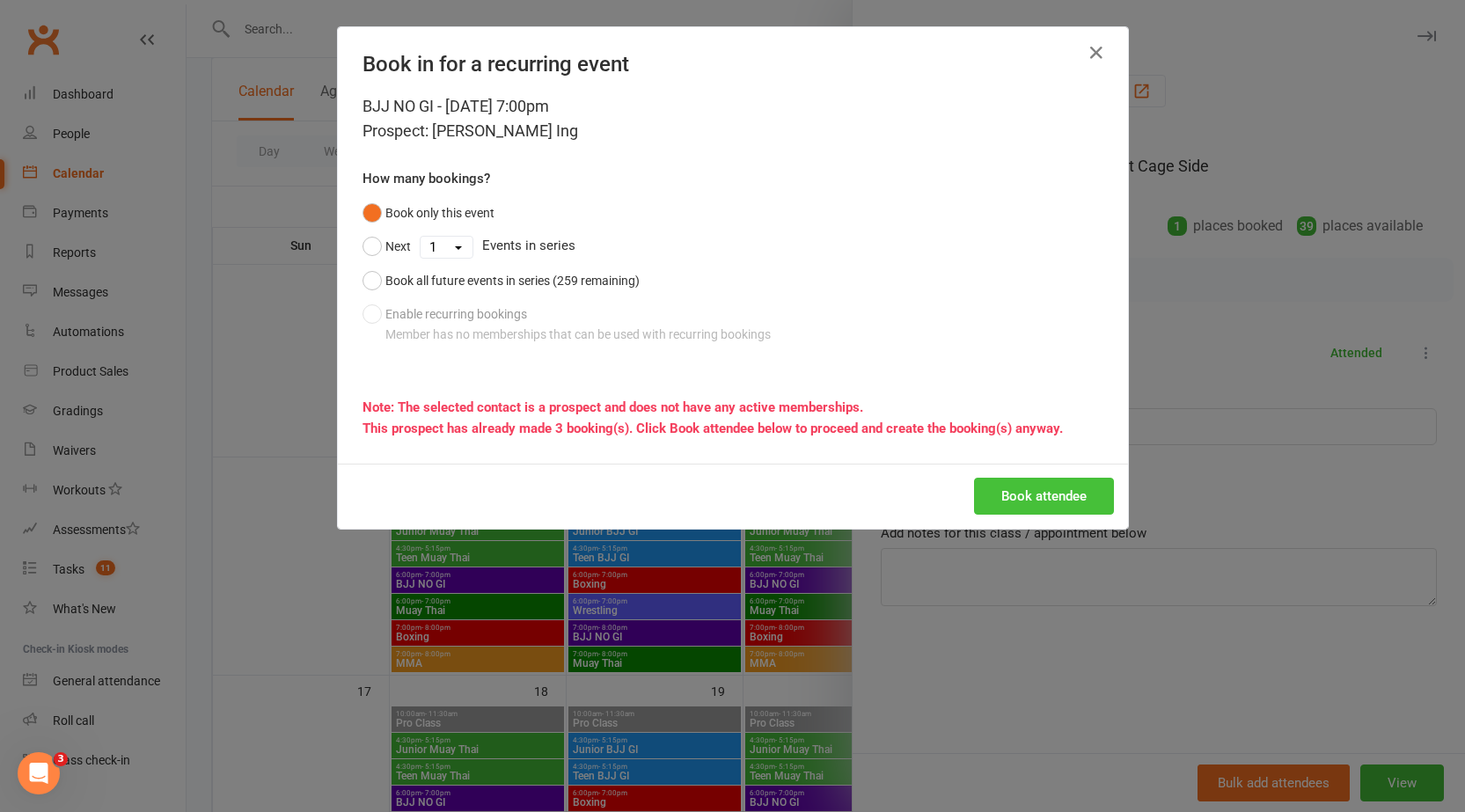
click at [1032, 508] on button "Book attendee" at bounding box center [1044, 496] width 140 height 37
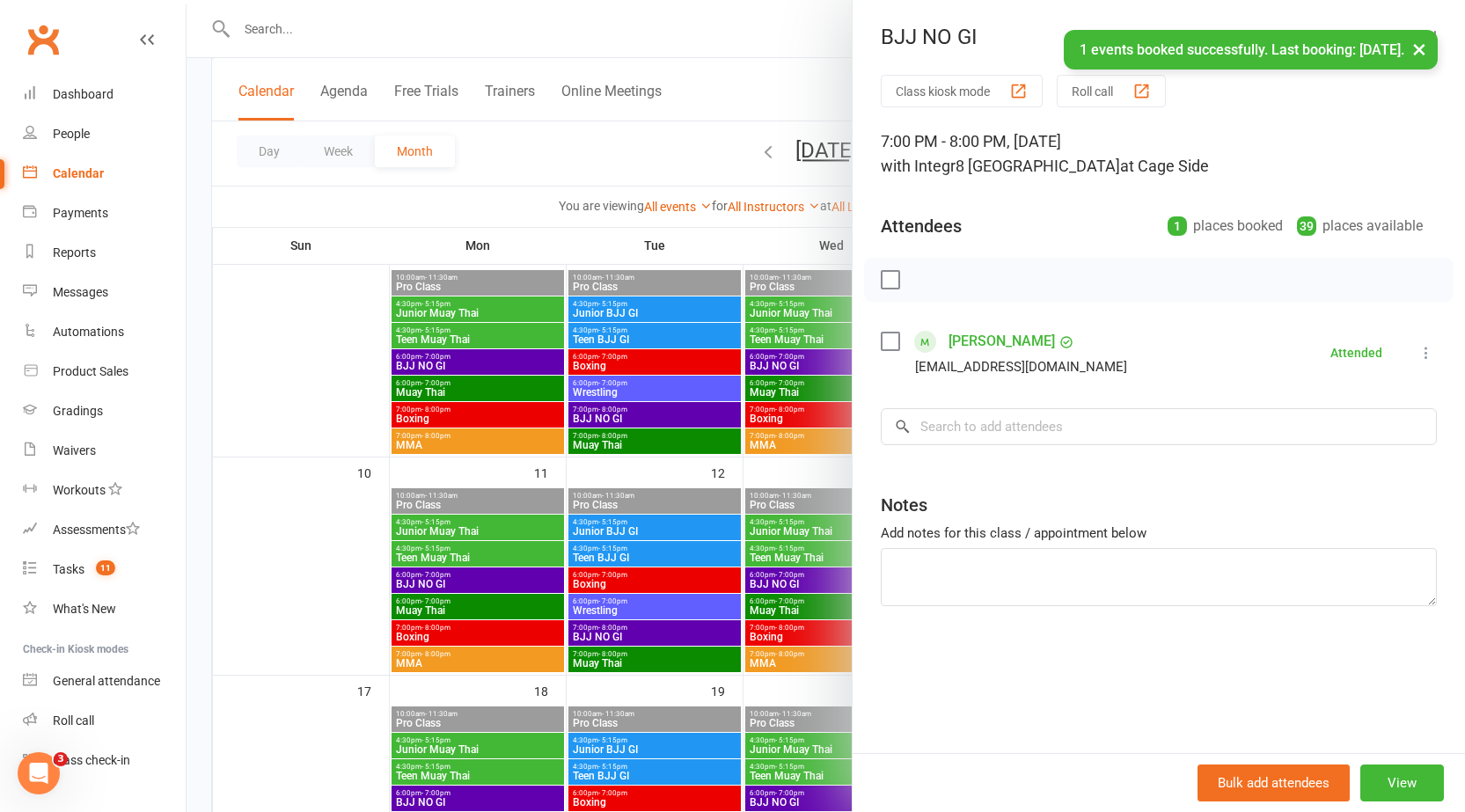
click at [756, 528] on div at bounding box center [825, 406] width 1278 height 812
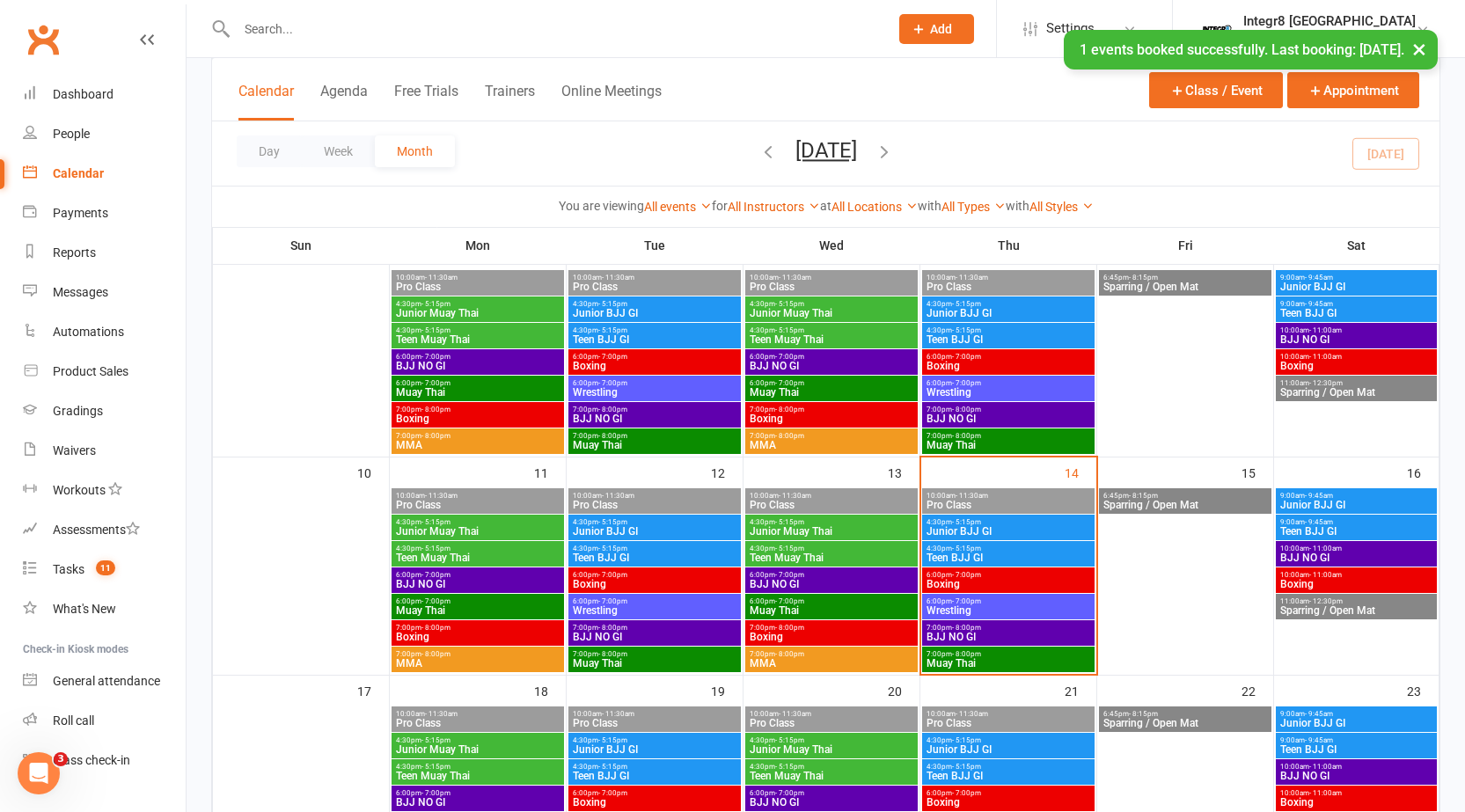
click at [971, 594] on div "6:00pm - 7:00pm Wrestling" at bounding box center [1008, 606] width 172 height 26
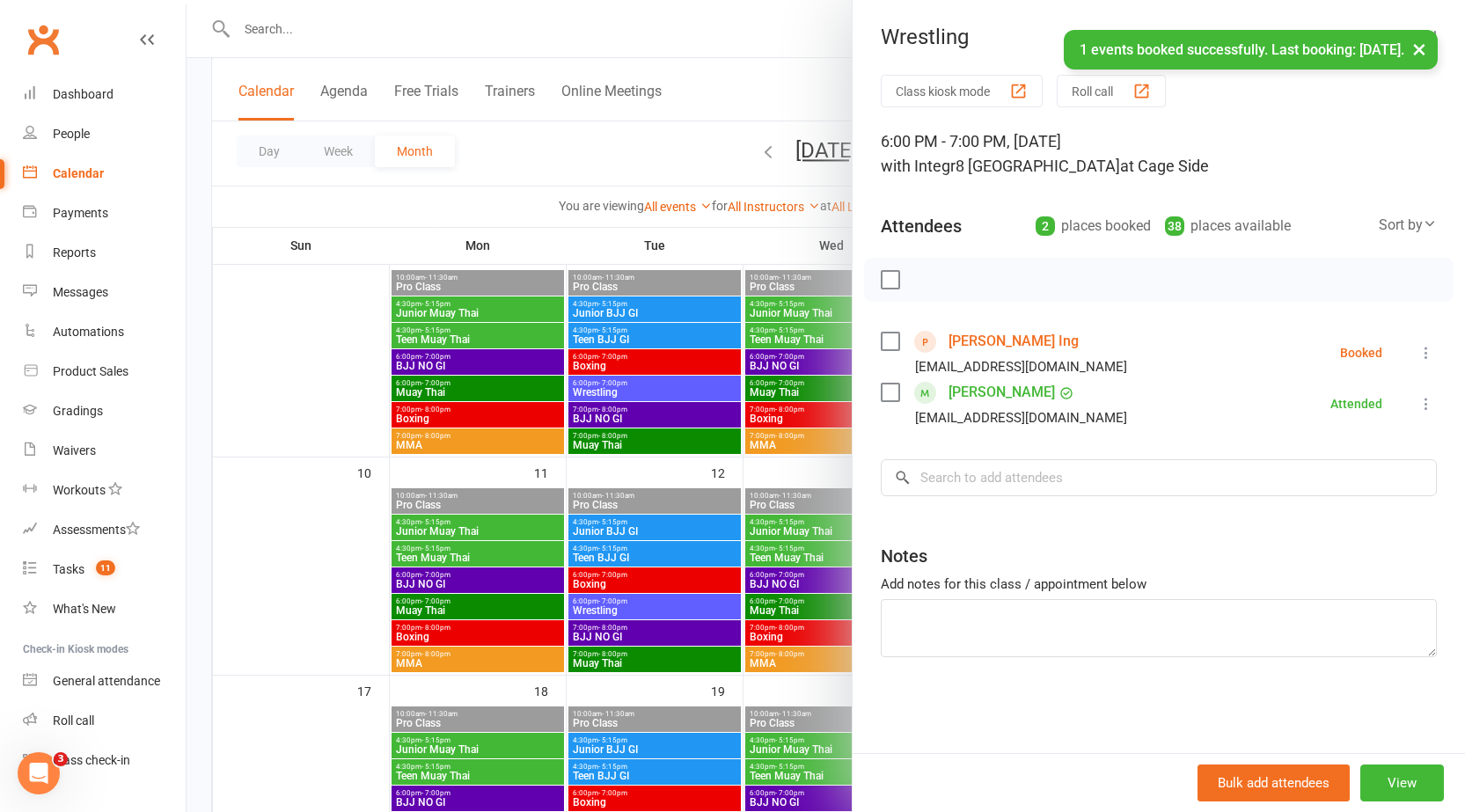
click at [1013, 349] on link "Jackson Ing" at bounding box center [1013, 341] width 130 height 28
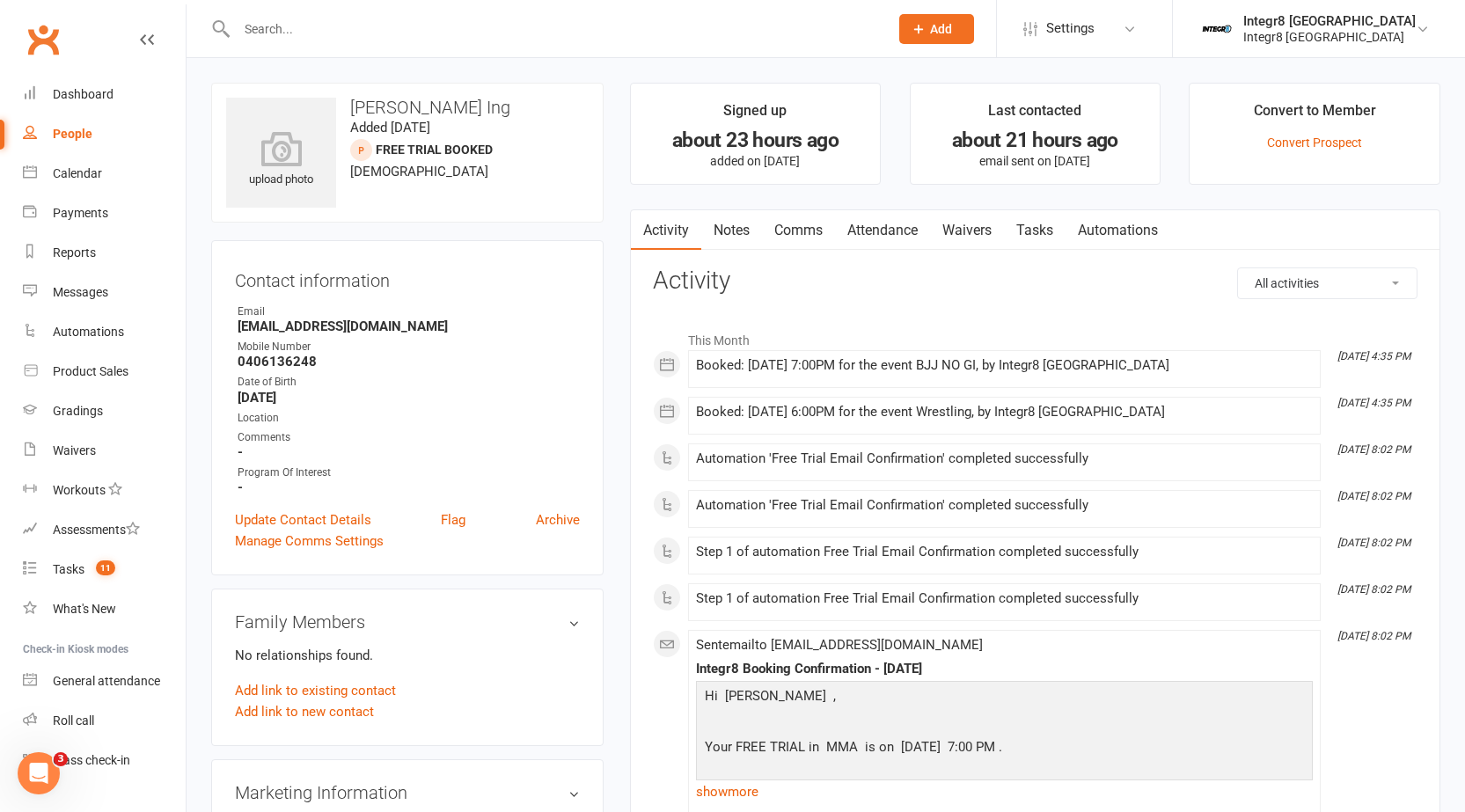
click at [737, 218] on link "Notes" at bounding box center [731, 231] width 60 height 40
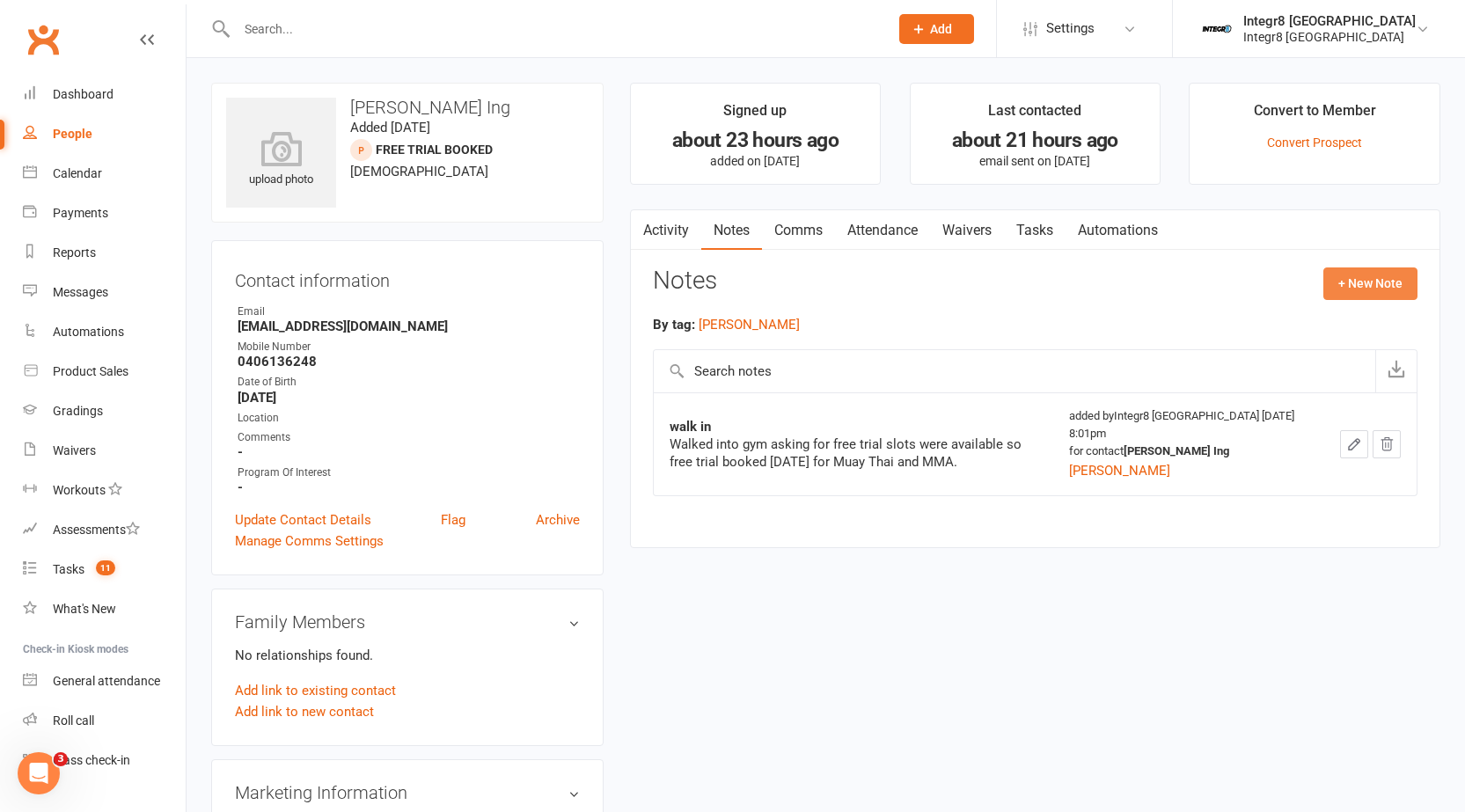
click at [1391, 281] on button "+ New Note" at bounding box center [1370, 282] width 94 height 32
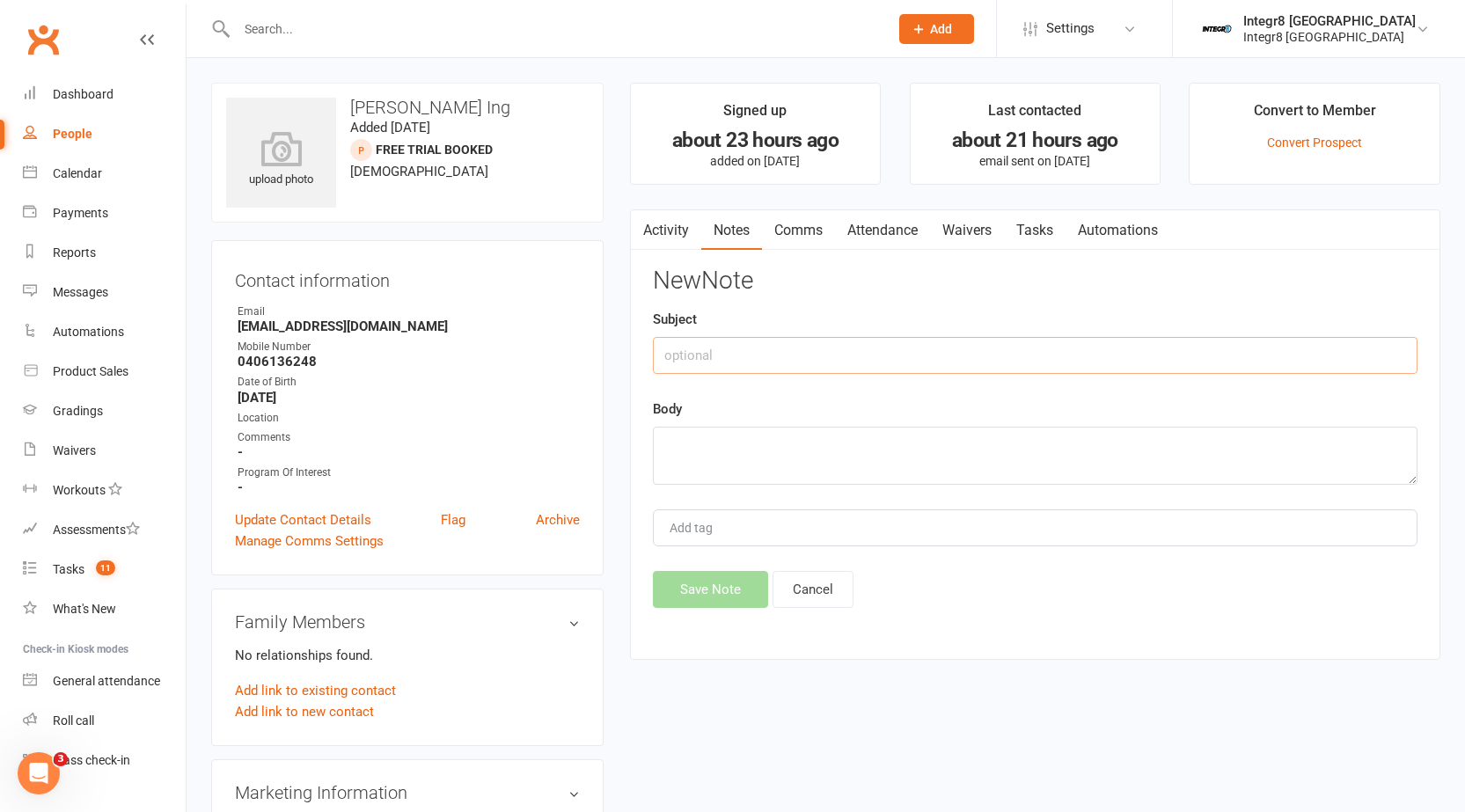
click at [959, 366] on input "text" at bounding box center [1035, 355] width 764 height 37
type input "booked free trial"
click at [937, 427] on textarea at bounding box center [1035, 456] width 764 height 58
type textarea "for BJJ and wrestling today"
click at [850, 528] on div "Add tag" at bounding box center [1035, 528] width 764 height 37
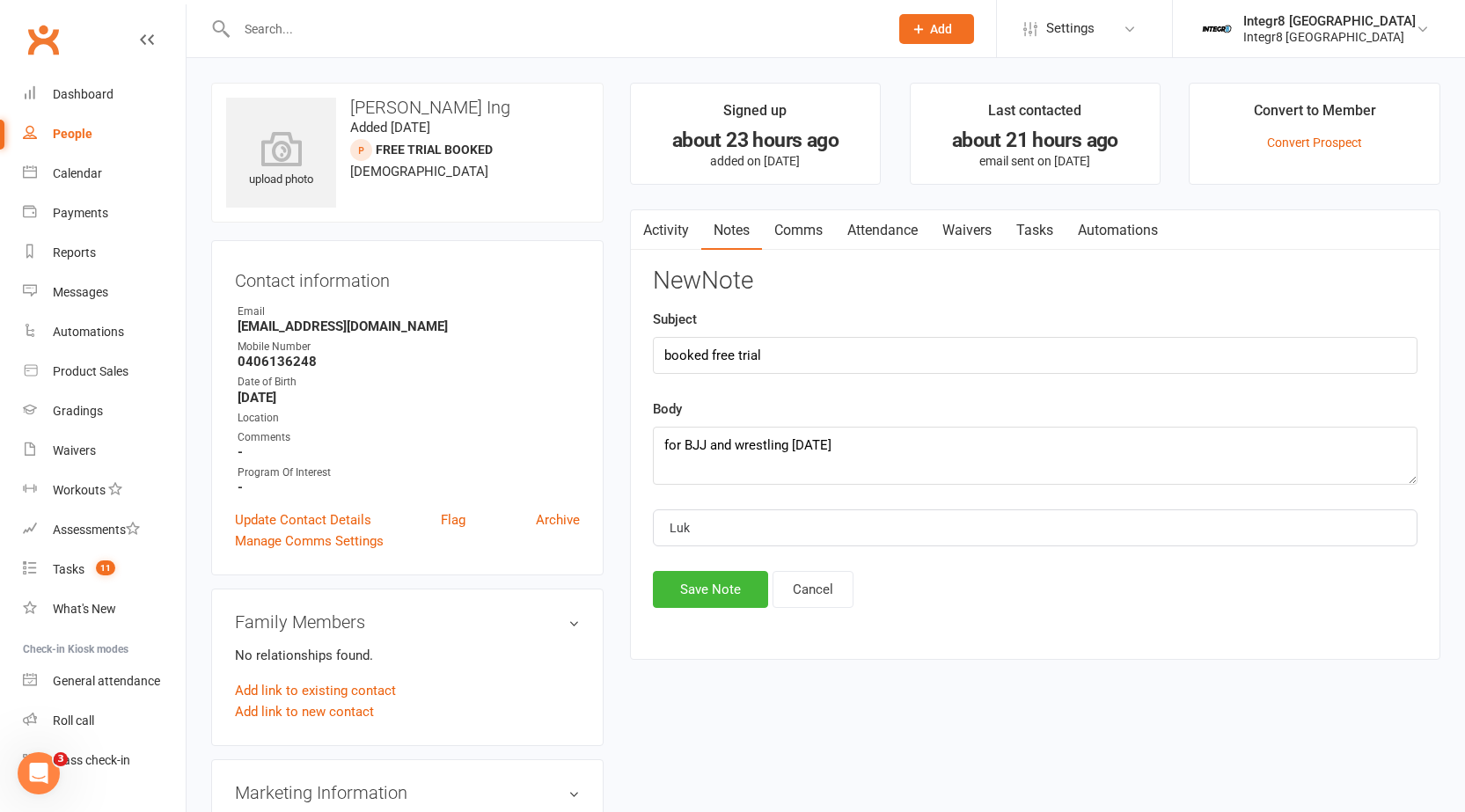
type input "[PERSON_NAME]"
click at [1121, 553] on li "[PERSON_NAME]" at bounding box center [1035, 561] width 761 height 27
click at [746, 580] on button "Save Note" at bounding box center [710, 589] width 115 height 37
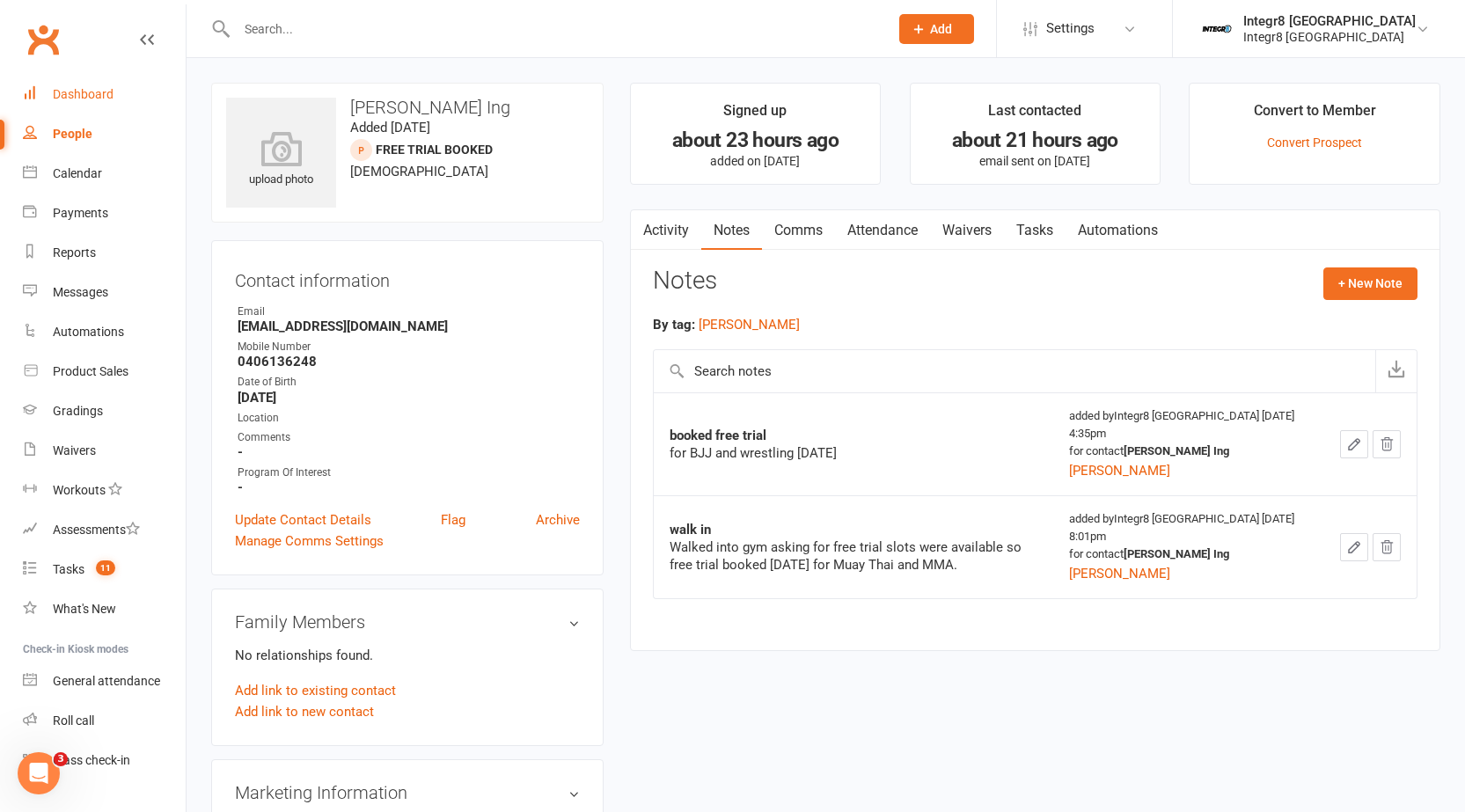
click at [123, 93] on link "Dashboard" at bounding box center [104, 94] width 163 height 39
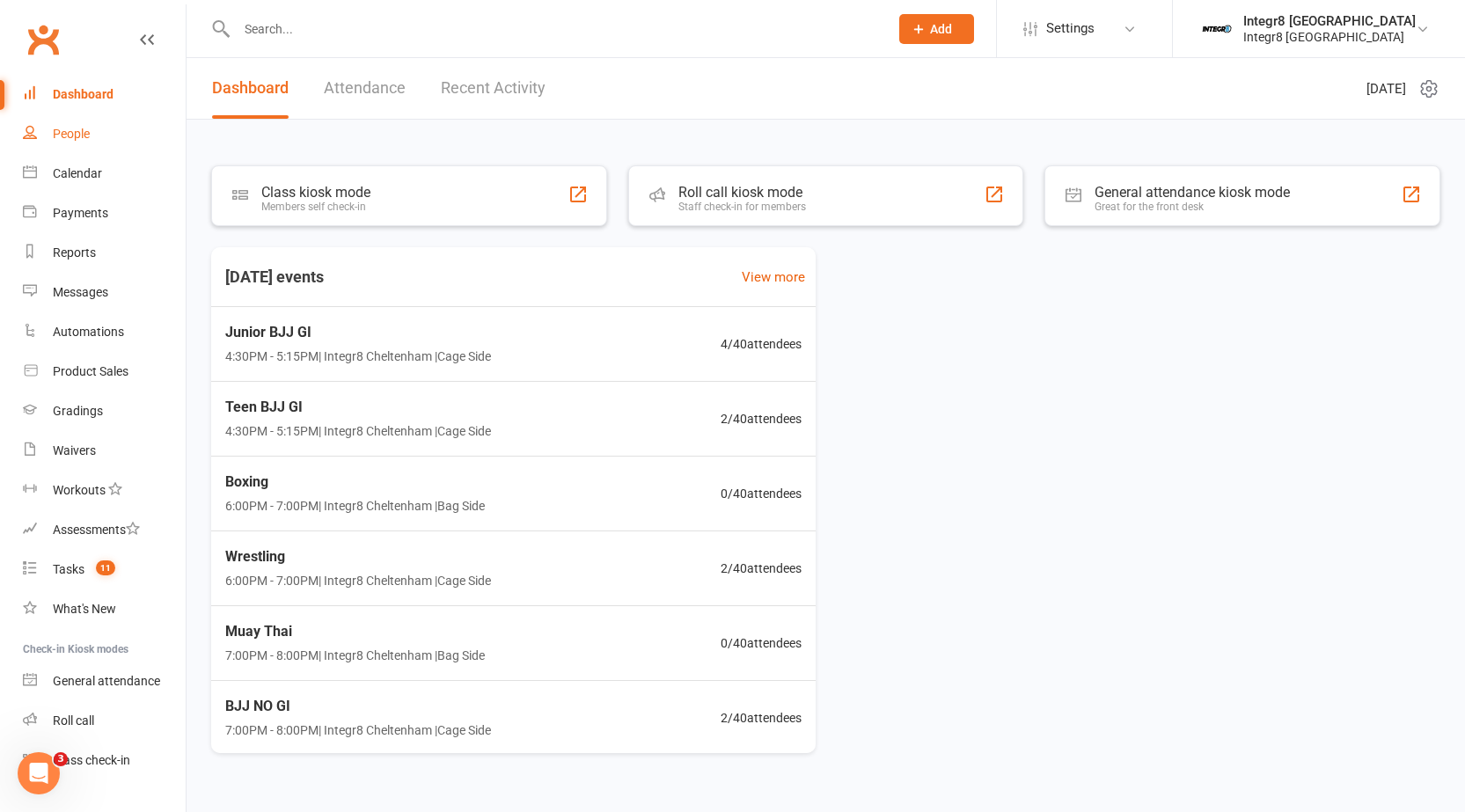
click at [98, 140] on link "People" at bounding box center [104, 133] width 163 height 39
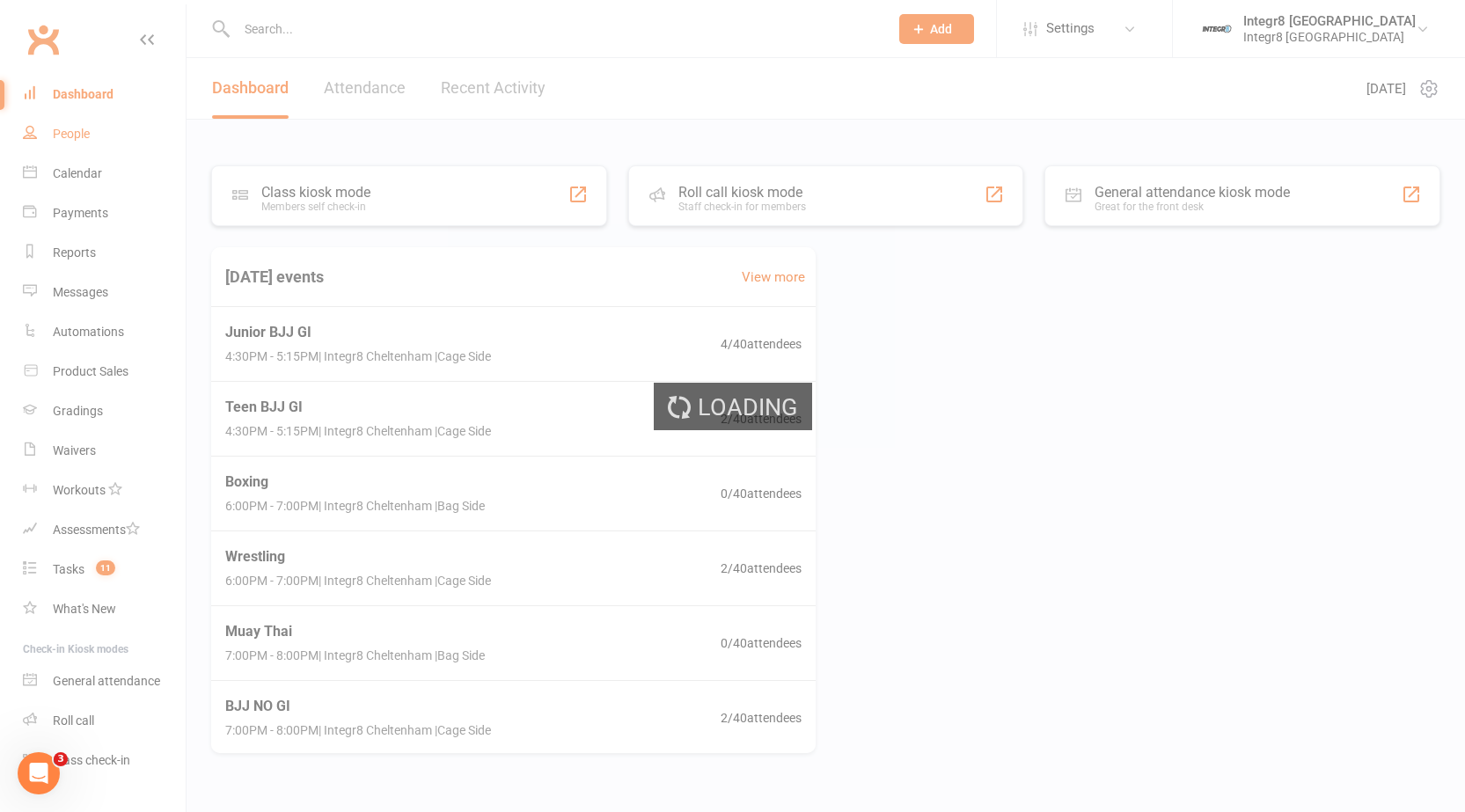
select select "100"
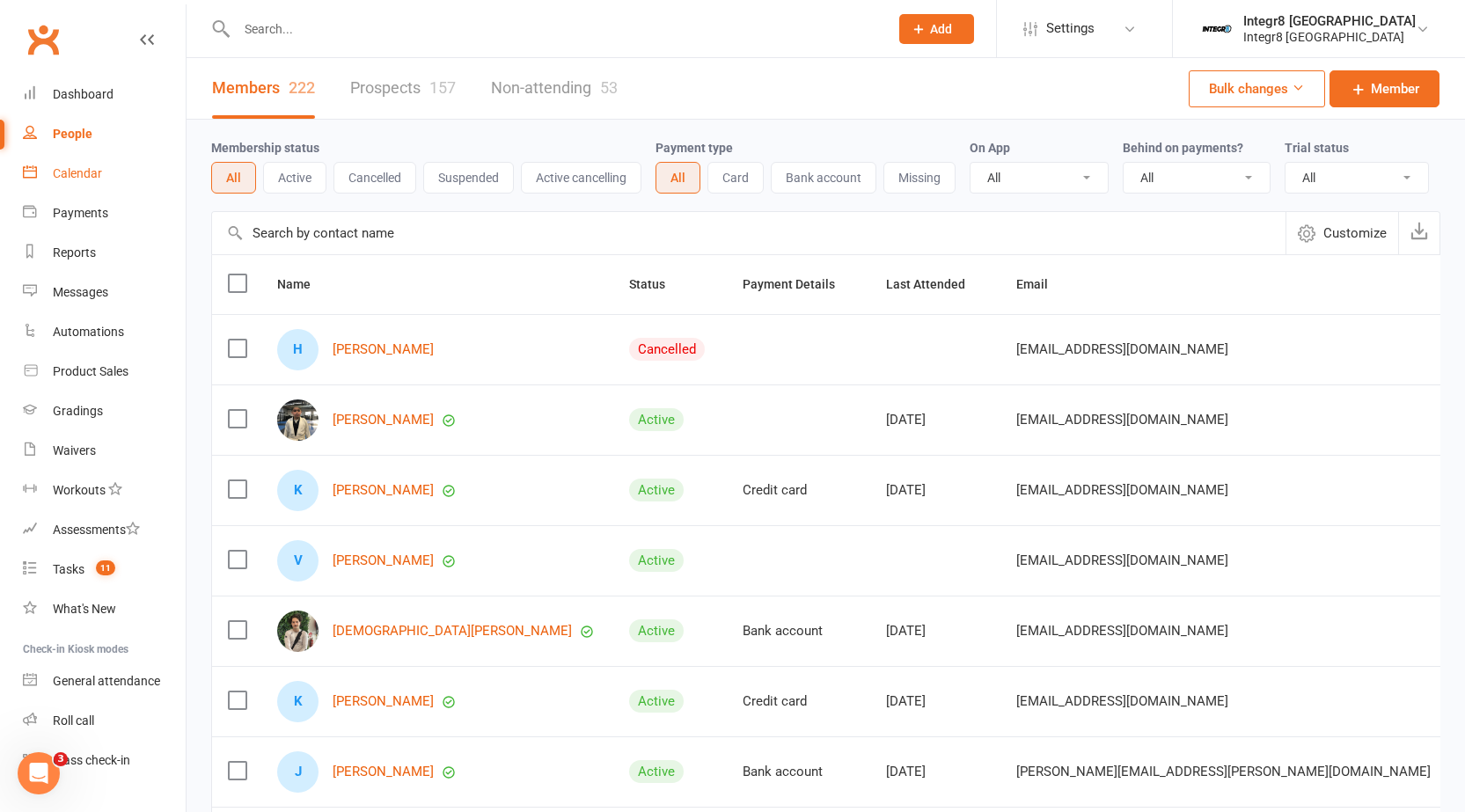
click at [111, 167] on link "Calendar" at bounding box center [104, 173] width 163 height 39
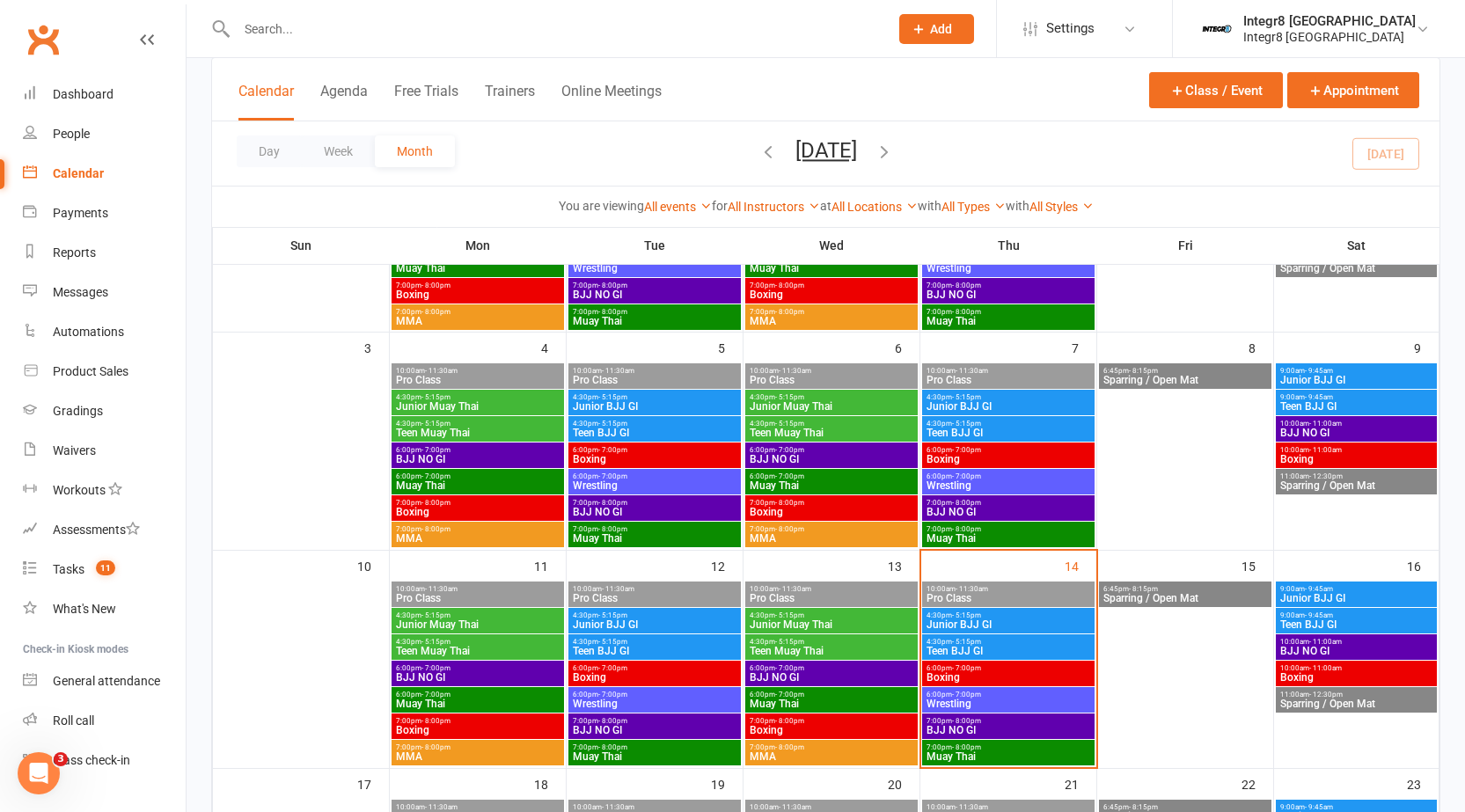
scroll to position [440, 0]
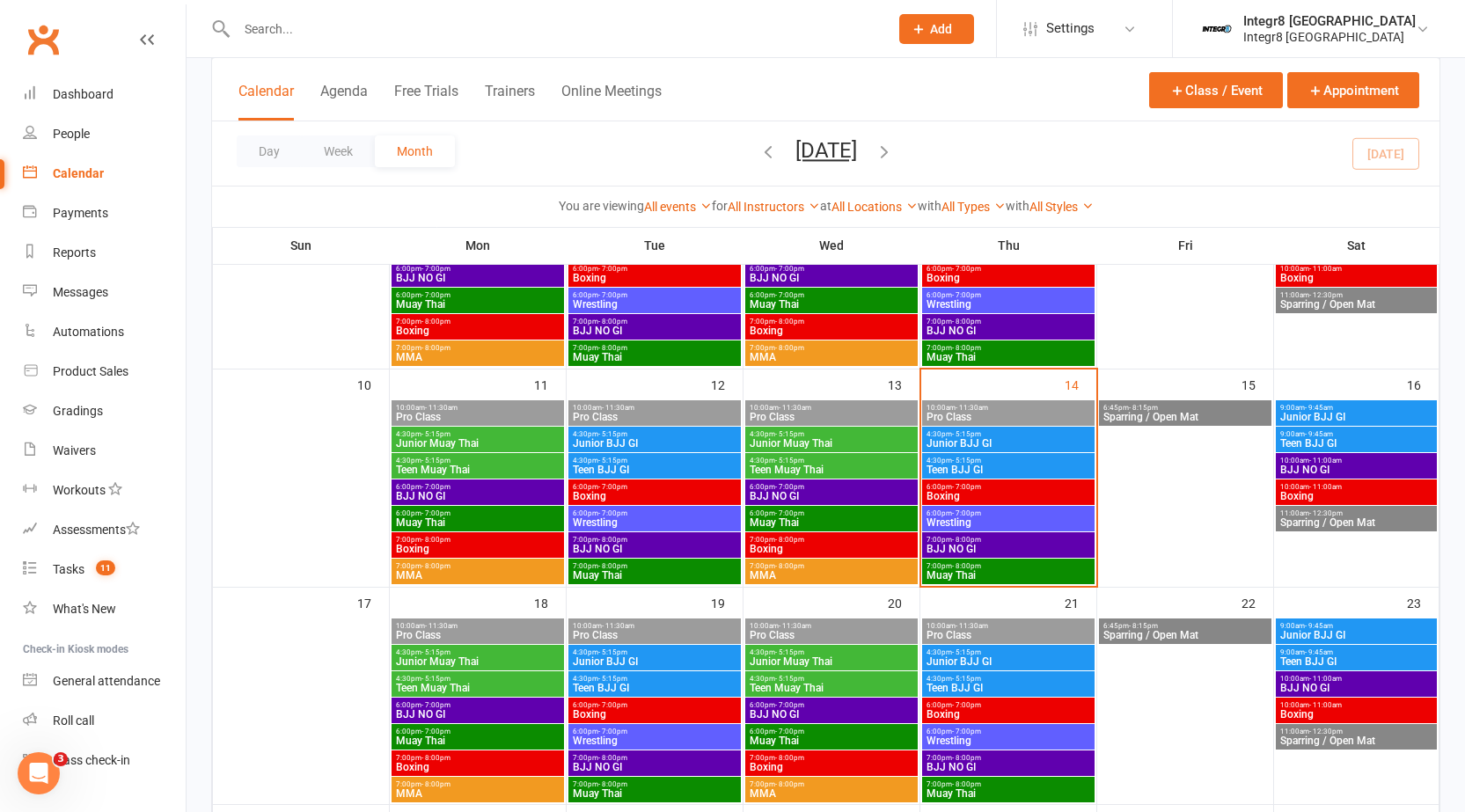
click at [991, 433] on span "4:30pm - 5:15pm" at bounding box center [1008, 434] width 166 height 8
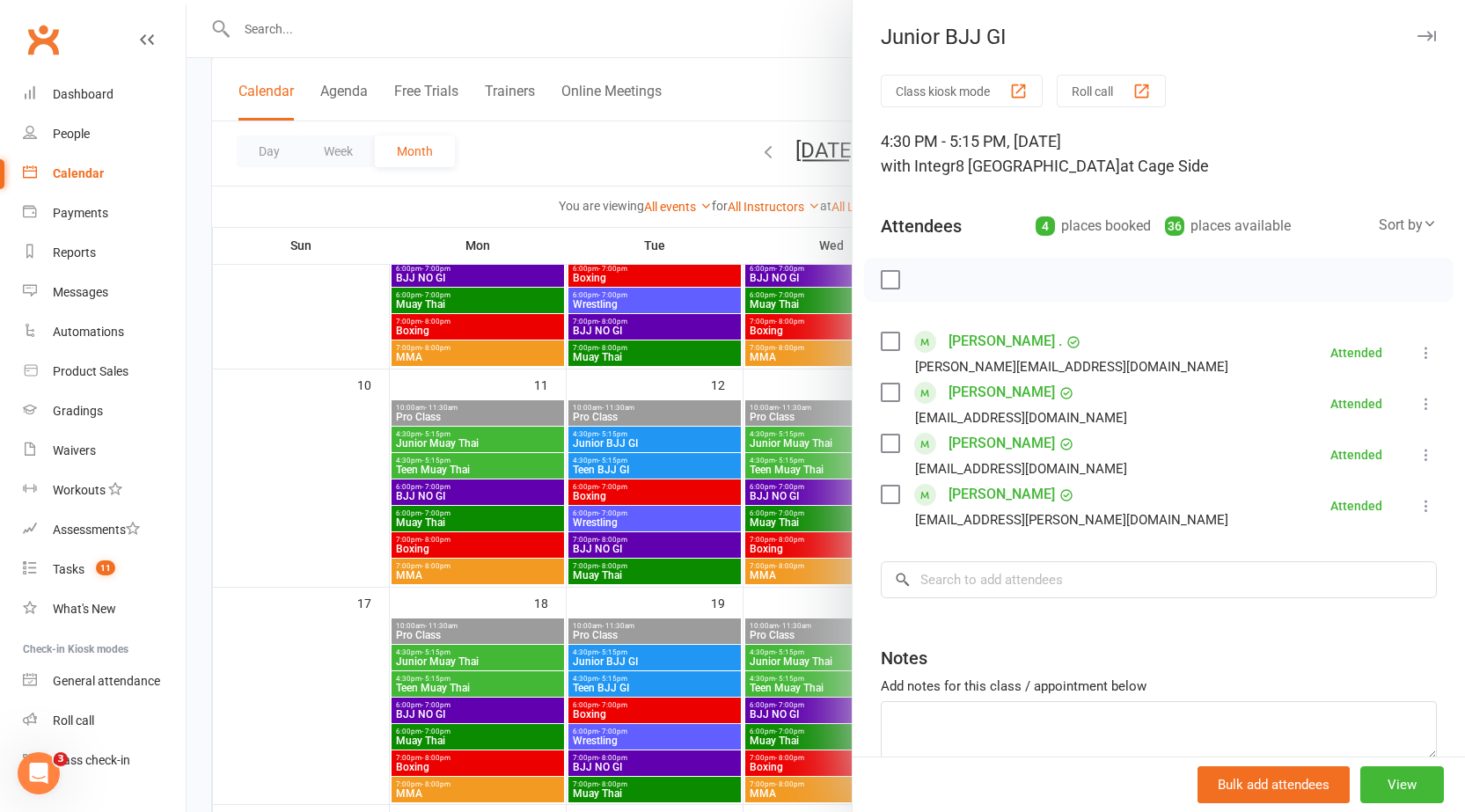
click at [758, 443] on div at bounding box center [825, 406] width 1278 height 812
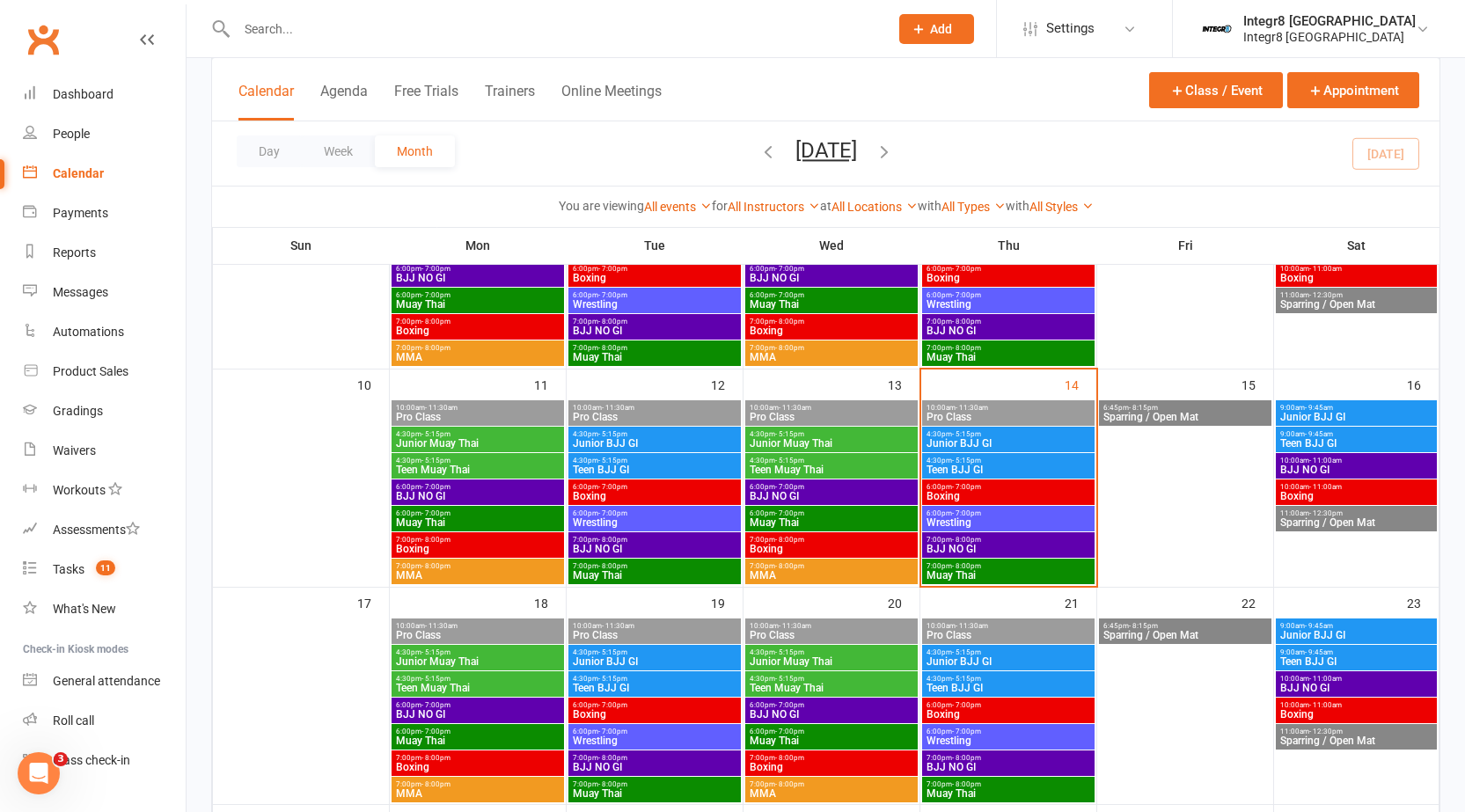
click at [982, 538] on span "7:00pm - 8:00pm" at bounding box center [1008, 540] width 166 height 8
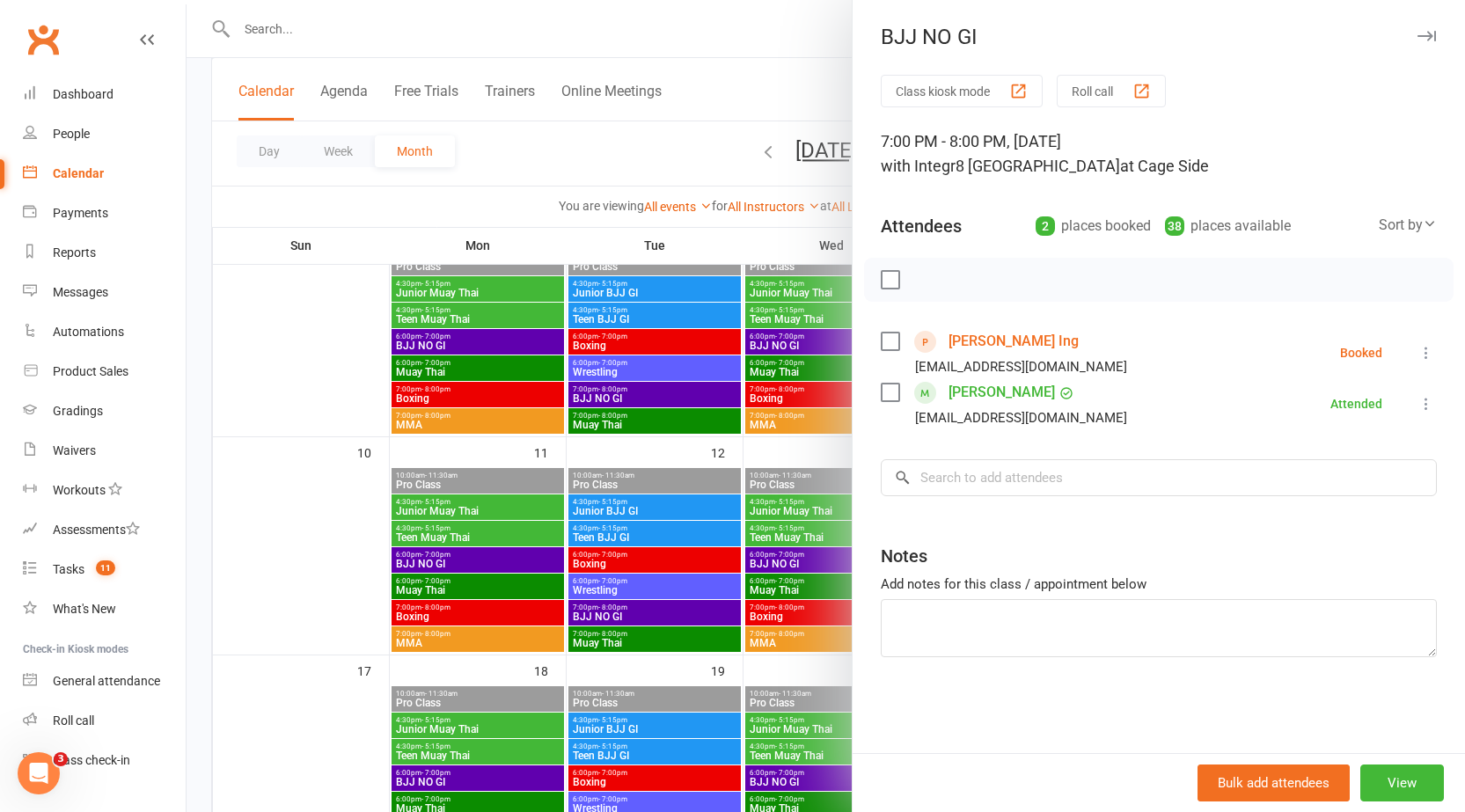
scroll to position [352, 0]
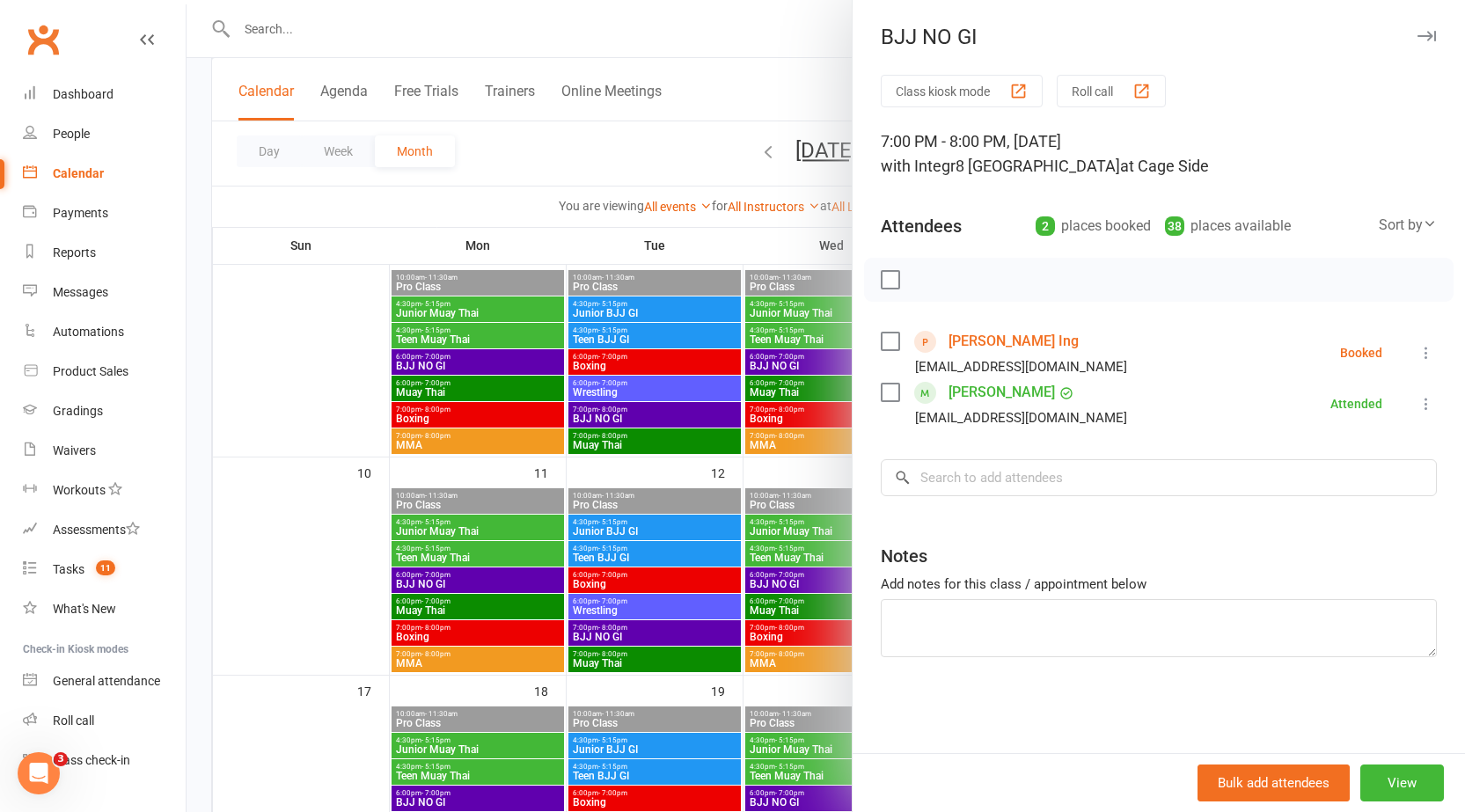
click at [729, 412] on div at bounding box center [825, 406] width 1278 height 812
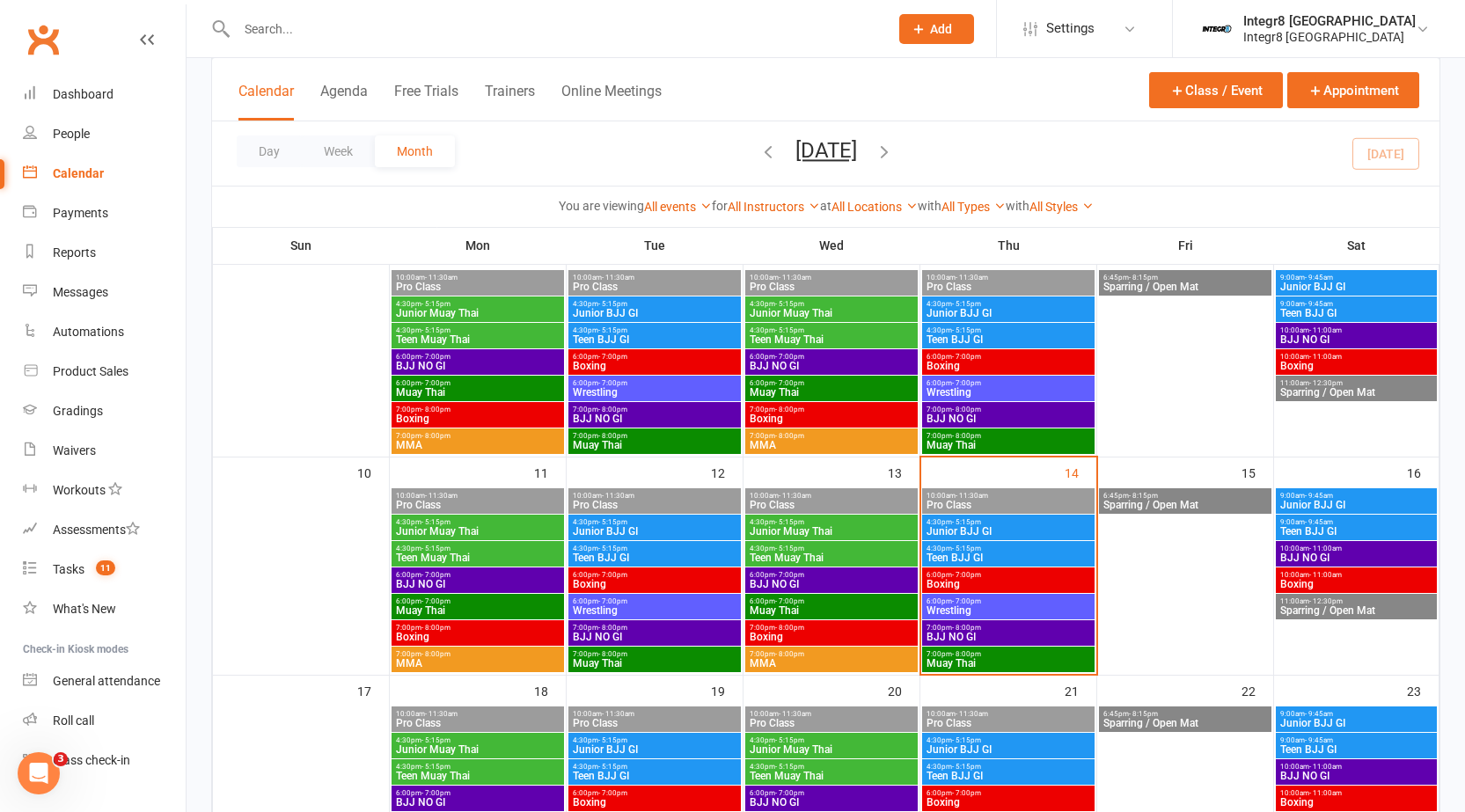
click at [958, 546] on span "- 5:15pm" at bounding box center [966, 549] width 29 height 8
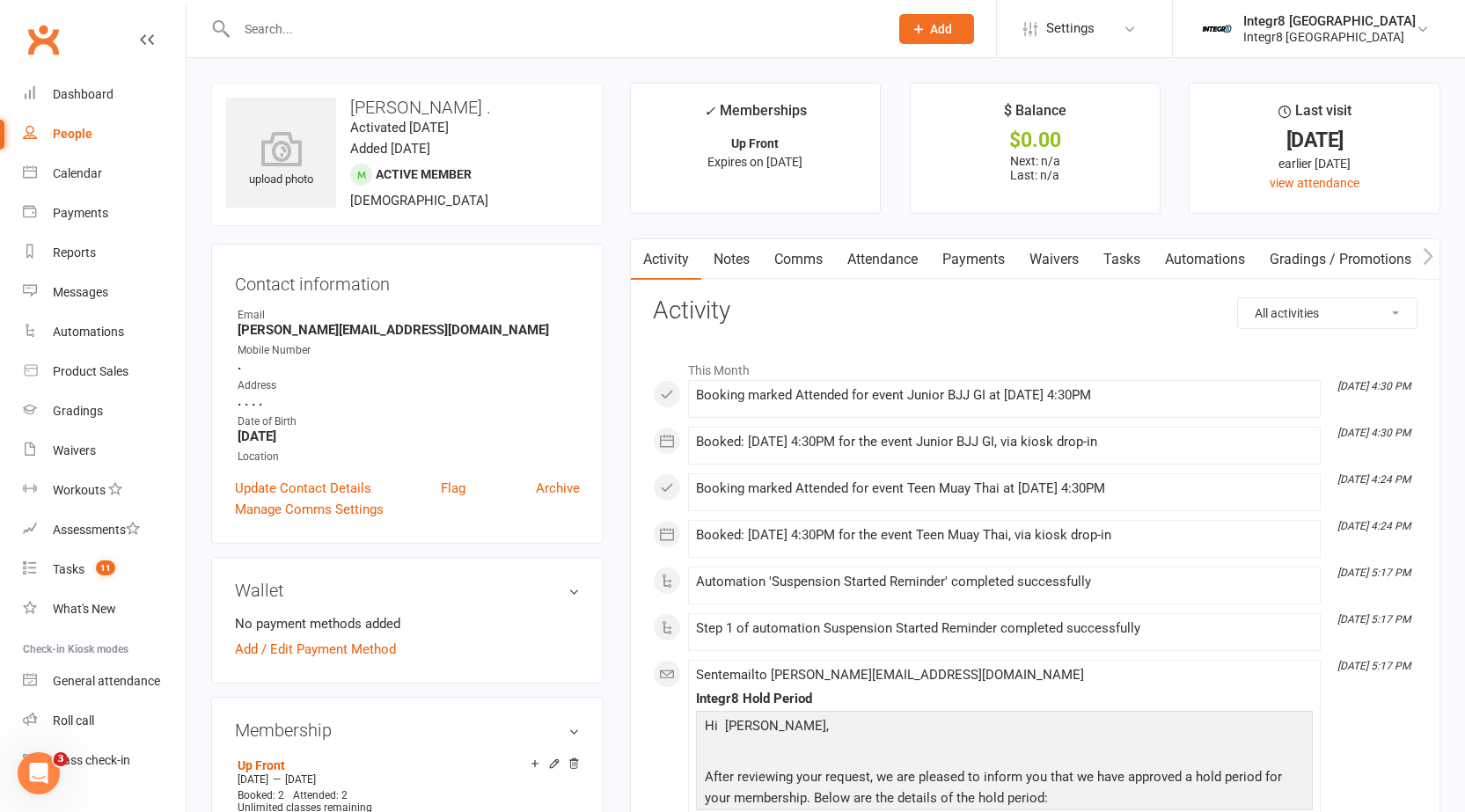
click at [746, 245] on link "Notes" at bounding box center [731, 259] width 60 height 40
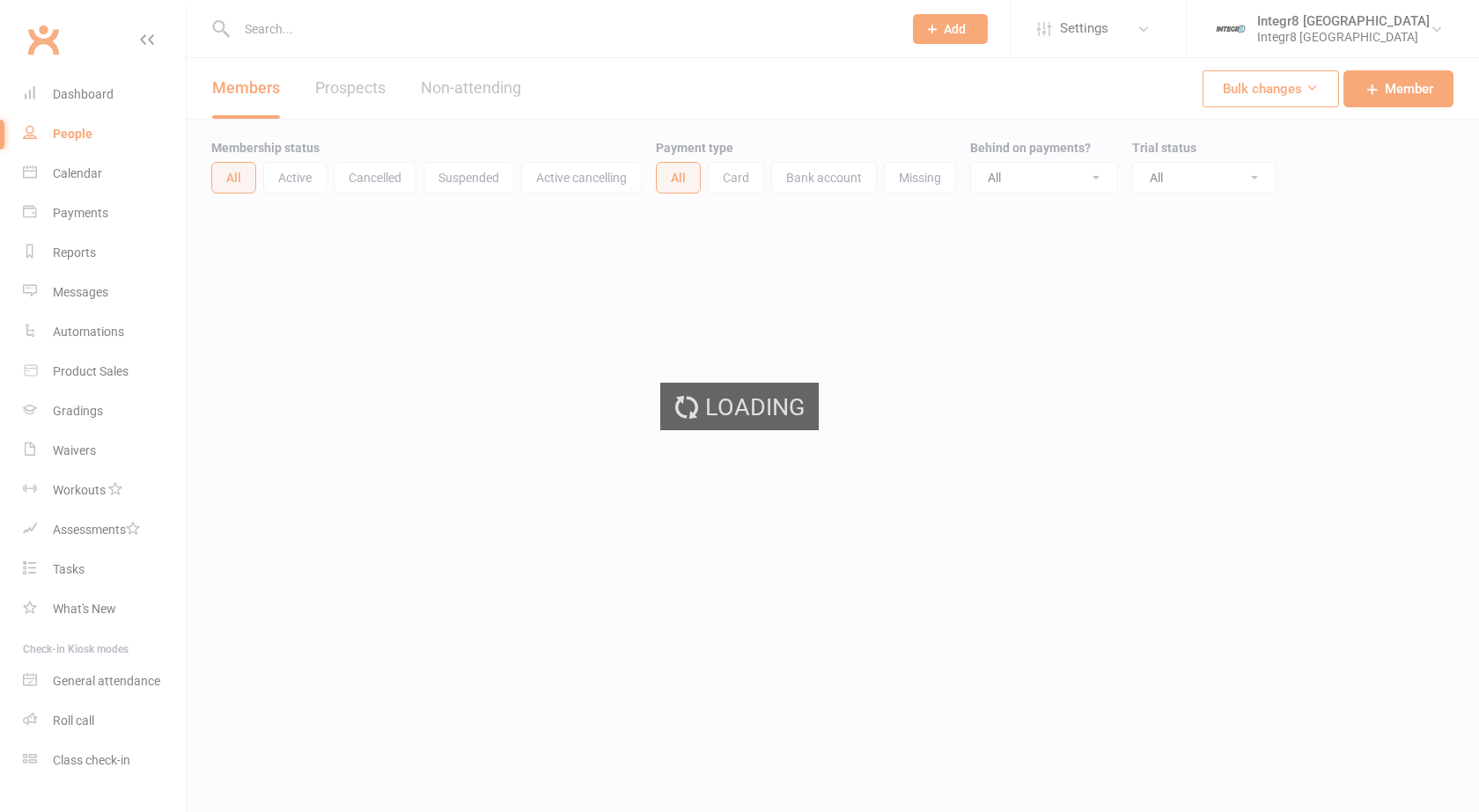
select select "100"
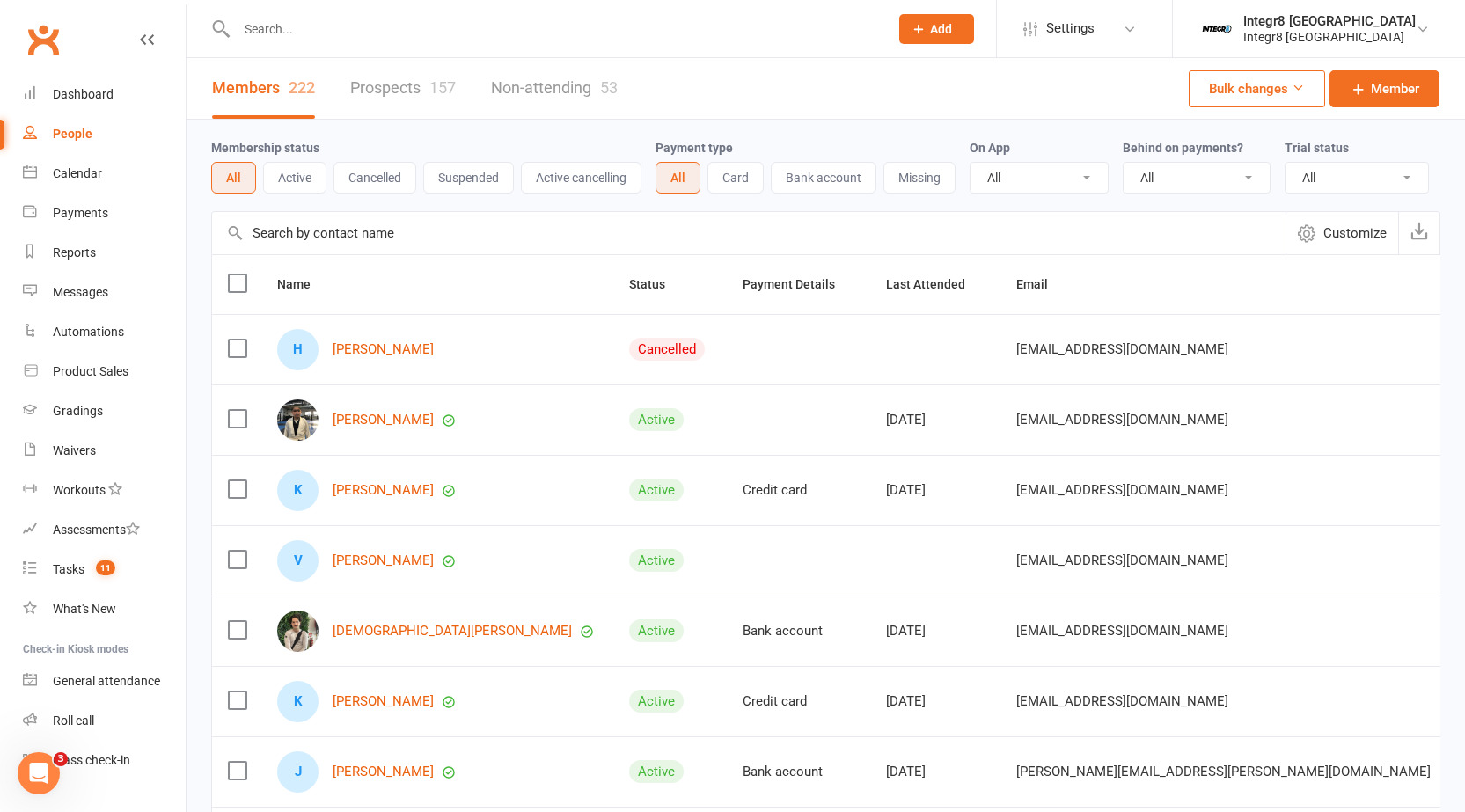
click at [283, 186] on button "Active" at bounding box center [295, 177] width 63 height 32
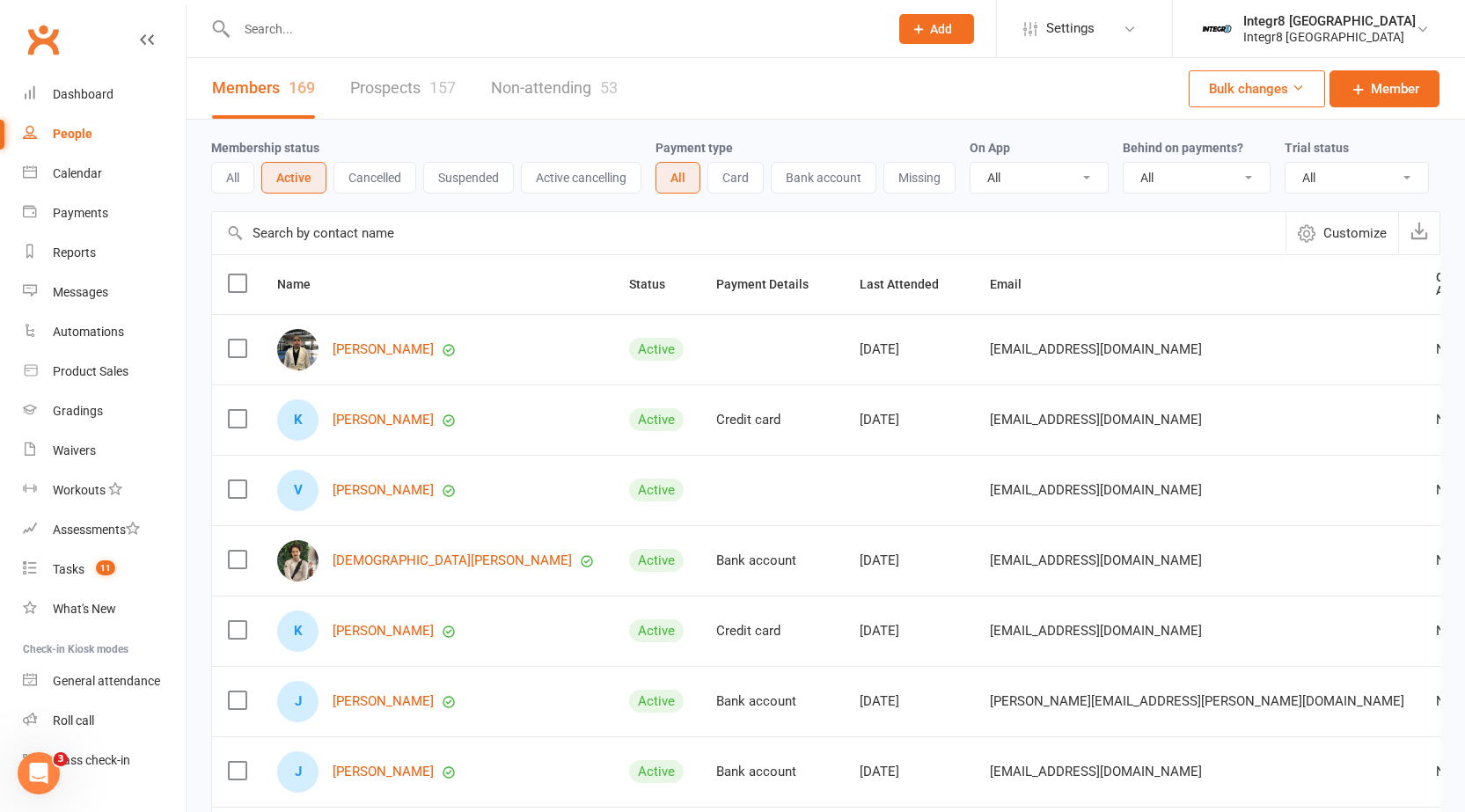
click at [394, 85] on link "Prospects 157" at bounding box center [403, 88] width 105 height 60
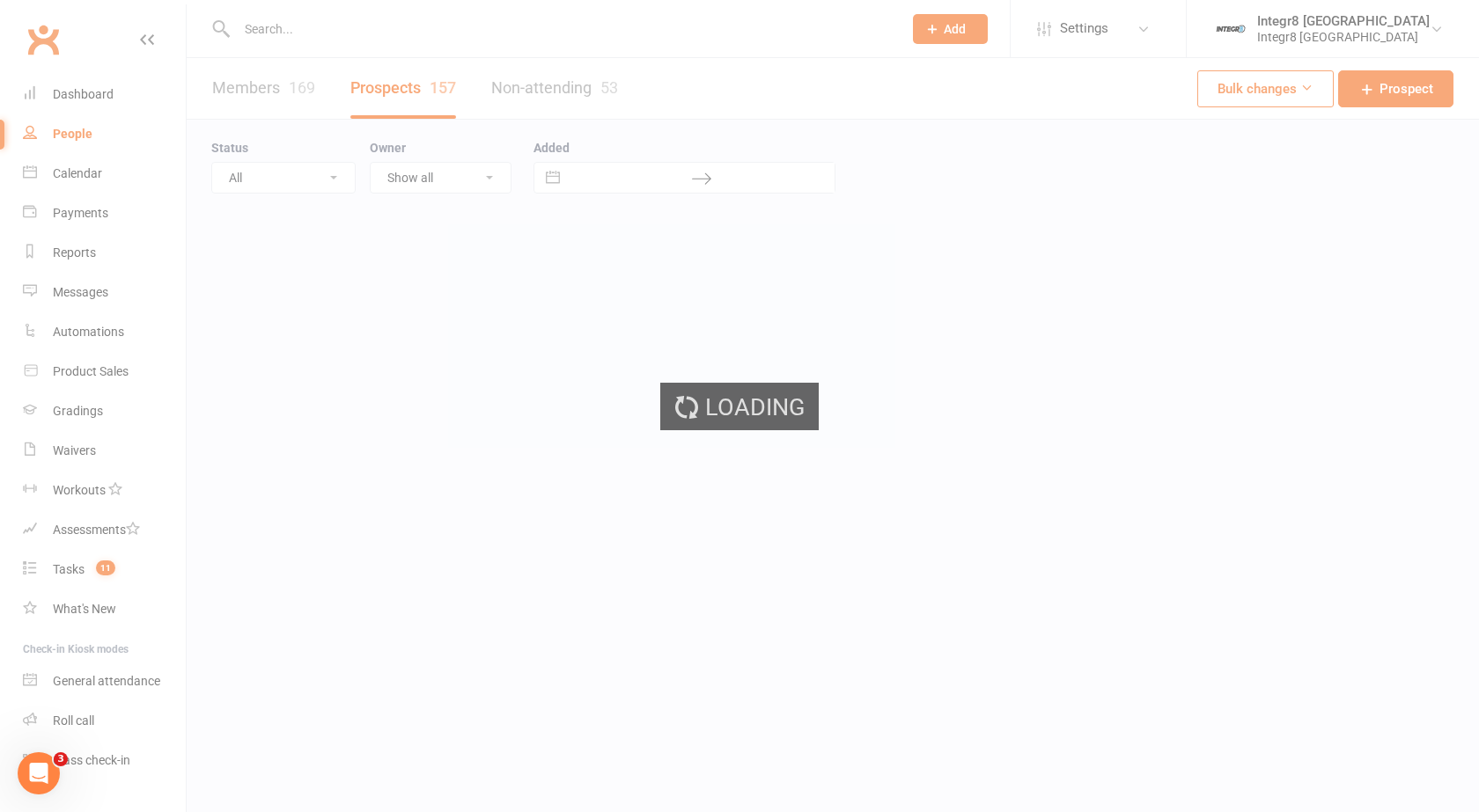
select select "25"
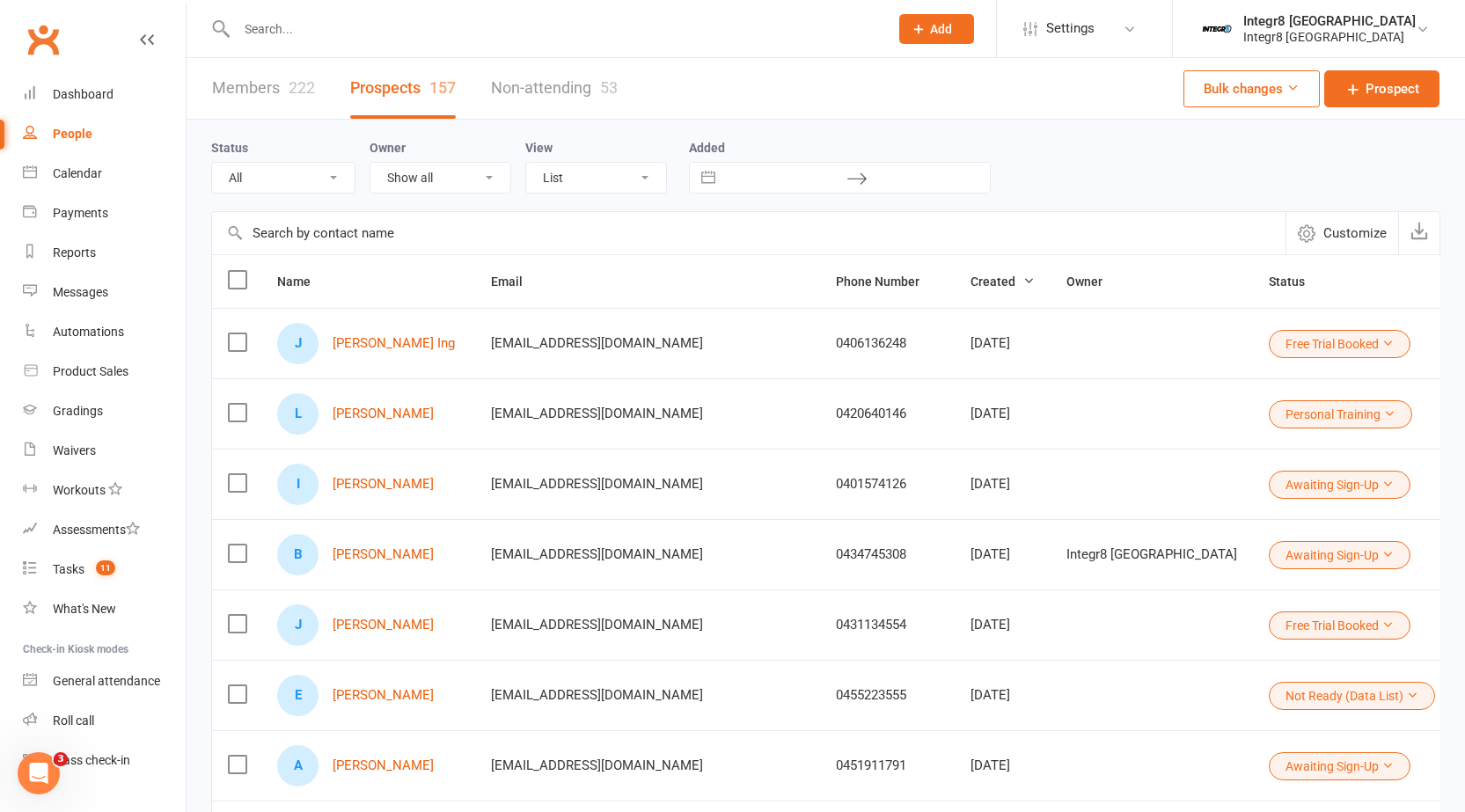
click at [267, 176] on select "All (No status set) (Invalid status) Initial Contact Follow-up Free Trial Booke…" at bounding box center [282, 177] width 143 height 30
click at [212, 164] on select "All (No status set) (Invalid status) Initial Contact Follow-up Free Trial Booke…" at bounding box center [282, 177] width 143 height 30
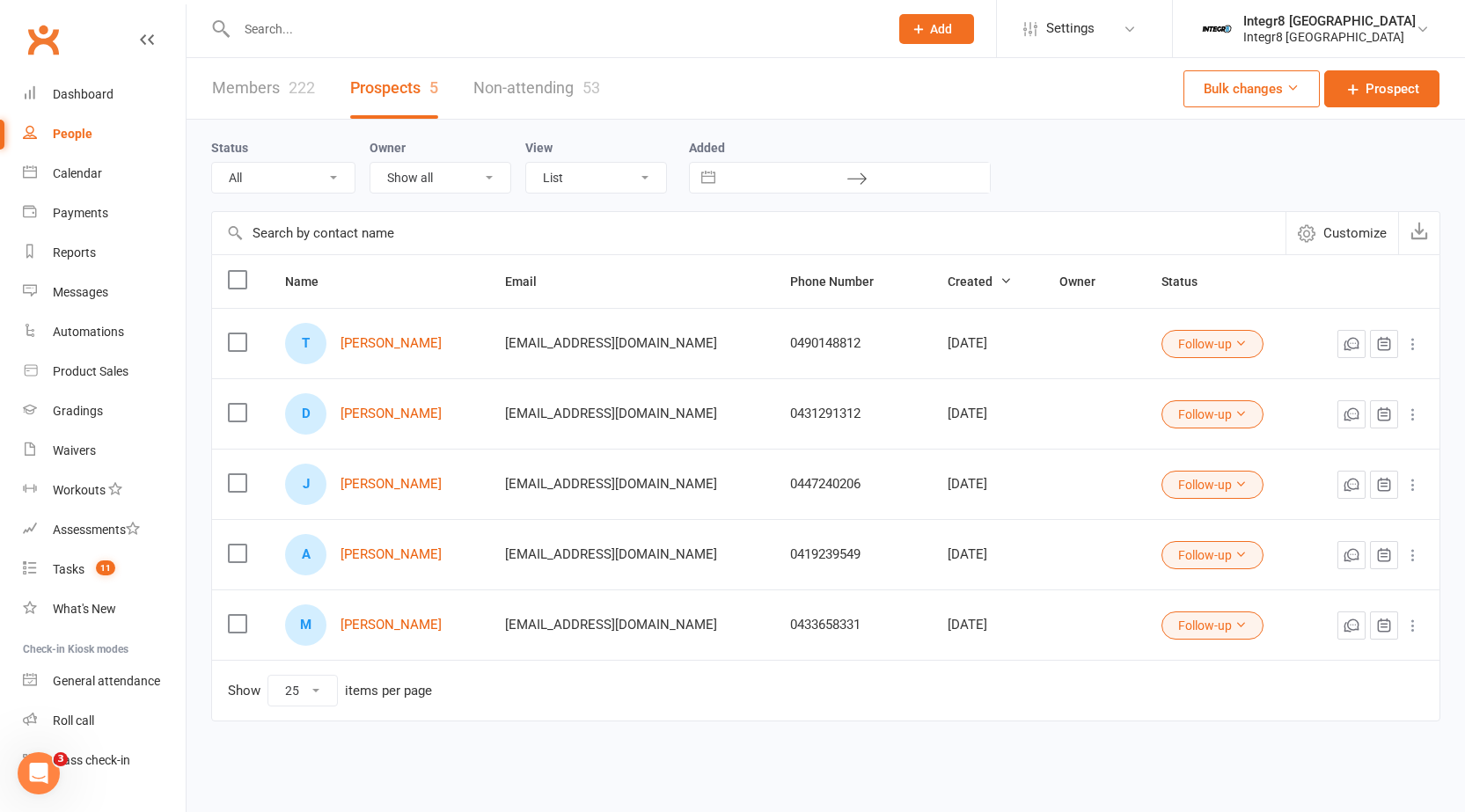
click at [339, 190] on select "All (No status set) (Invalid status) Initial Contact Follow-up Free Trial Booke…" at bounding box center [282, 177] width 143 height 30
click at [212, 164] on select "All (No status set) (Invalid status) Initial Contact Follow-up Free Trial Booke…" at bounding box center [282, 177] width 143 height 30
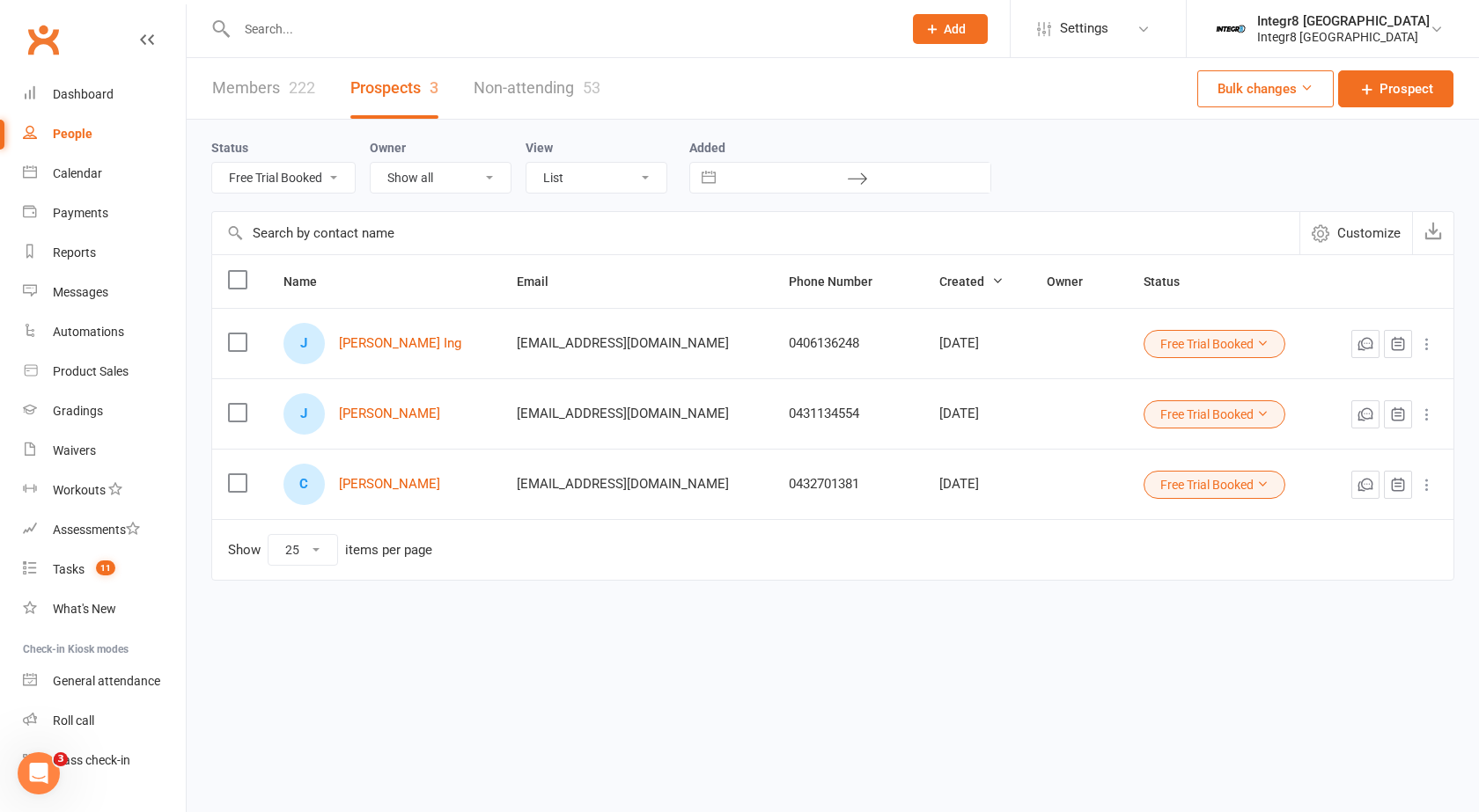
click at [329, 187] on select "All (No status set) (Invalid status) Initial Contact Follow-up Free Trial Booke…" at bounding box center [283, 177] width 143 height 30
click at [212, 164] on select "All (No status set) (Invalid status) Initial Contact Follow-up Free Trial Booke…" at bounding box center [283, 177] width 143 height 30
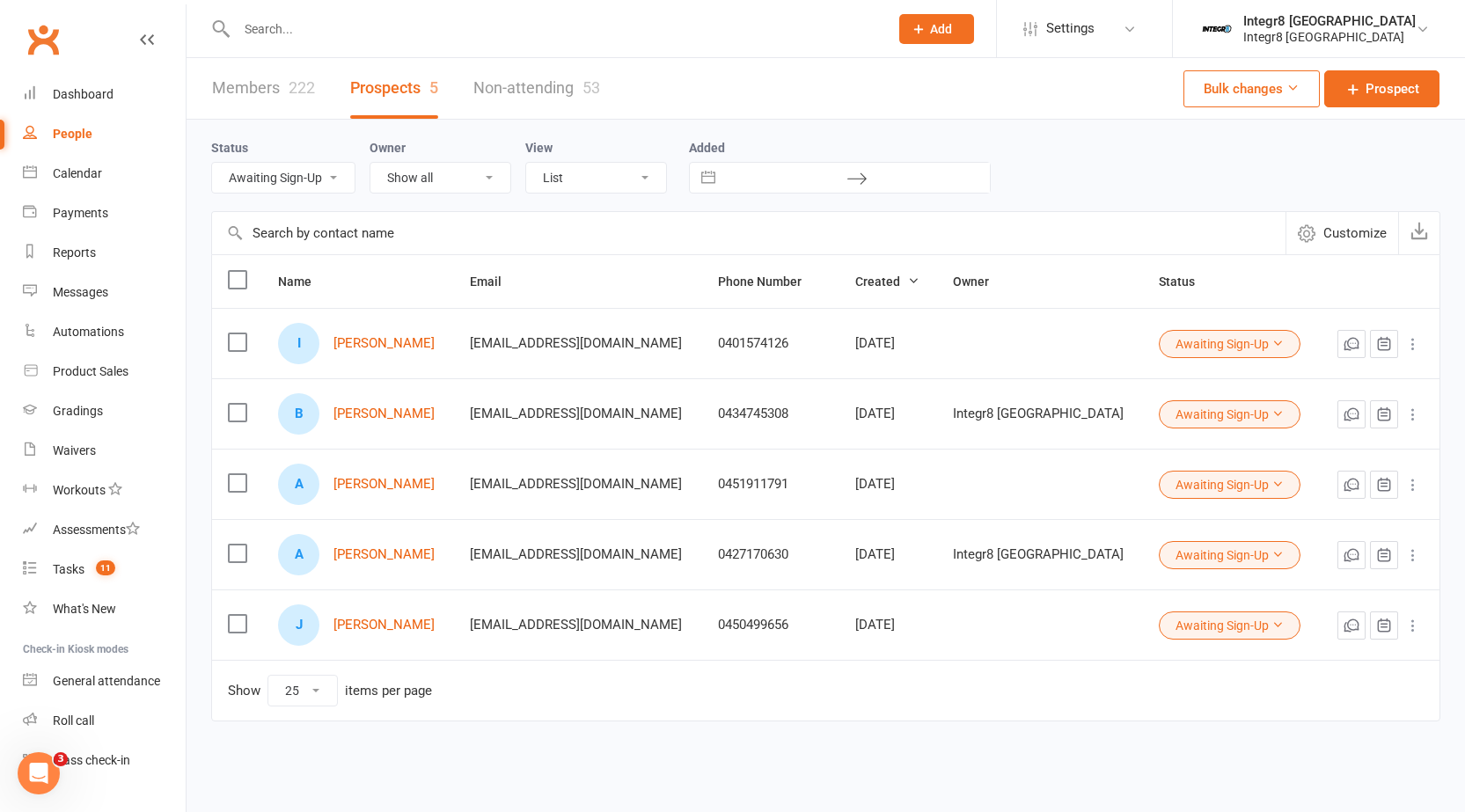
click at [305, 168] on select "All (No status set) (Invalid status) Initial Contact Follow-up Free Trial Booke…" at bounding box center [282, 177] width 143 height 30
click at [212, 164] on select "All (No status set) (Invalid status) Initial Contact Follow-up Free Trial Booke…" at bounding box center [282, 177] width 143 height 30
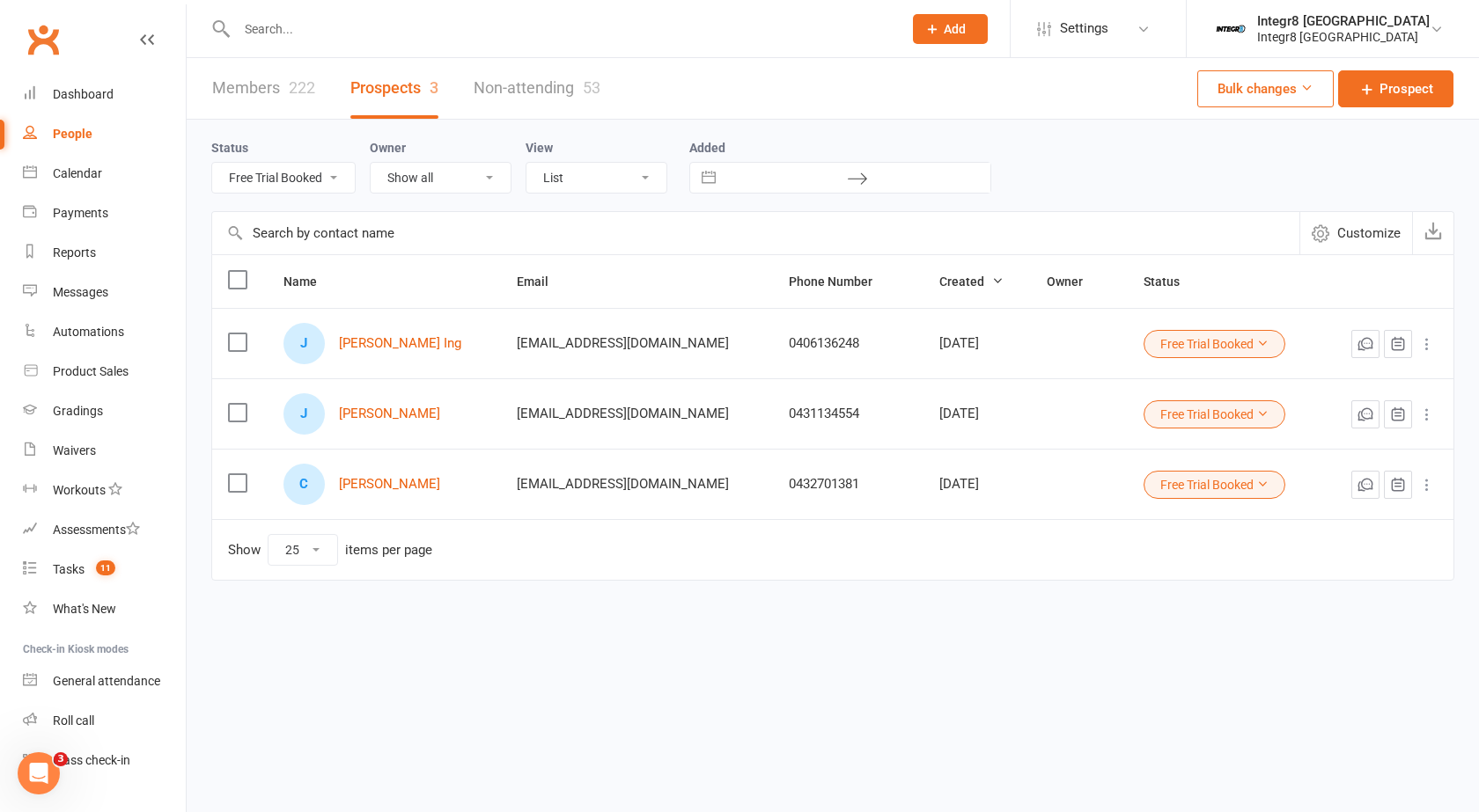
click at [1223, 406] on button "Free Trial Booked" at bounding box center [1215, 414] width 142 height 28
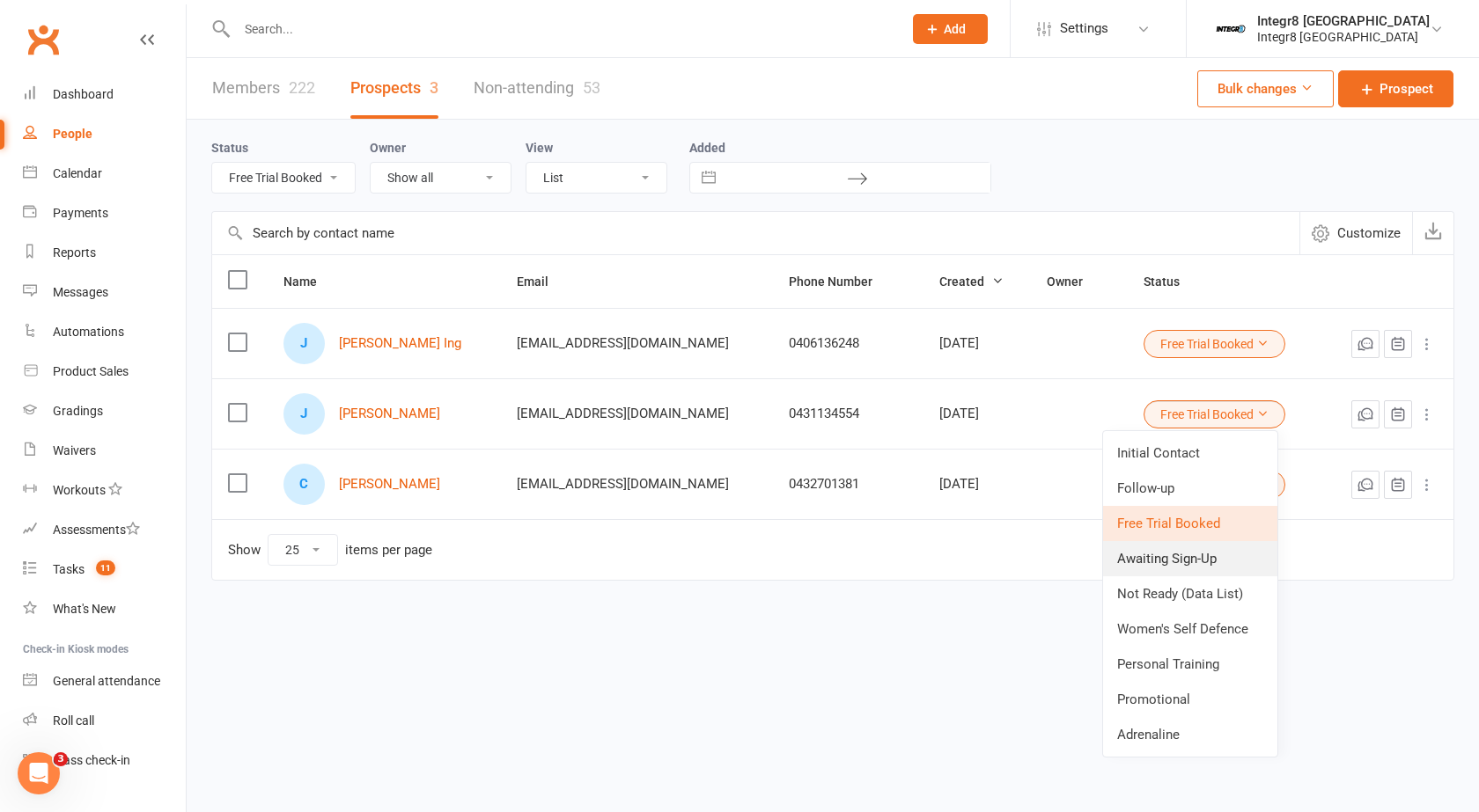
click at [1162, 556] on link "Awaiting Sign-Up" at bounding box center [1190, 558] width 174 height 35
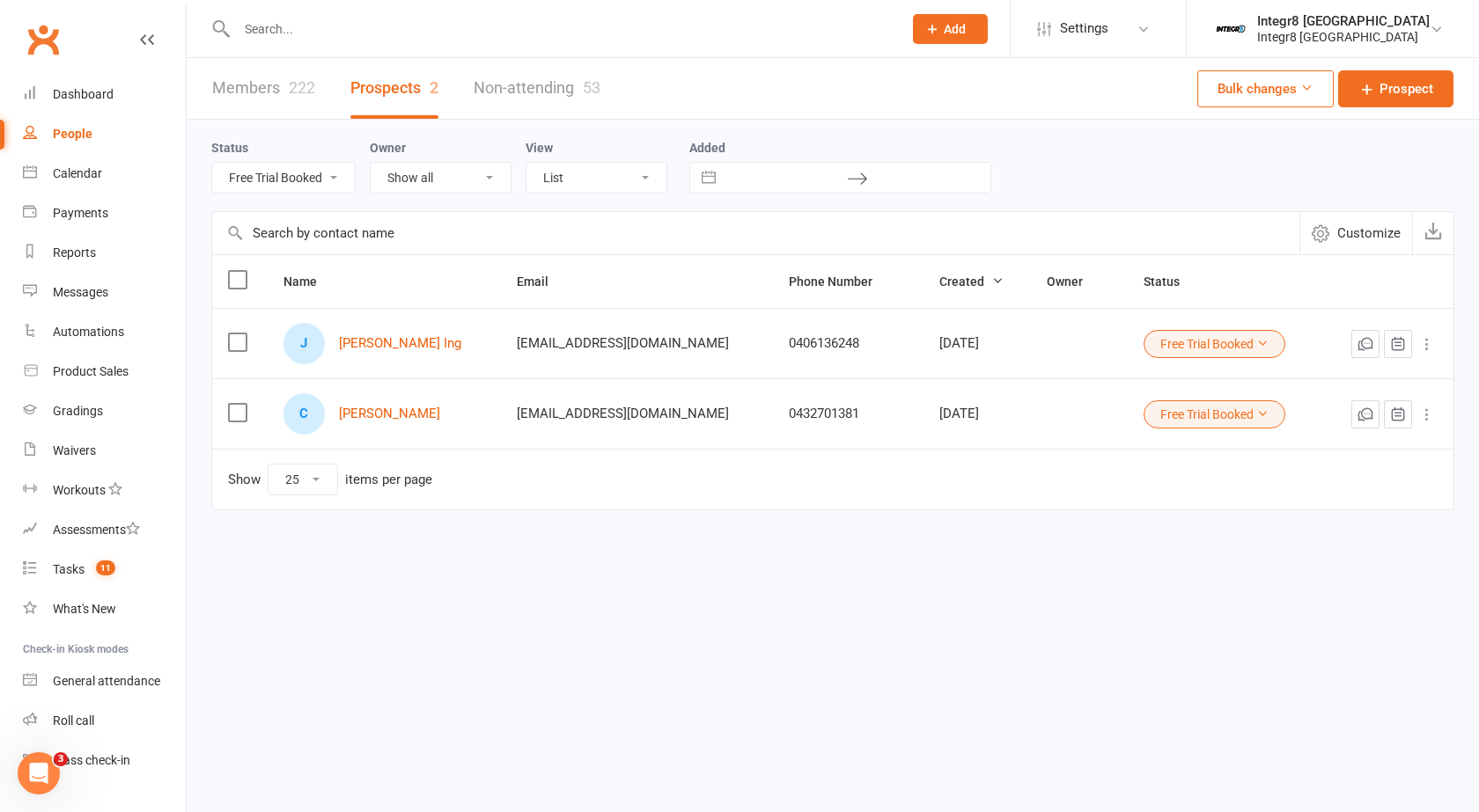
click at [307, 190] on select "All (No status set) (Invalid status) Initial Contact Follow-up Free Trial Booke…" at bounding box center [283, 177] width 143 height 30
click at [397, 557] on div "Members 222 Prospects 2 Non-attending 53 Bulk changes Prospect Status All (No s…" at bounding box center [832, 319] width 1292 height 521
drag, startPoint x: 450, startPoint y: 485, endPoint x: 392, endPoint y: 483, distance: 58.0
click at [374, 485] on td "Show 10 25 50 100 items per page" at bounding box center [832, 479] width 1241 height 60
click at [392, 483] on div "items per page" at bounding box center [388, 480] width 87 height 15
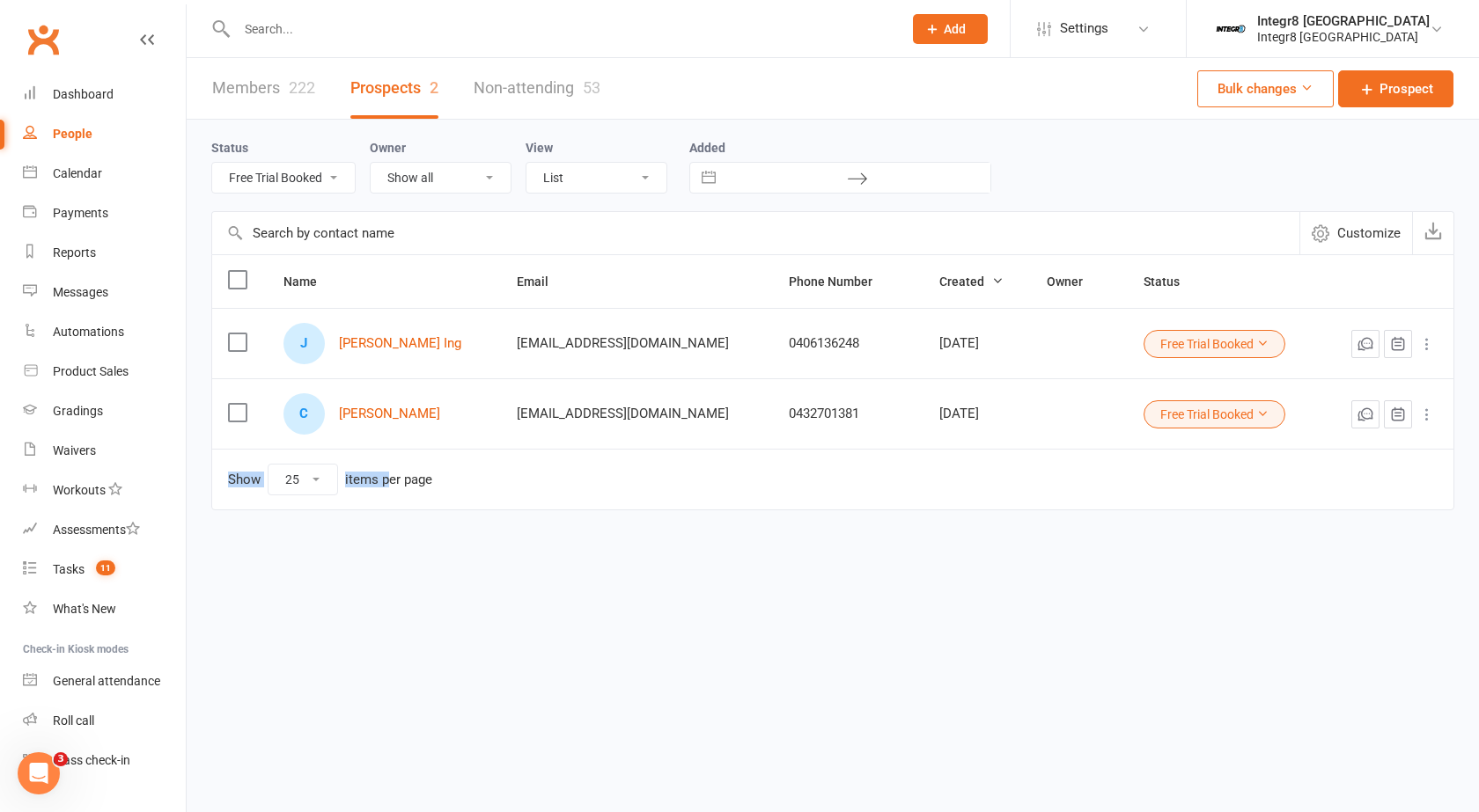
drag, startPoint x: 450, startPoint y: 490, endPoint x: 396, endPoint y: 474, distance: 56.3
click at [396, 474] on td "Show 10 25 50 100 items per page" at bounding box center [832, 479] width 1241 height 60
click at [396, 474] on div "items per page" at bounding box center [388, 480] width 87 height 15
click at [305, 190] on select "All (No status set) (Invalid status) Initial Contact Follow-up Free Trial Booke…" at bounding box center [283, 177] width 143 height 30
select select "Awaiting Sign-Up"
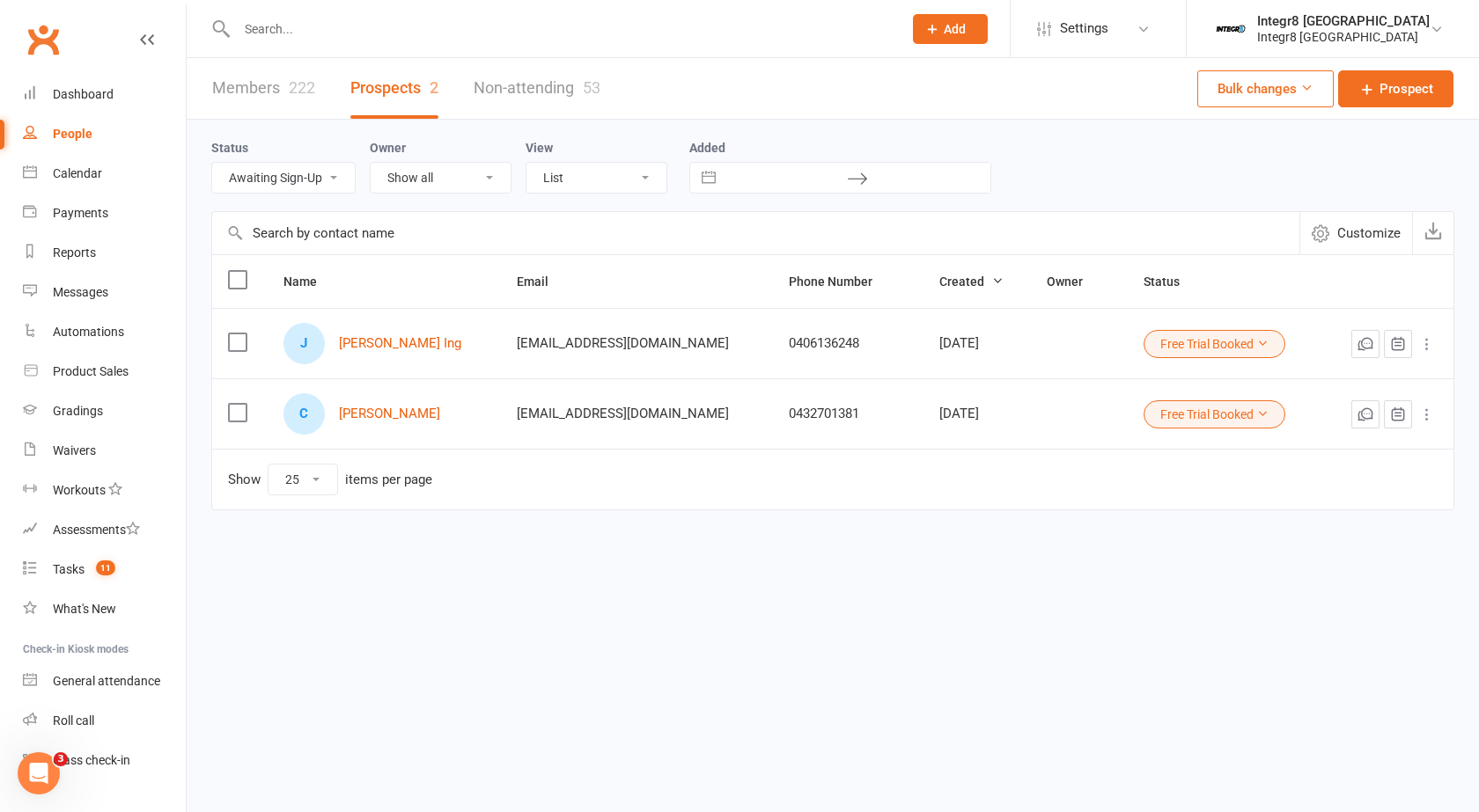
click at [212, 164] on select "All (No status set) (Invalid status) Initial Contact Follow-up Free Trial Booke…" at bounding box center [283, 177] width 143 height 30
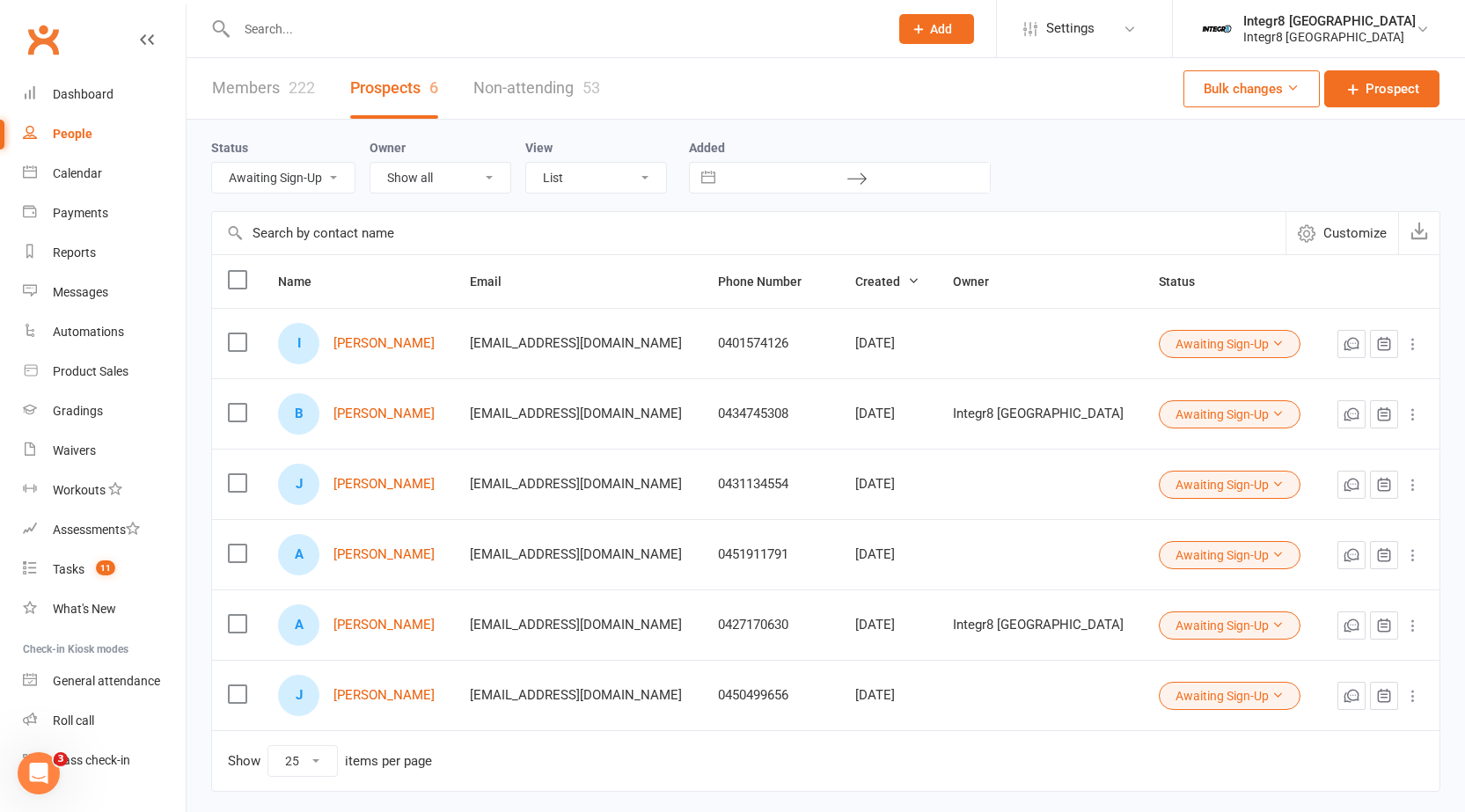
scroll to position [75, 0]
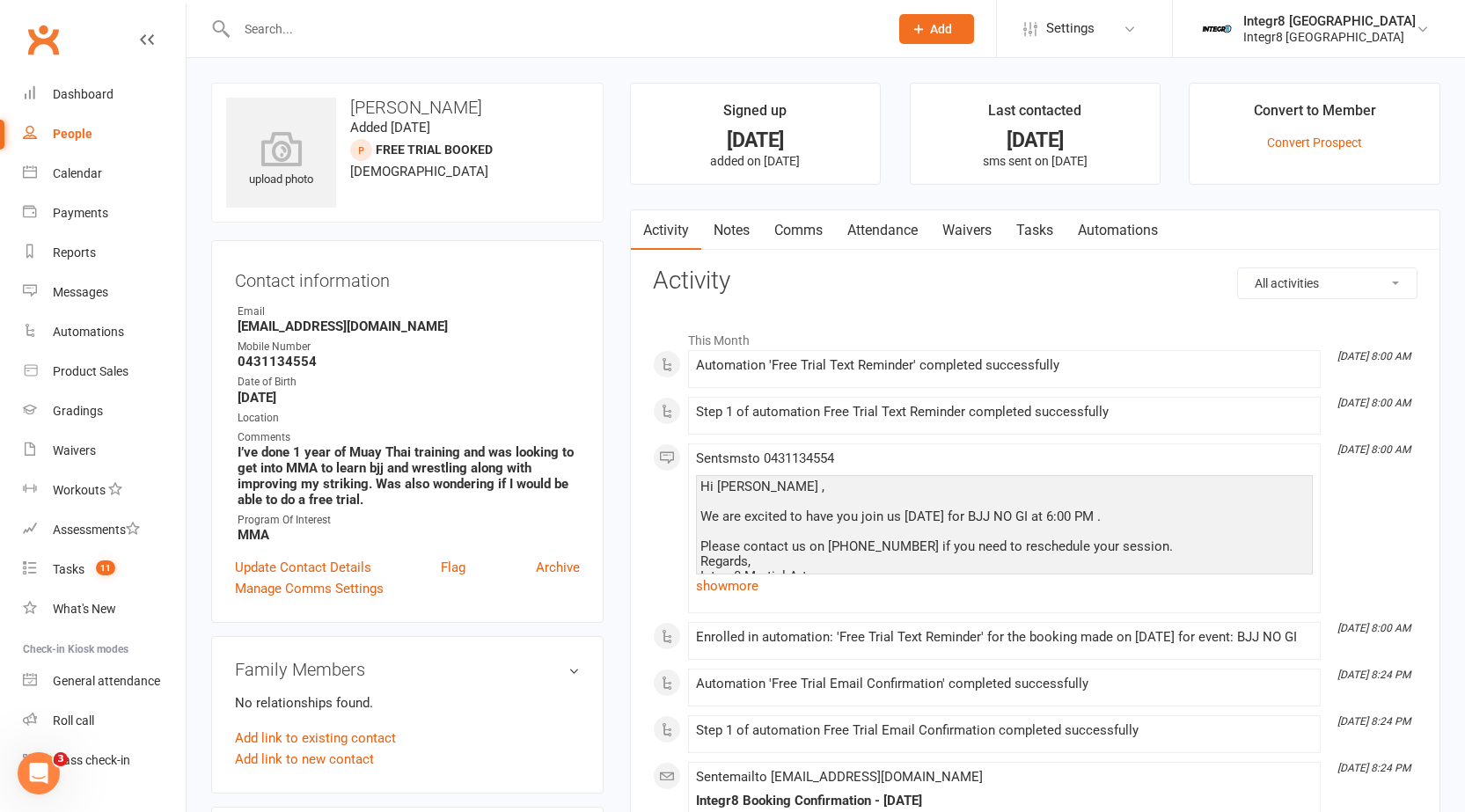
click at [383, 38] on input "text" at bounding box center [553, 29] width 644 height 25
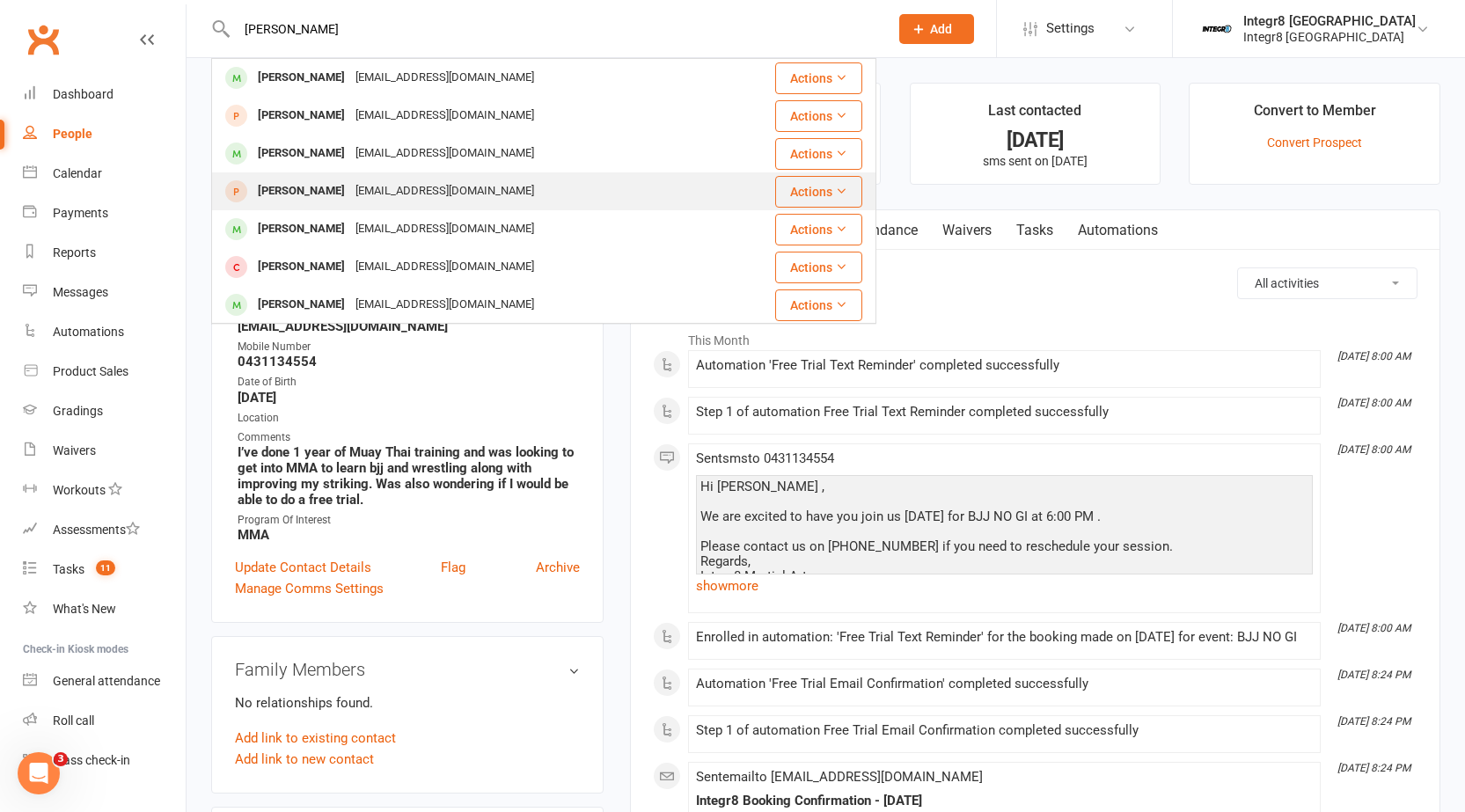
type input "[PERSON_NAME]"
click at [372, 185] on div "[EMAIL_ADDRESS][DOMAIN_NAME]" at bounding box center [445, 192] width 190 height 26
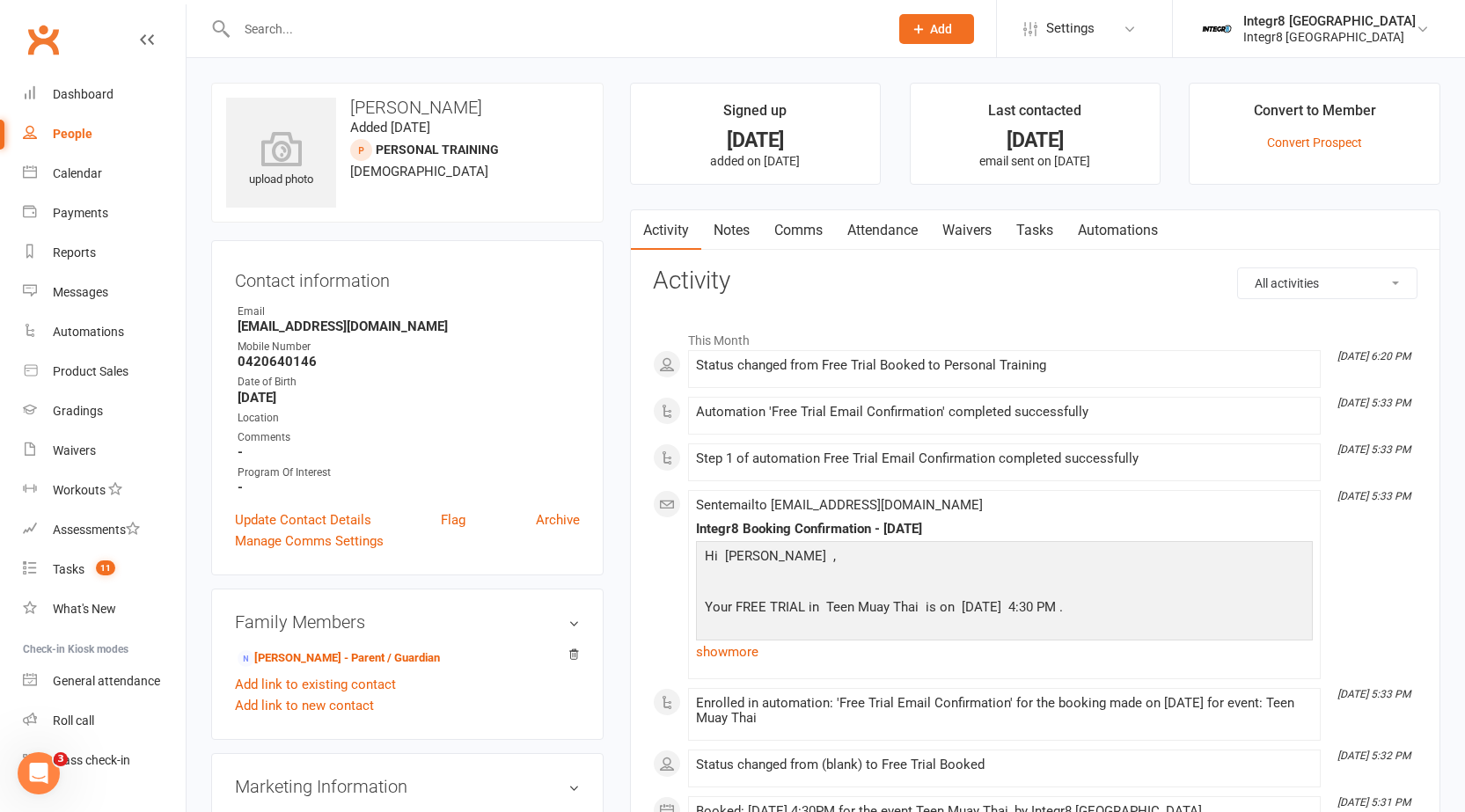
click at [743, 232] on link "Notes" at bounding box center [731, 231] width 60 height 40
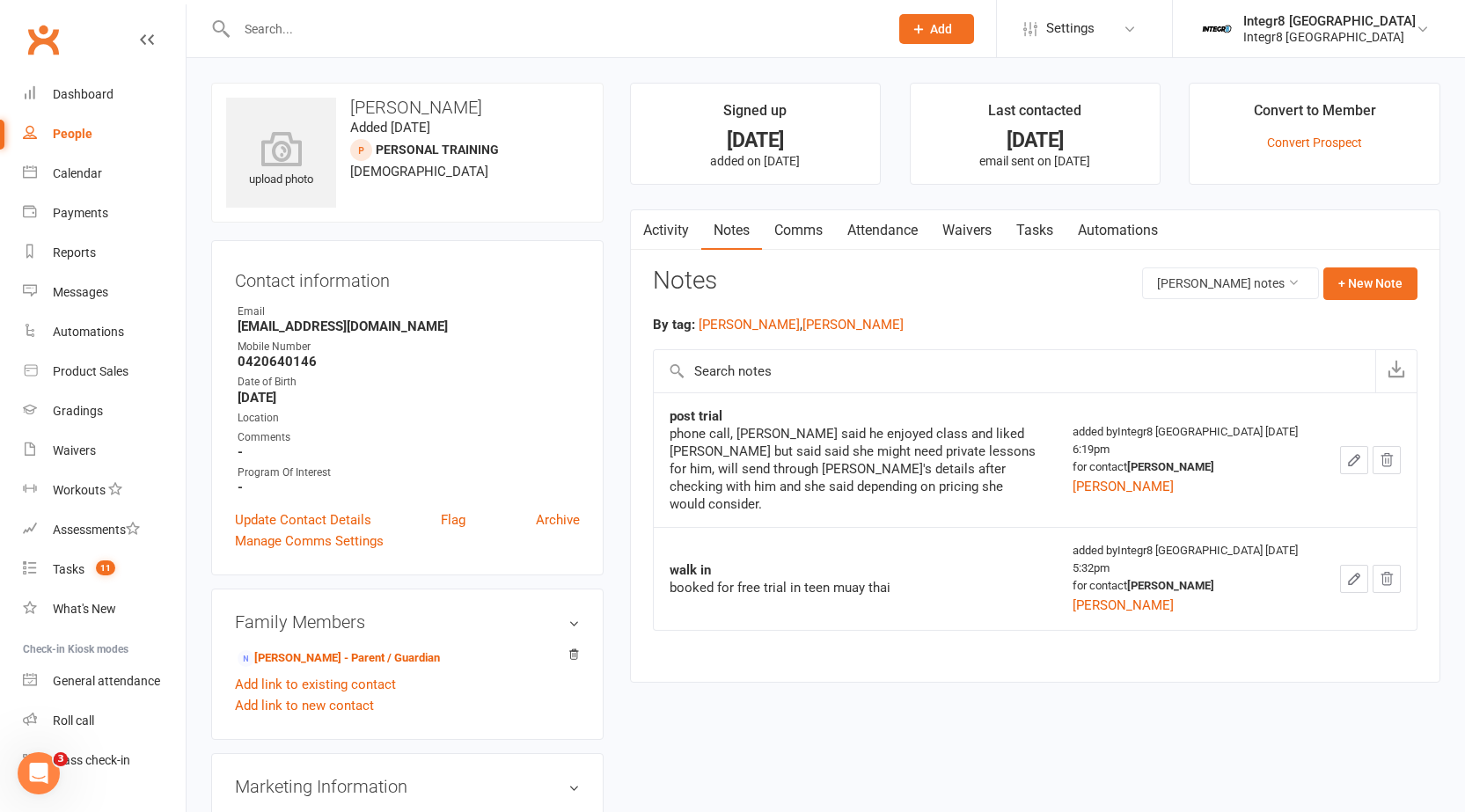
click at [373, 323] on strong "[EMAIL_ADDRESS][DOMAIN_NAME]" at bounding box center [408, 327] width 342 height 16
click at [373, 324] on strong "[EMAIL_ADDRESS][DOMAIN_NAME]" at bounding box center [408, 327] width 342 height 16
copy render-form-field "[EMAIL_ADDRESS][DOMAIN_NAME]"
click at [784, 228] on link "Comms" at bounding box center [799, 231] width 73 height 40
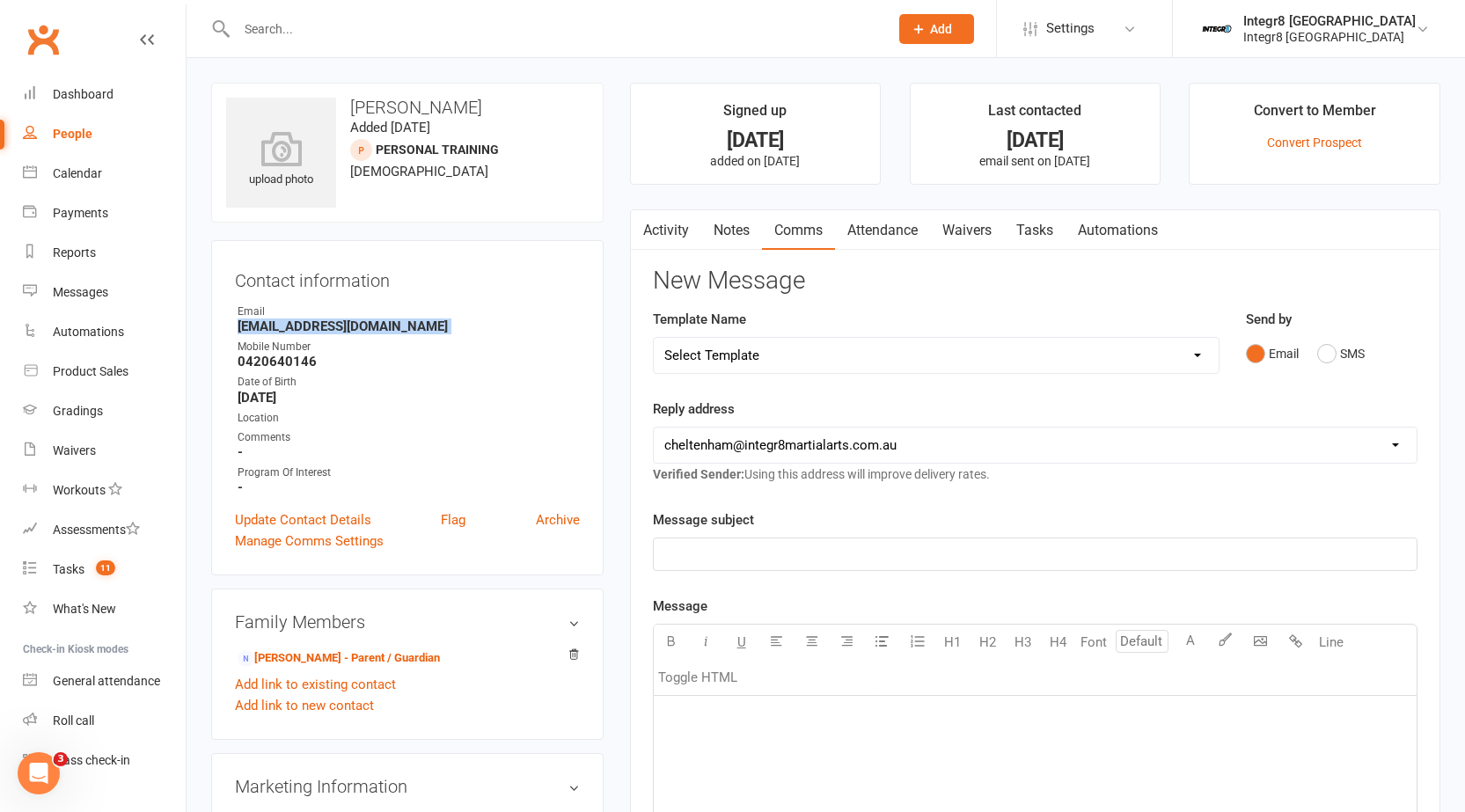
click at [738, 363] on select "Select Template [SMS] [Default template - review before using] Appointment remi…" at bounding box center [936, 355] width 565 height 35
click at [786, 335] on div "Template Name Select Template [SMS] [Default template - review before using] Ap…" at bounding box center [936, 342] width 567 height 65
click at [423, 43] on div at bounding box center [544, 29] width 665 height 57
click at [445, 21] on input "text" at bounding box center [553, 29] width 644 height 25
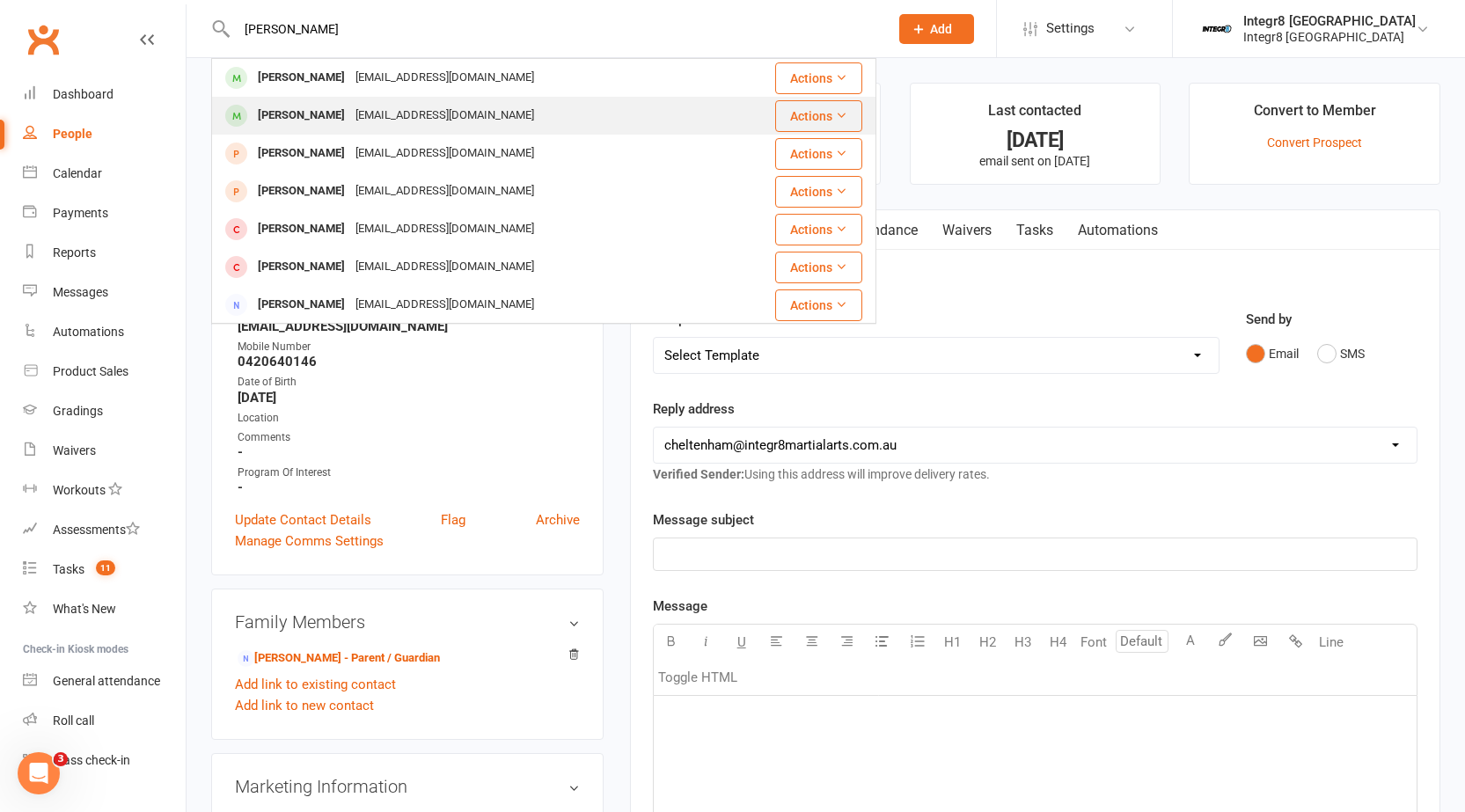
type input "[PERSON_NAME]"
click at [385, 124] on div "[EMAIL_ADDRESS][DOMAIN_NAME]" at bounding box center [445, 116] width 190 height 26
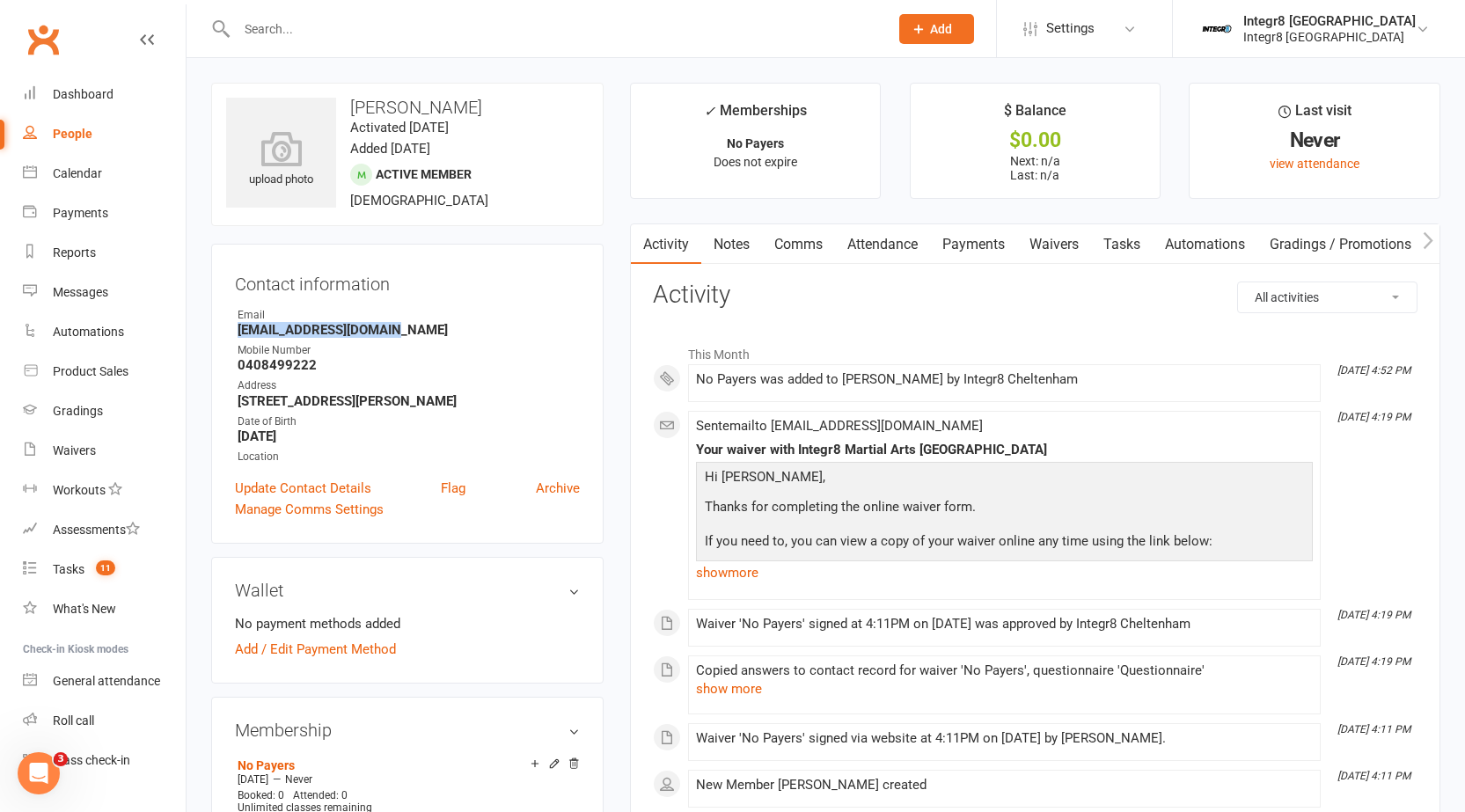
drag, startPoint x: 406, startPoint y: 327, endPoint x: 234, endPoint y: 331, distance: 172.0
click at [234, 331] on div "Contact information Owner Email [EMAIL_ADDRESS][DOMAIN_NAME] Mobile Number [PHO…" at bounding box center [408, 394] width 393 height 300
copy strong "[EMAIL_ADDRESS][DOMAIN_NAME]"
click at [319, 353] on div "Mobile Number" at bounding box center [408, 350] width 342 height 16
drag, startPoint x: 324, startPoint y: 364, endPoint x: 237, endPoint y: 368, distance: 87.1
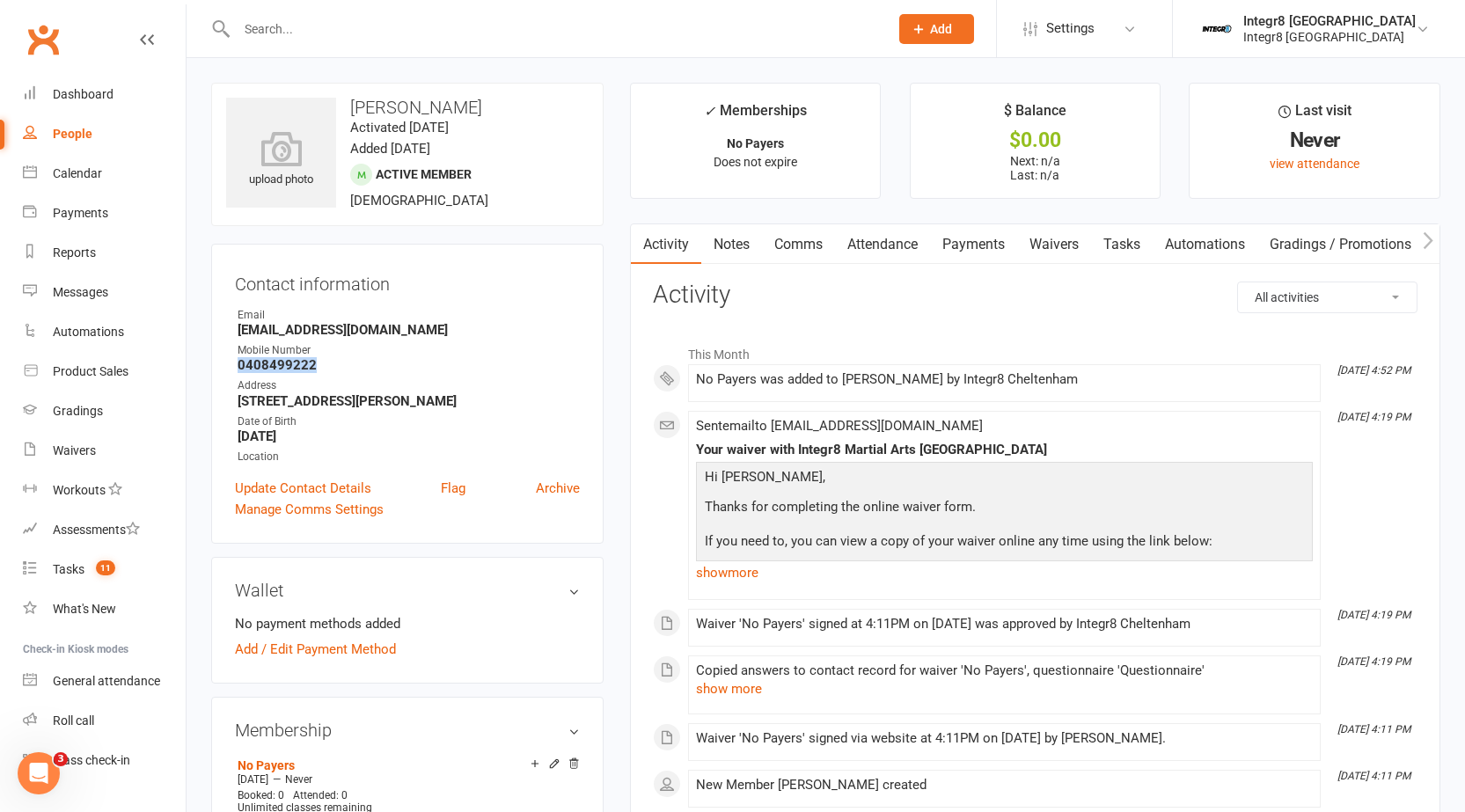
click at [237, 370] on strong "0408499222" at bounding box center [408, 365] width 342 height 16
copy strong "0408499222"
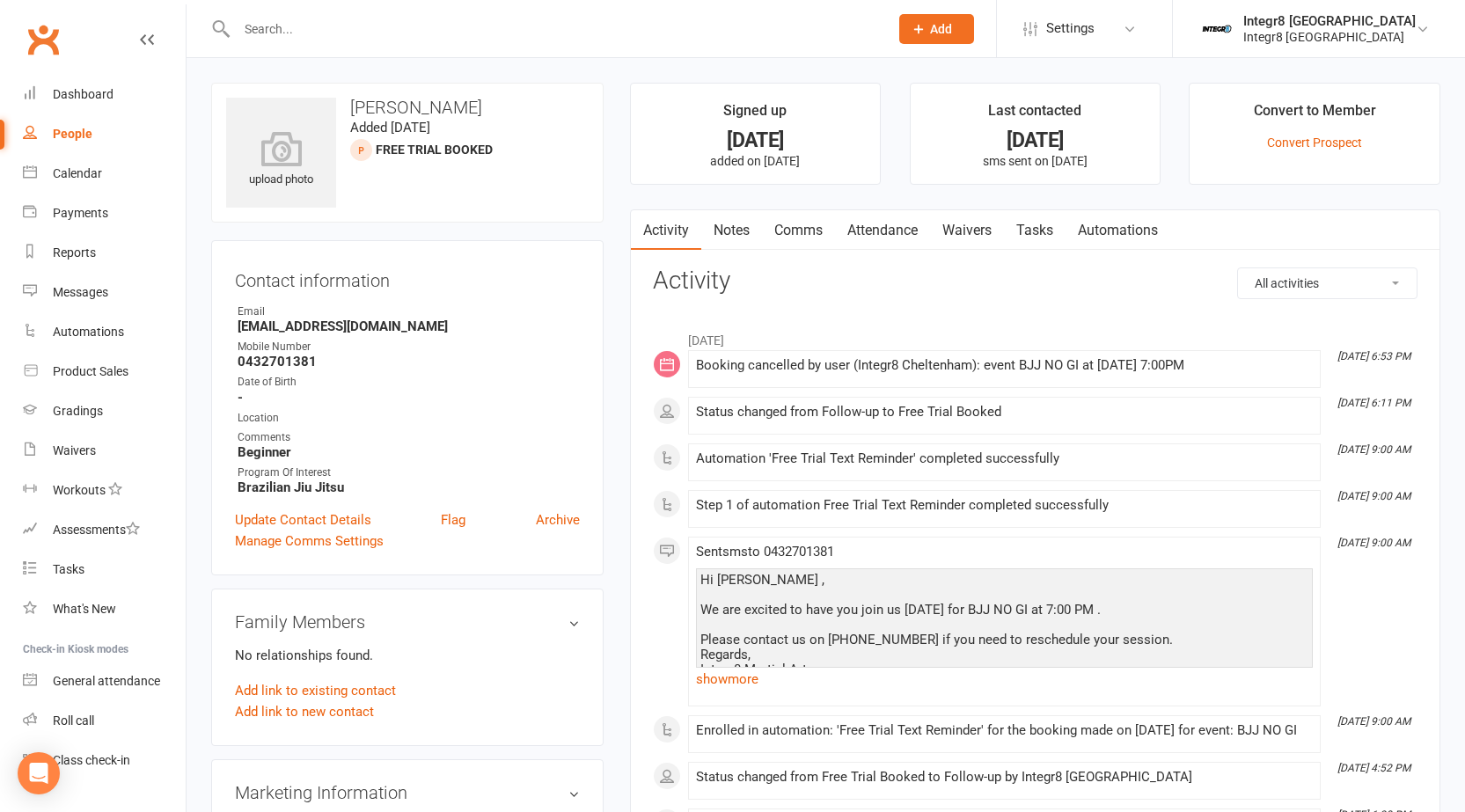
click at [726, 233] on link "Notes" at bounding box center [731, 231] width 60 height 40
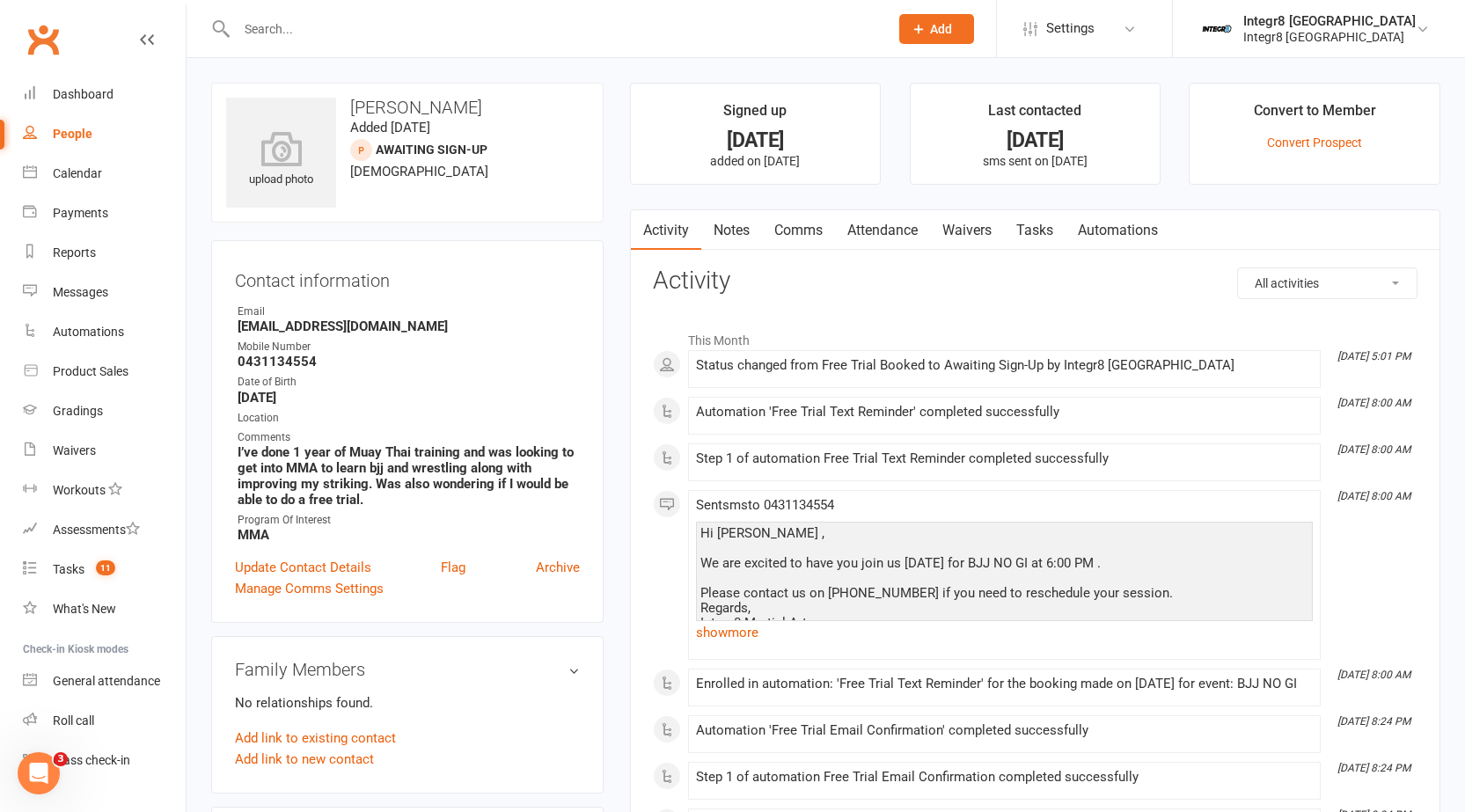
drag, startPoint x: 749, startPoint y: 226, endPoint x: 761, endPoint y: 237, distance: 16.3
click at [750, 226] on link "Notes" at bounding box center [731, 231] width 60 height 40
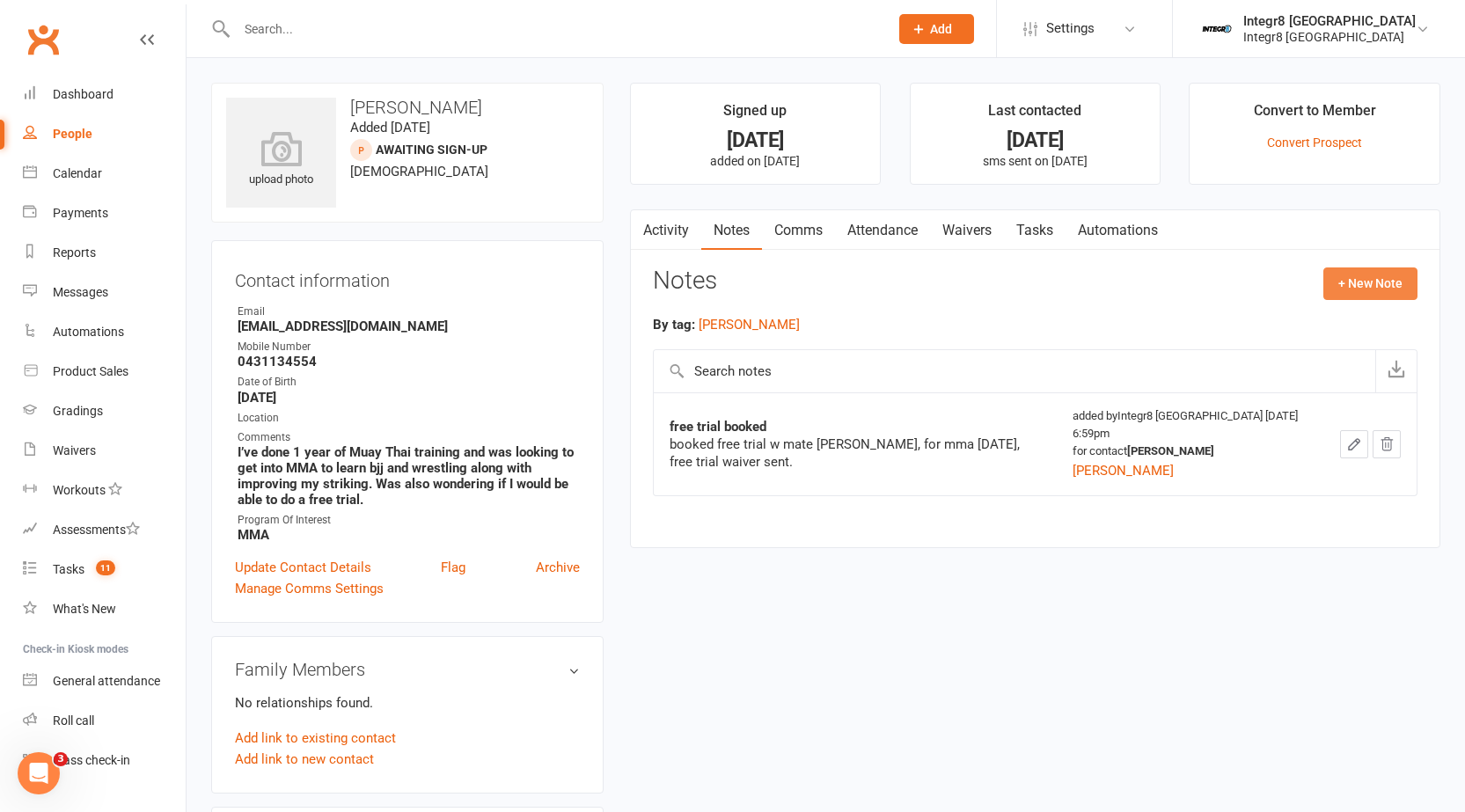
click at [1371, 282] on button "+ New Note" at bounding box center [1370, 282] width 94 height 32
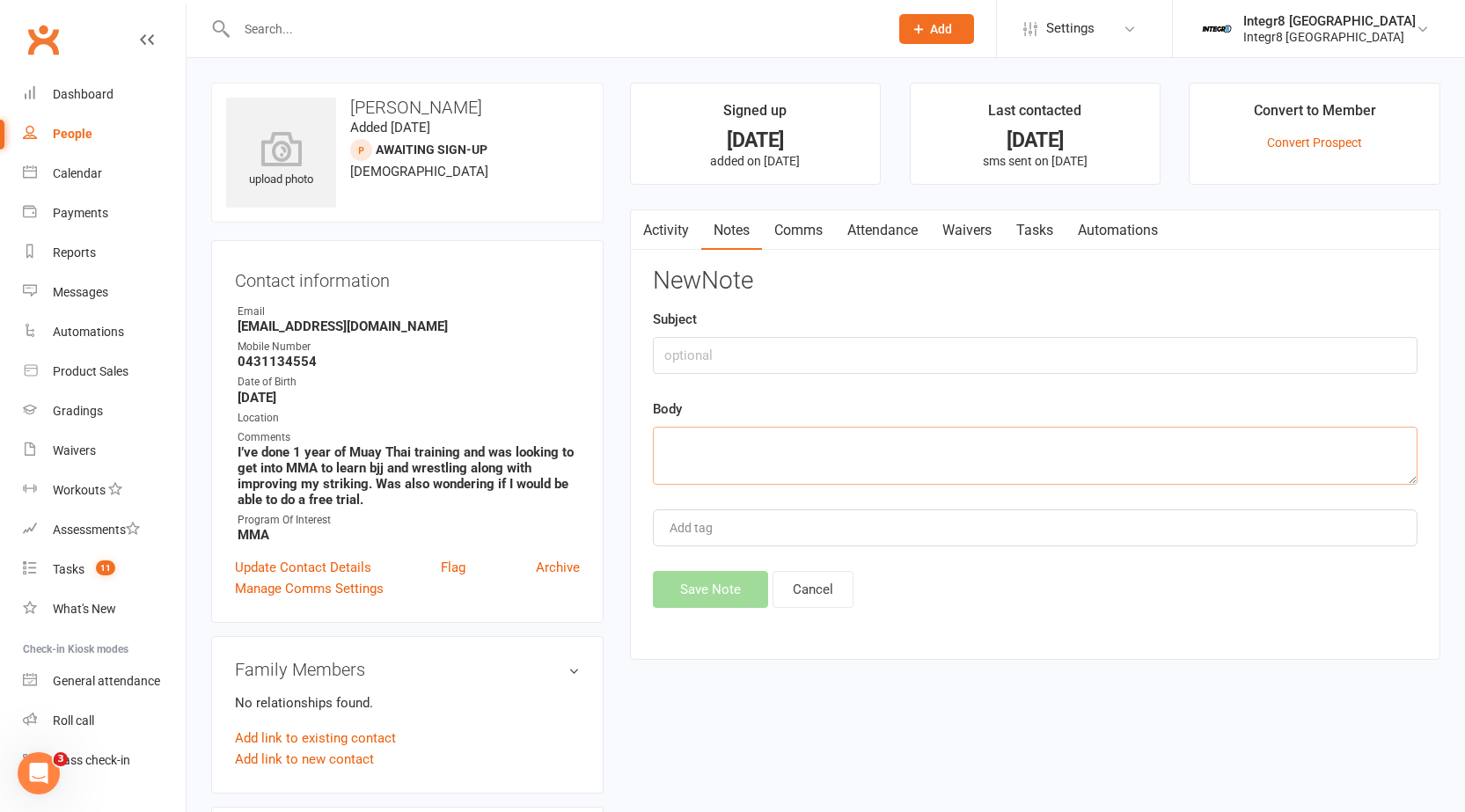
click at [755, 461] on textarea at bounding box center [1035, 456] width 764 height 58
paste textarea "Called [PERSON_NAME] Luv [PERSON_NAME]' friend, said they will both be signing …"
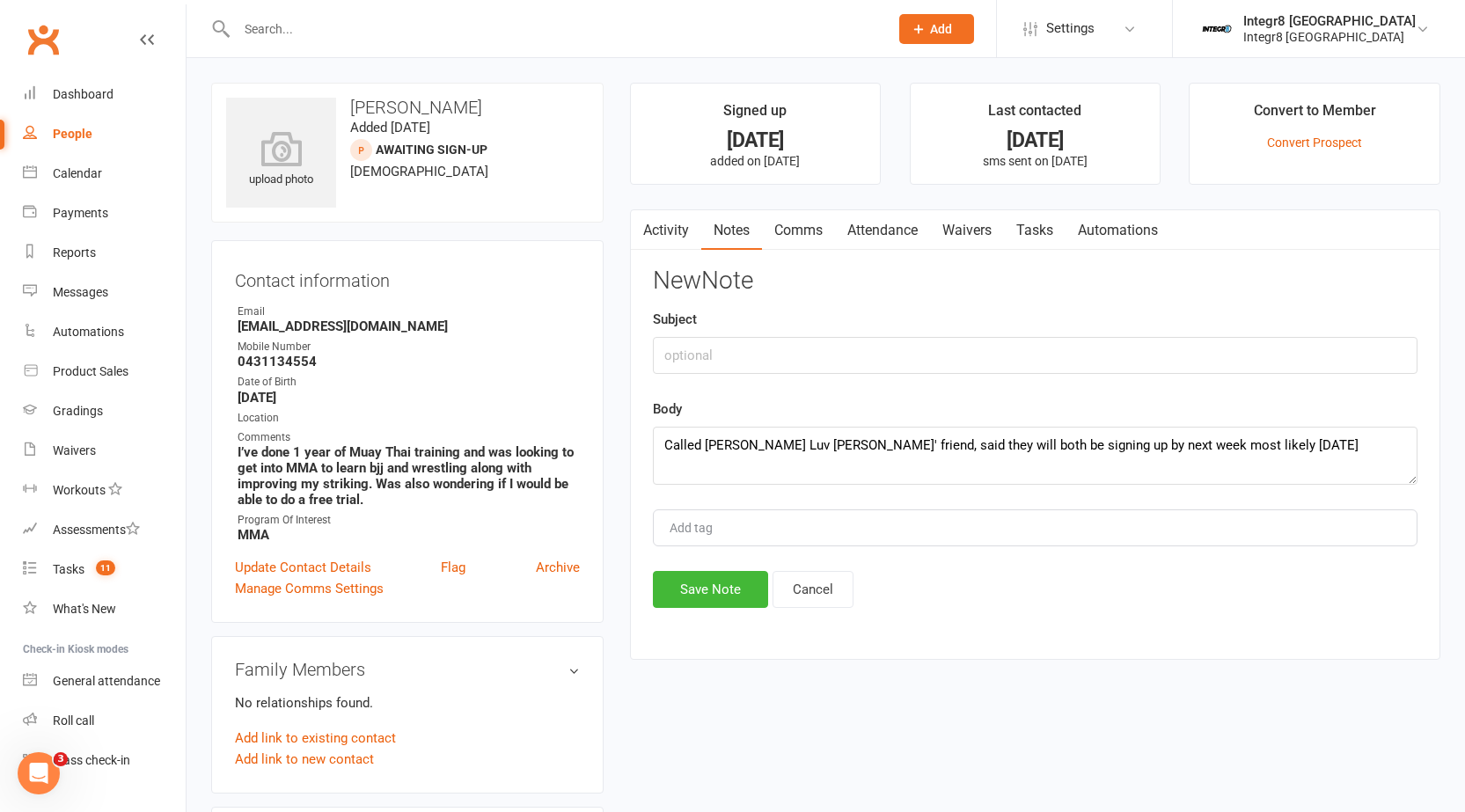
click at [833, 517] on div "Add tag" at bounding box center [1035, 528] width 764 height 37
drag, startPoint x: 790, startPoint y: 442, endPoint x: 745, endPoint y: 449, distance: 45.5
click at [745, 449] on textarea "Called [PERSON_NAME] Luv [PERSON_NAME]' friend, said they will both be signing …" at bounding box center [1035, 456] width 764 height 58
type textarea "Called Jordan James' friend, said they will both be signing up by next week mos…"
click at [808, 531] on div "Add tag" at bounding box center [1035, 528] width 764 height 37
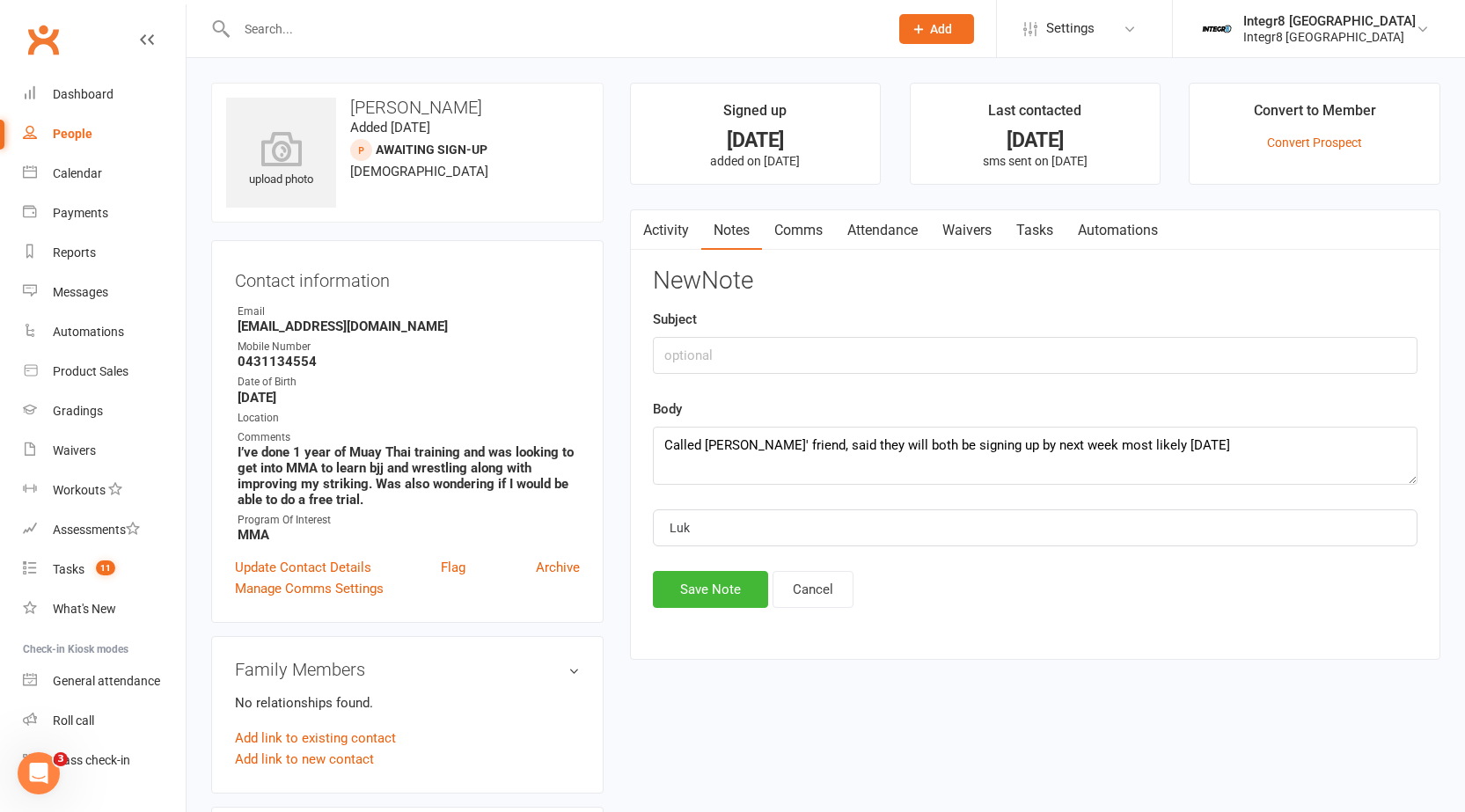
type input "[PERSON_NAME]"
click at [785, 556] on li "[PERSON_NAME]" at bounding box center [1035, 561] width 761 height 27
click at [774, 364] on input "text" at bounding box center [1035, 355] width 764 height 37
type input "Phone call"
click at [733, 579] on button "Save Note" at bounding box center [710, 589] width 115 height 37
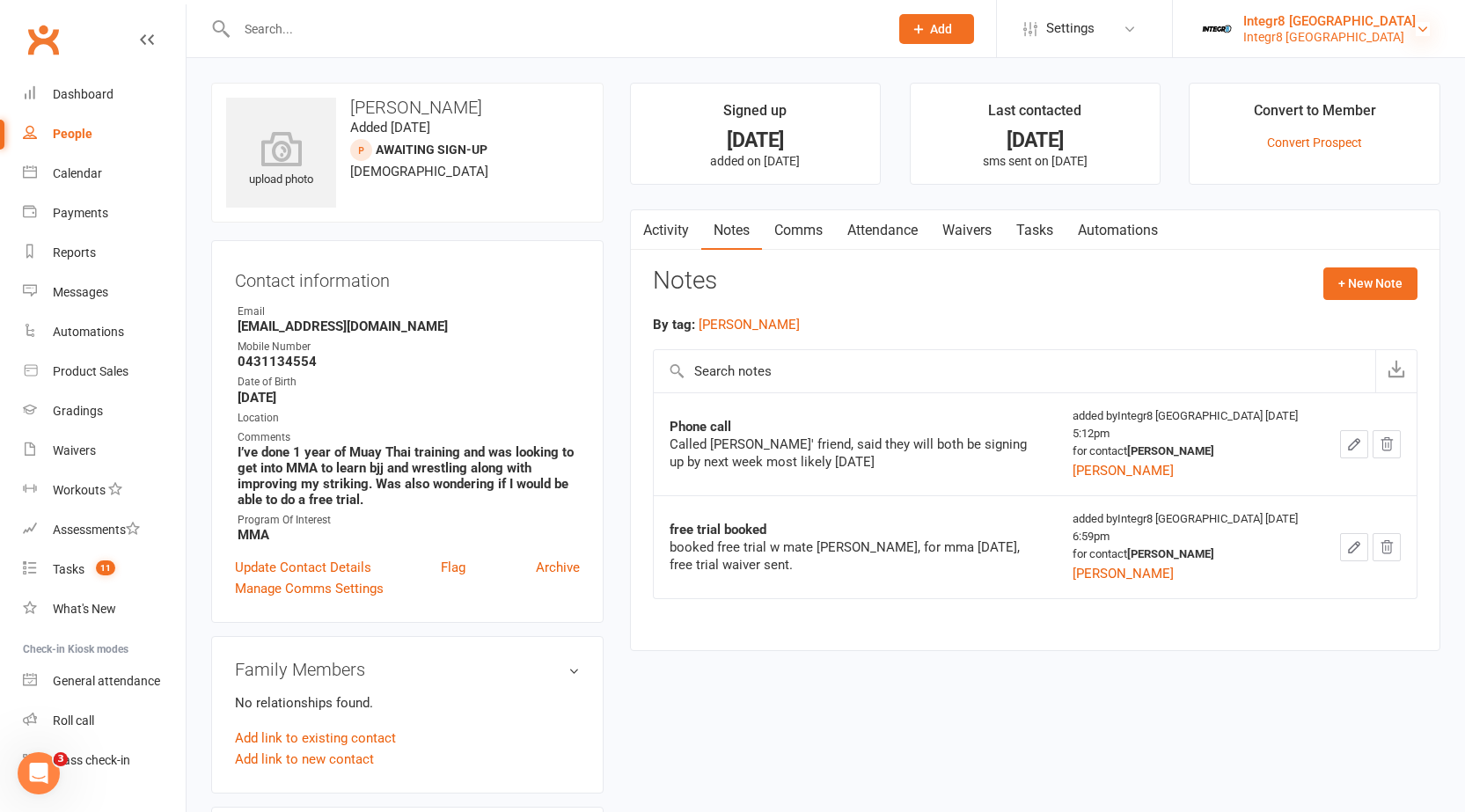
click at [1428, 23] on icon at bounding box center [1422, 29] width 14 height 14
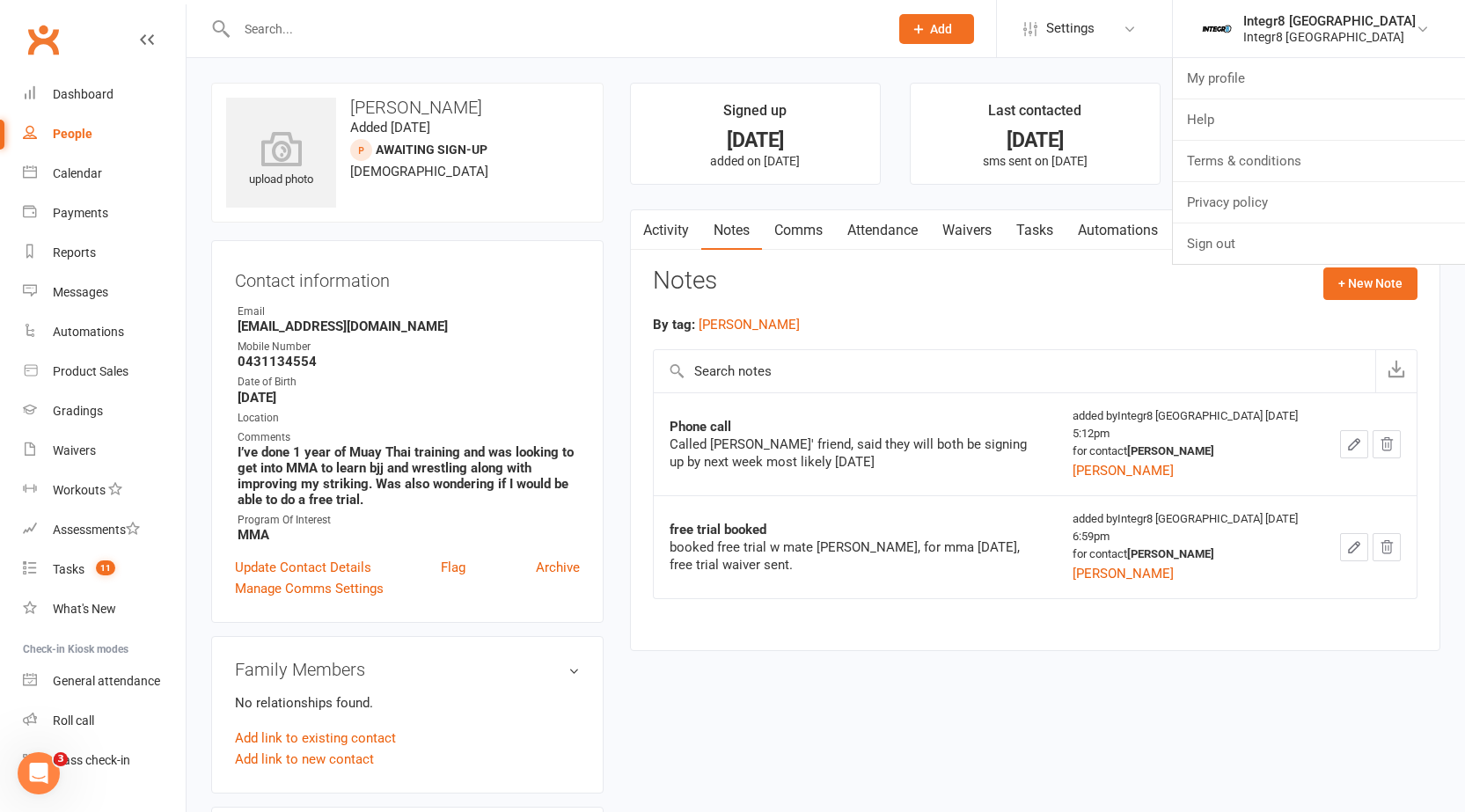
click at [1111, 295] on div "Notes + New Note" at bounding box center [1035, 290] width 764 height 46
click at [682, 16] on input "text" at bounding box center [553, 29] width 644 height 25
click at [583, 70] on div "upload photo Jordan Ho Lov Added 3 August, 2025 Awaiting Sign-Up prospect 17 ye…" at bounding box center [825, 794] width 1278 height 1472
click at [1099, 693] on div "upload photo Jordan Ho Lov Added 3 August, 2025 Awaiting Sign-Up prospect 17 ye…" at bounding box center [825, 805] width 1255 height 1447
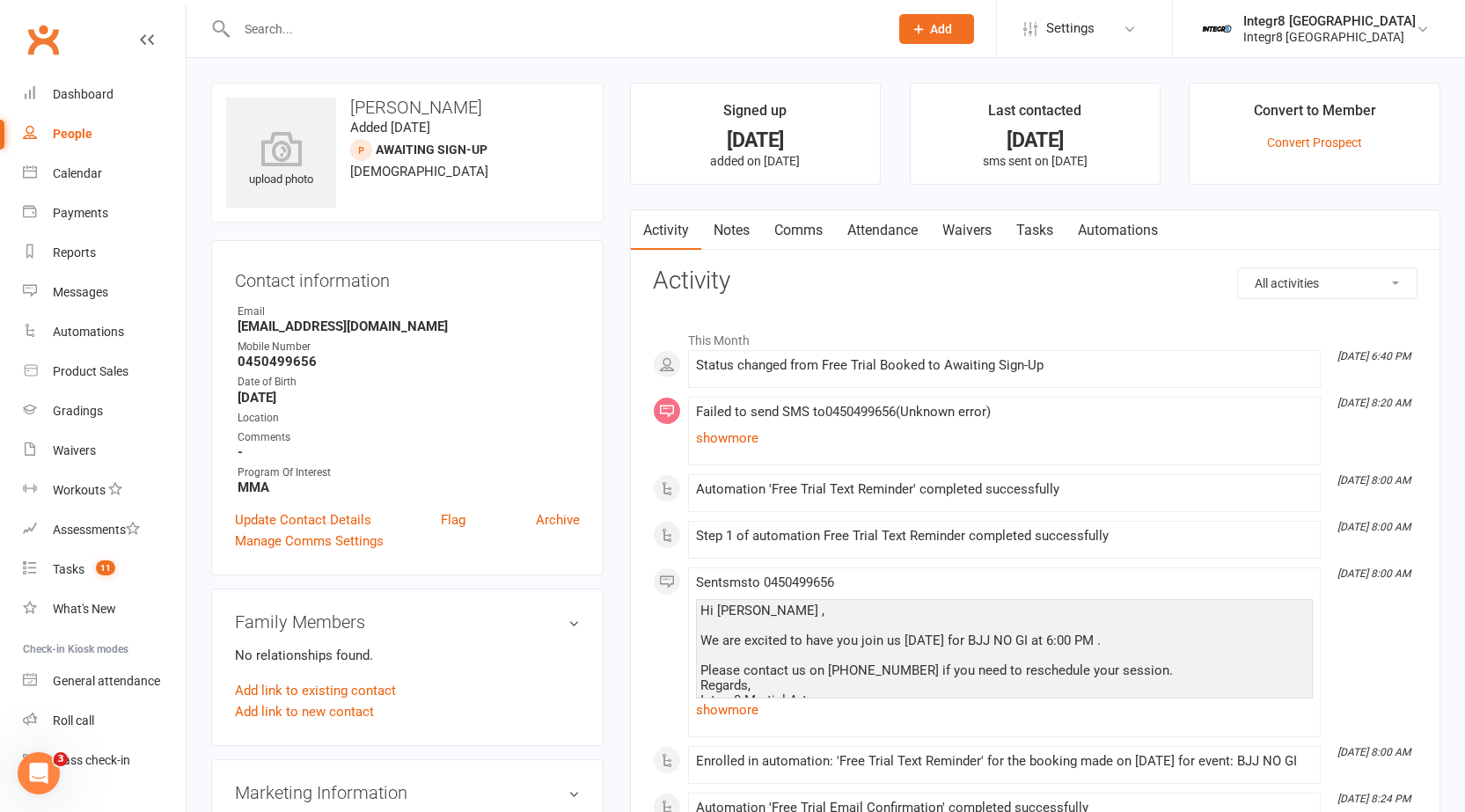
click at [757, 220] on link "Notes" at bounding box center [731, 231] width 60 height 40
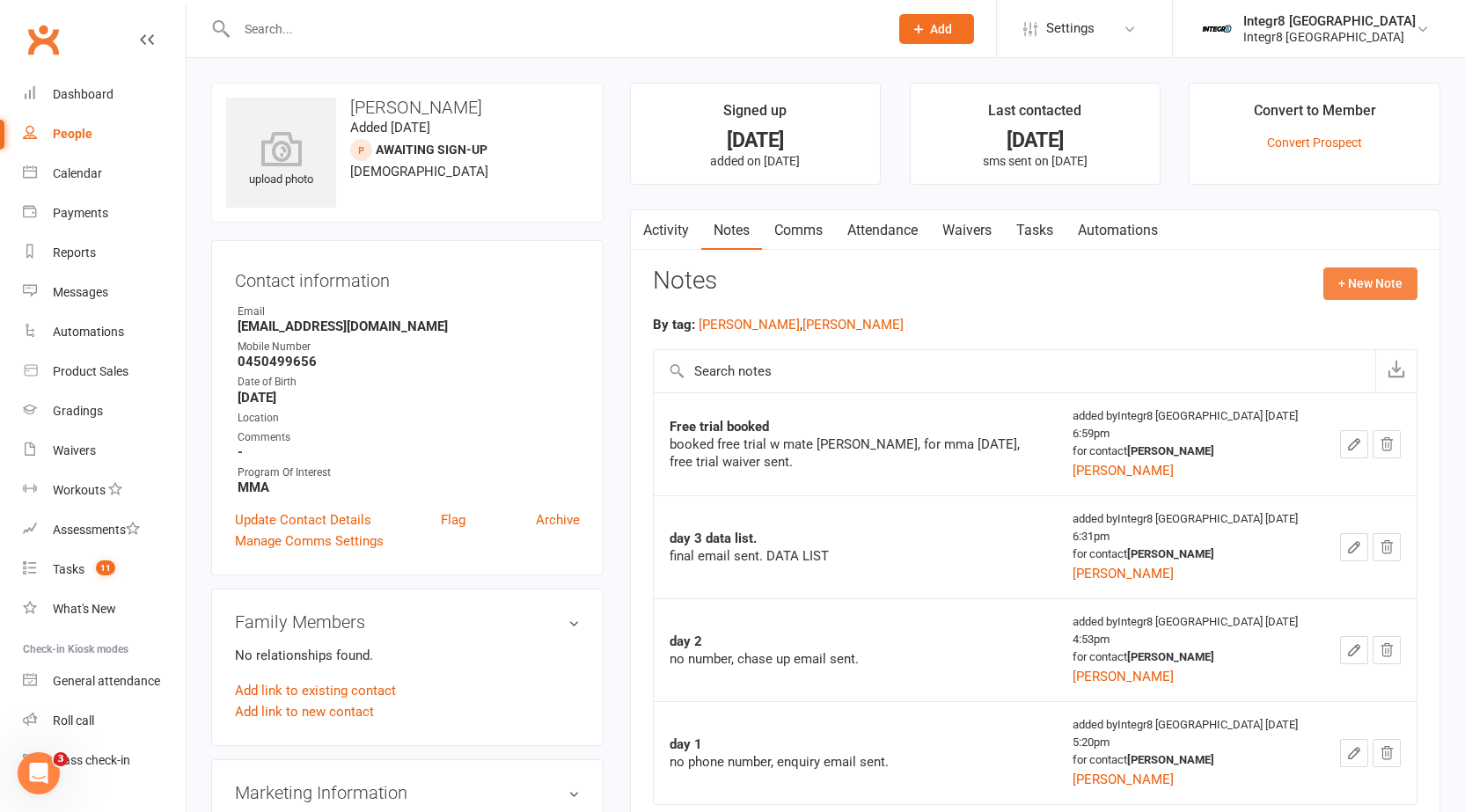
click at [1341, 294] on button "+ New Note" at bounding box center [1370, 282] width 94 height 32
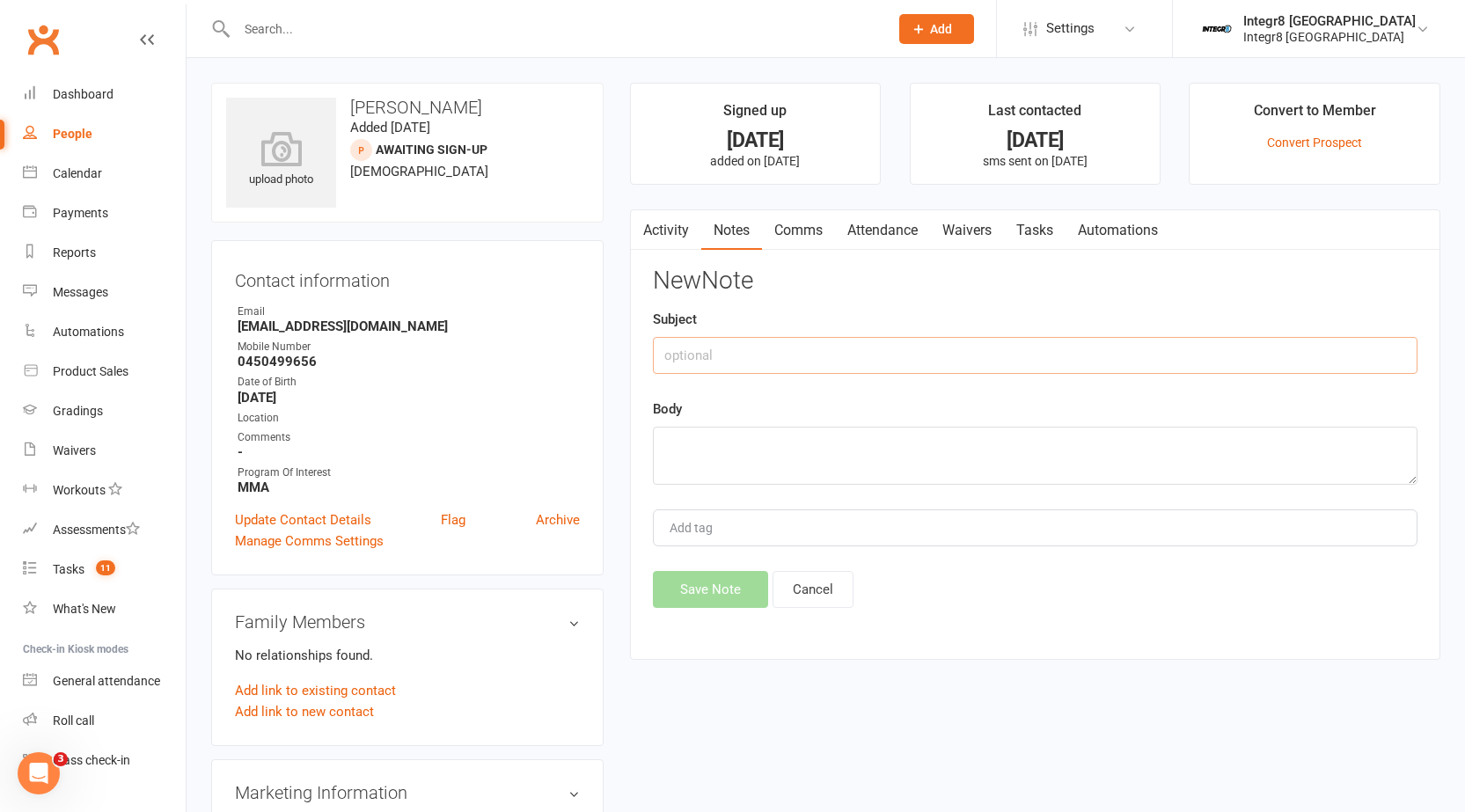
click at [1013, 351] on input "text" at bounding box center [1035, 355] width 764 height 37
type input "phone call"
click at [997, 462] on textarea at bounding box center [1035, 456] width 764 height 58
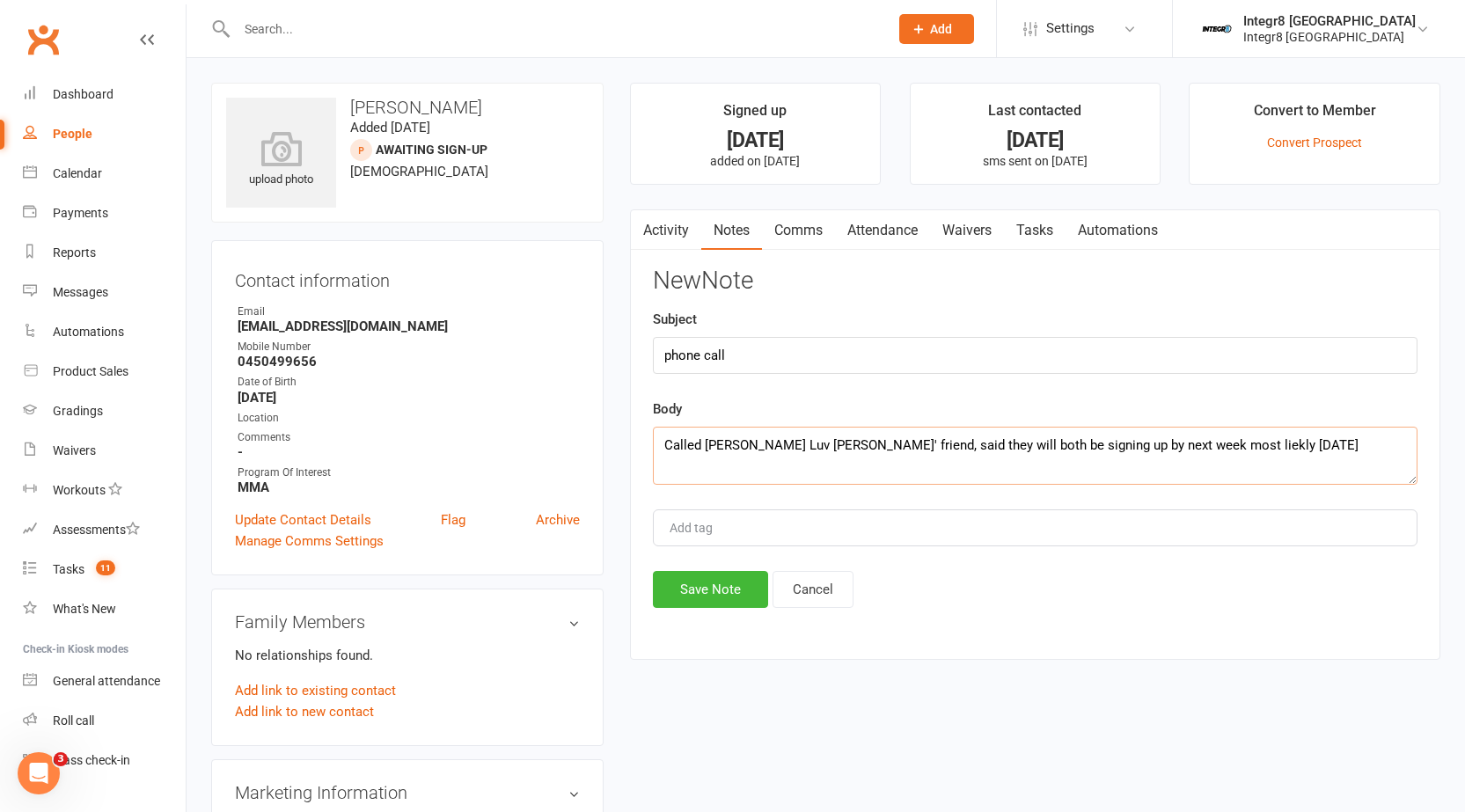
click at [1197, 450] on textarea "Called [PERSON_NAME] Luv [PERSON_NAME]' friend, said they will both be signing …" at bounding box center [1035, 456] width 764 height 58
click at [1191, 446] on textarea "Called [PERSON_NAME] Luv [PERSON_NAME]' friend, said they will both be signing …" at bounding box center [1035, 456] width 764 height 58
click at [1297, 436] on textarea "Called [PERSON_NAME] Luv [PERSON_NAME]' friend, said they will both be signing …" at bounding box center [1035, 456] width 764 height 58
type textarea "Called [PERSON_NAME] Luv [PERSON_NAME]' friend, said they will both be signing …"
click at [1186, 530] on div "Add tag" at bounding box center [1035, 528] width 764 height 37
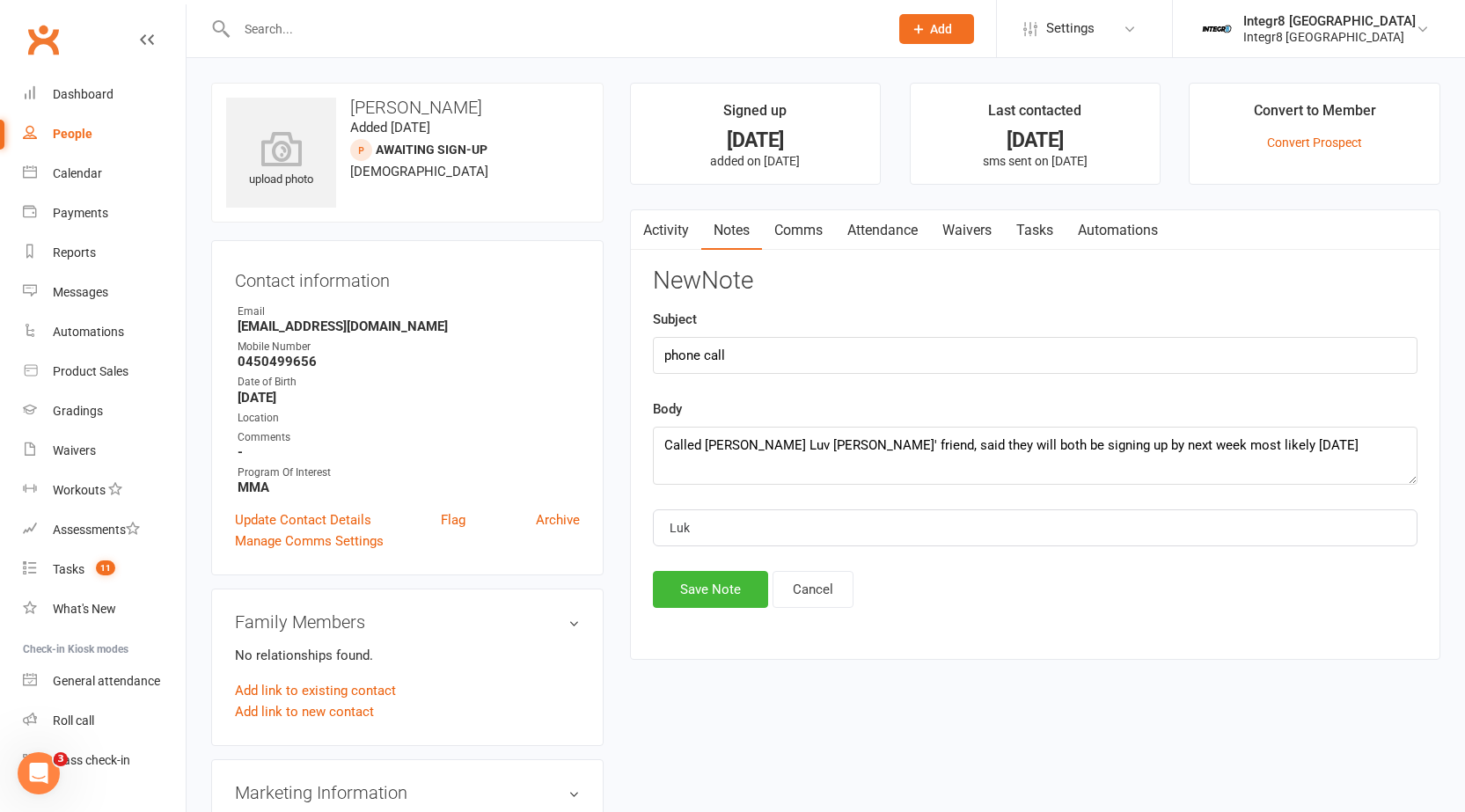
type input "[PERSON_NAME]"
click at [1176, 559] on li "[PERSON_NAME]" at bounding box center [1035, 561] width 761 height 27
drag, startPoint x: 1282, startPoint y: 440, endPoint x: 750, endPoint y: 444, distance: 532.0
click at [591, 423] on div "upload photo [PERSON_NAME] Added [DATE] Awaiting Sign-Up prospect [DEMOGRAPHIC_…" at bounding box center [825, 782] width 1255 height 1400
click at [669, 592] on button "Save Note" at bounding box center [710, 589] width 115 height 37
